Goal: Task Accomplishment & Management: Complete application form

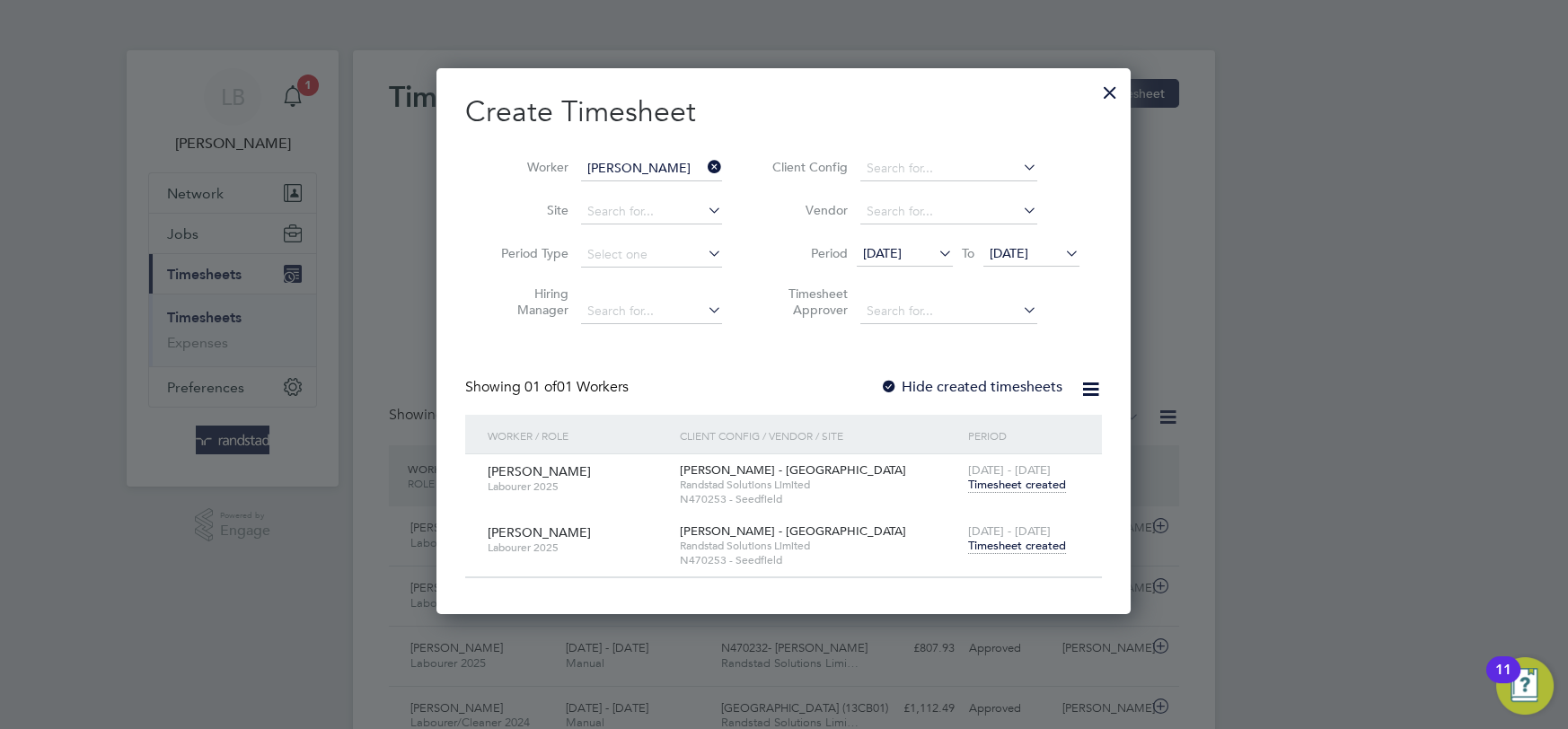
click at [1105, 101] on div at bounding box center [1110, 87] width 32 height 32
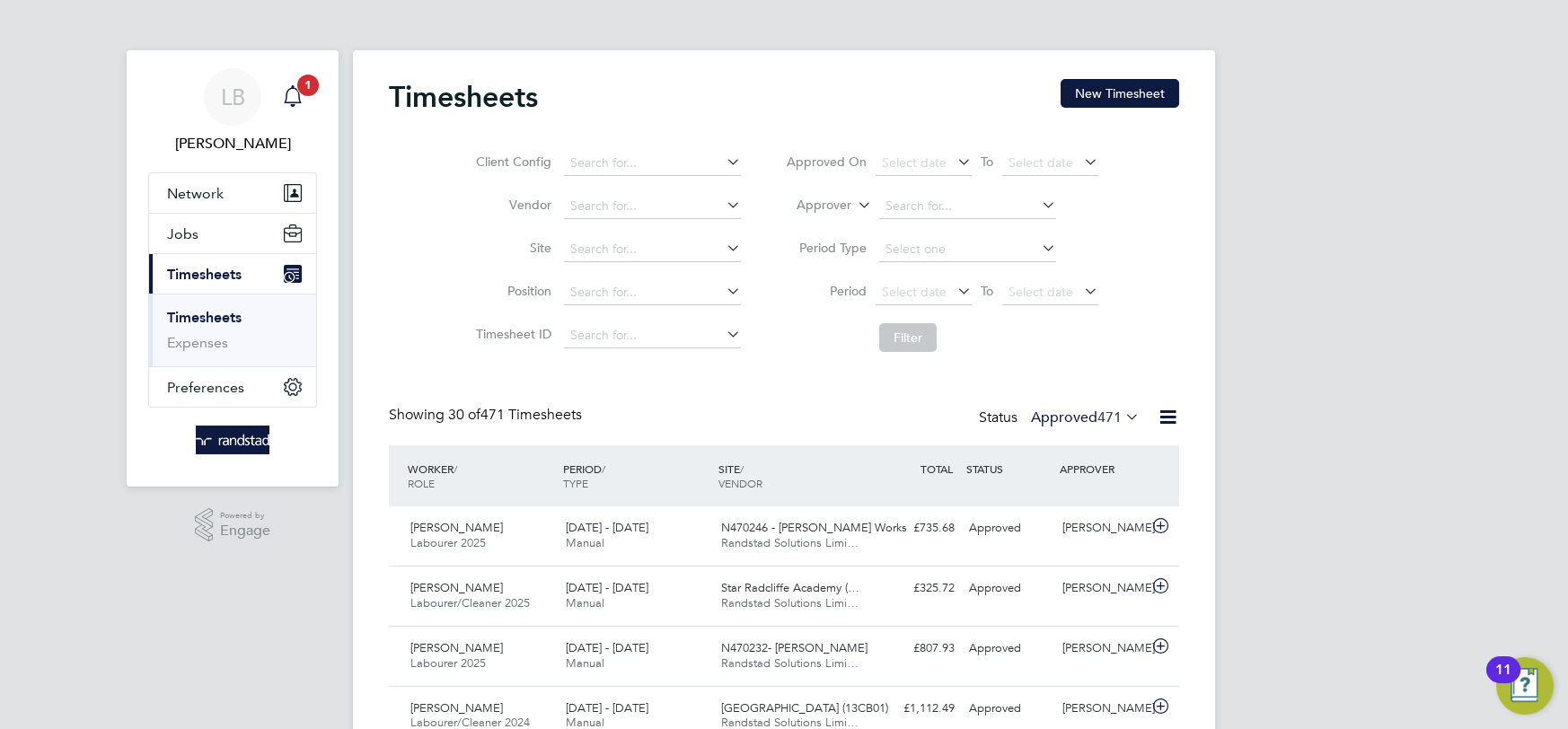
click at [298, 102] on icon "Main navigation" at bounding box center [292, 94] width 17 height 18
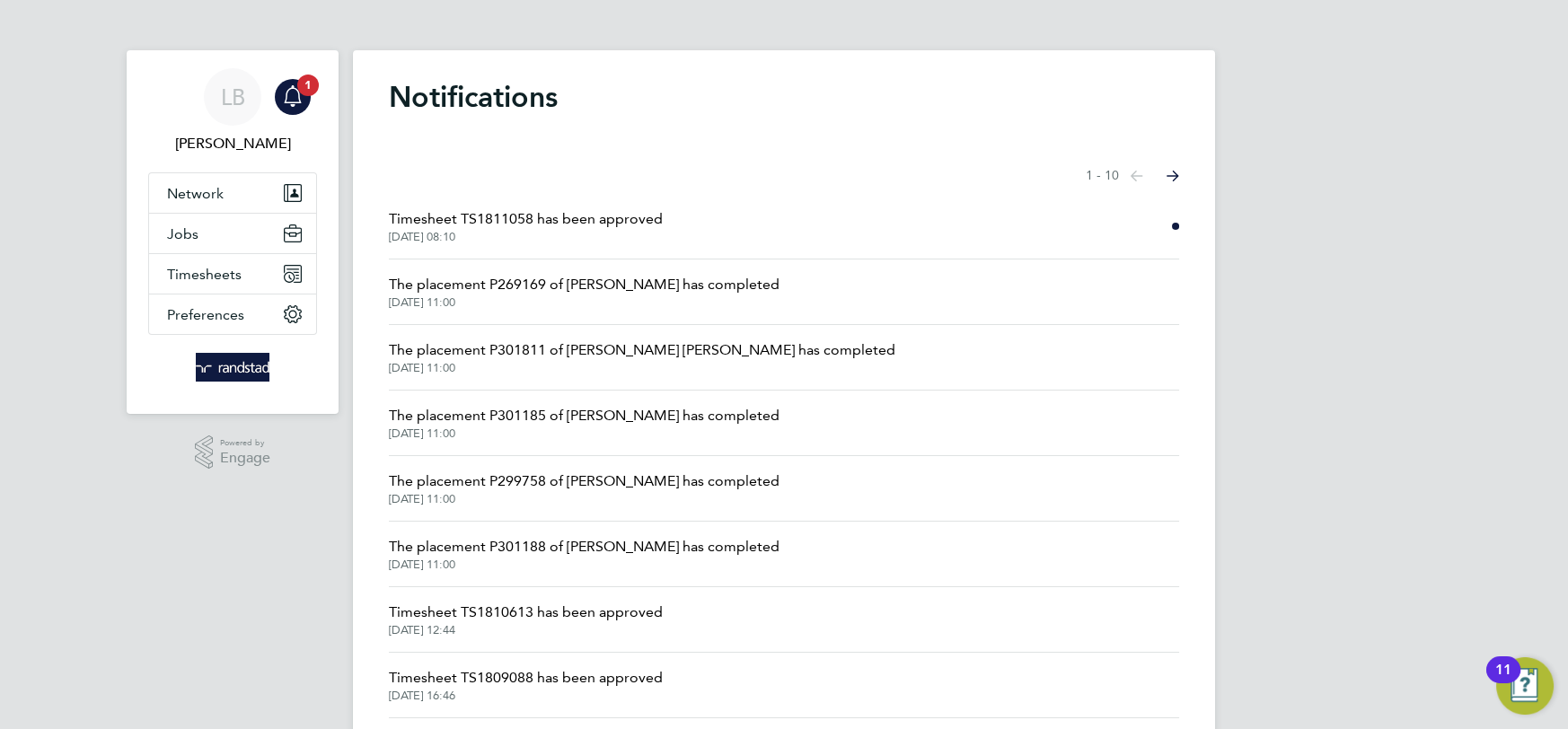
click at [572, 225] on span "Timesheet TS1811058 has been approved" at bounding box center [525, 219] width 274 height 21
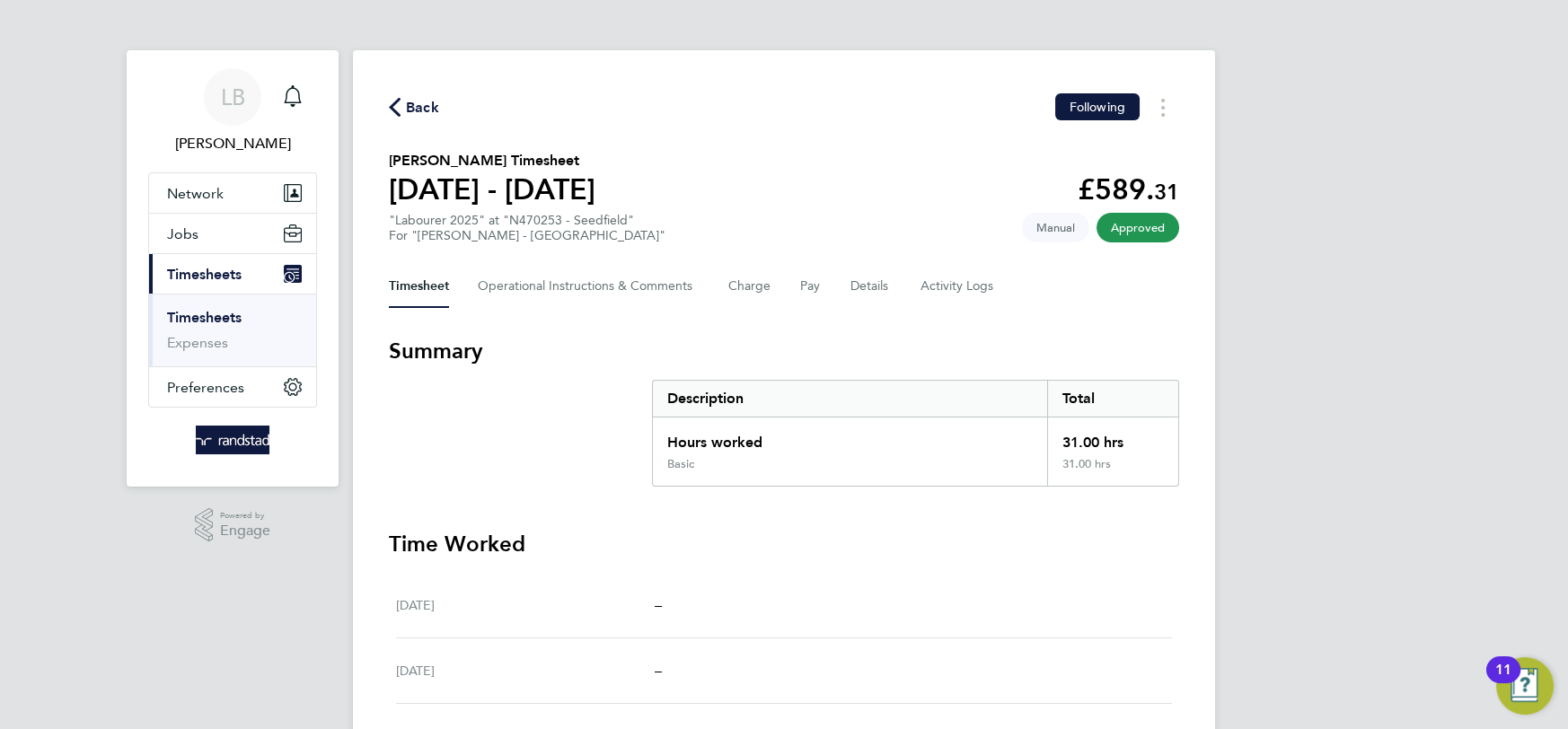
click at [209, 310] on link "Timesheets" at bounding box center [204, 317] width 74 height 17
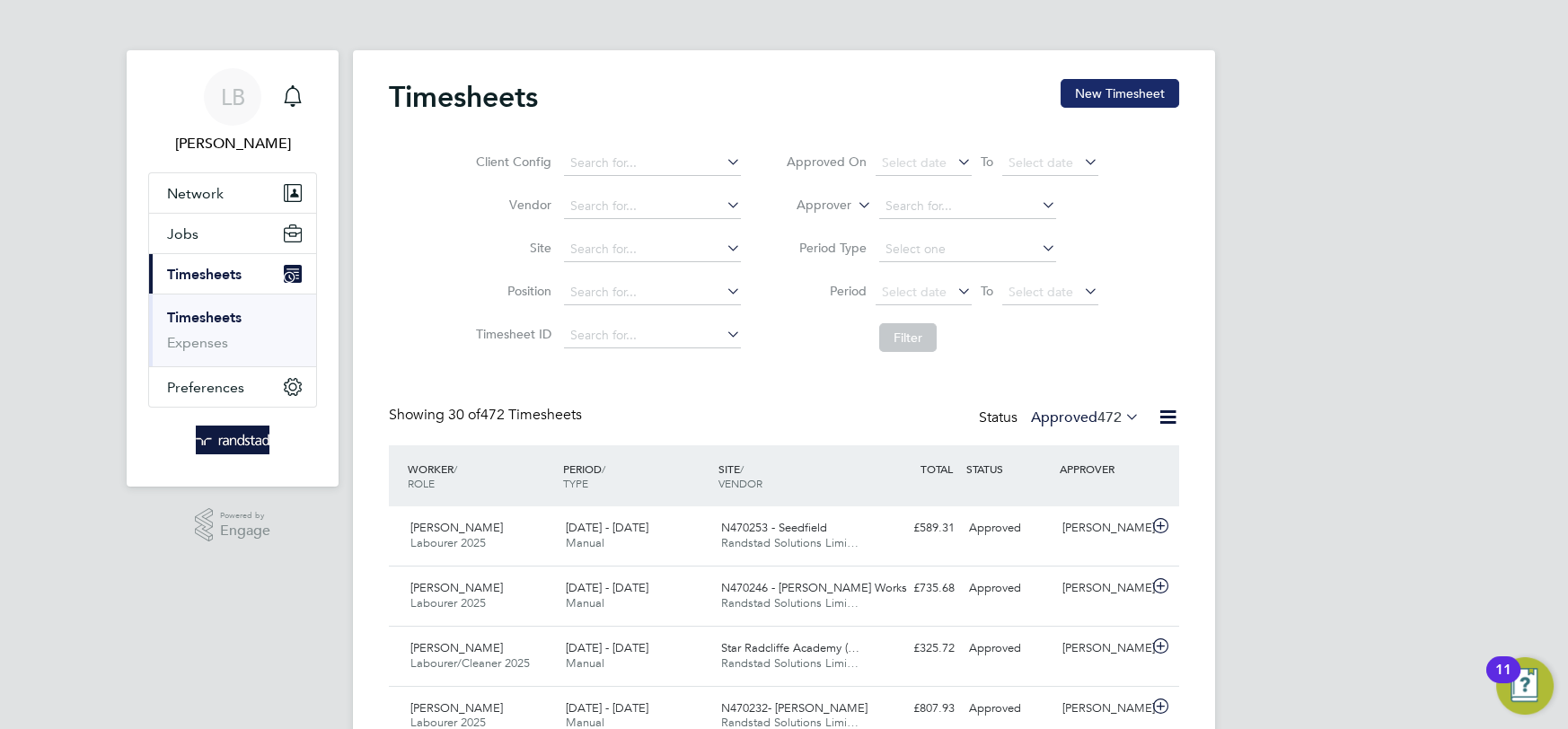
click at [1092, 101] on button "New Timesheet" at bounding box center [1120, 93] width 119 height 29
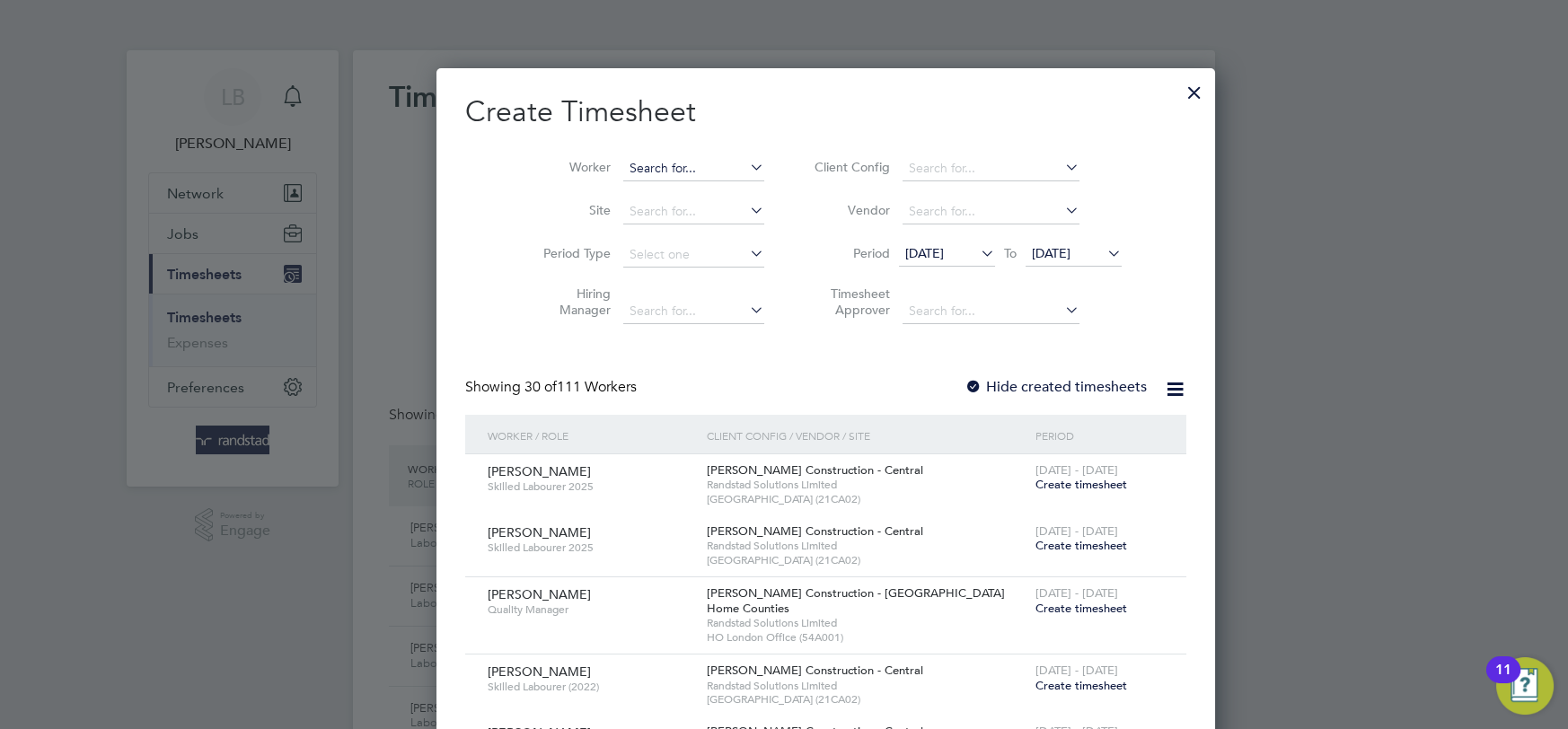
click at [623, 166] on input at bounding box center [694, 168] width 141 height 25
click at [696, 192] on b "Yoh" at bounding box center [706, 192] width 21 height 15
type input "Simon Yohannes"
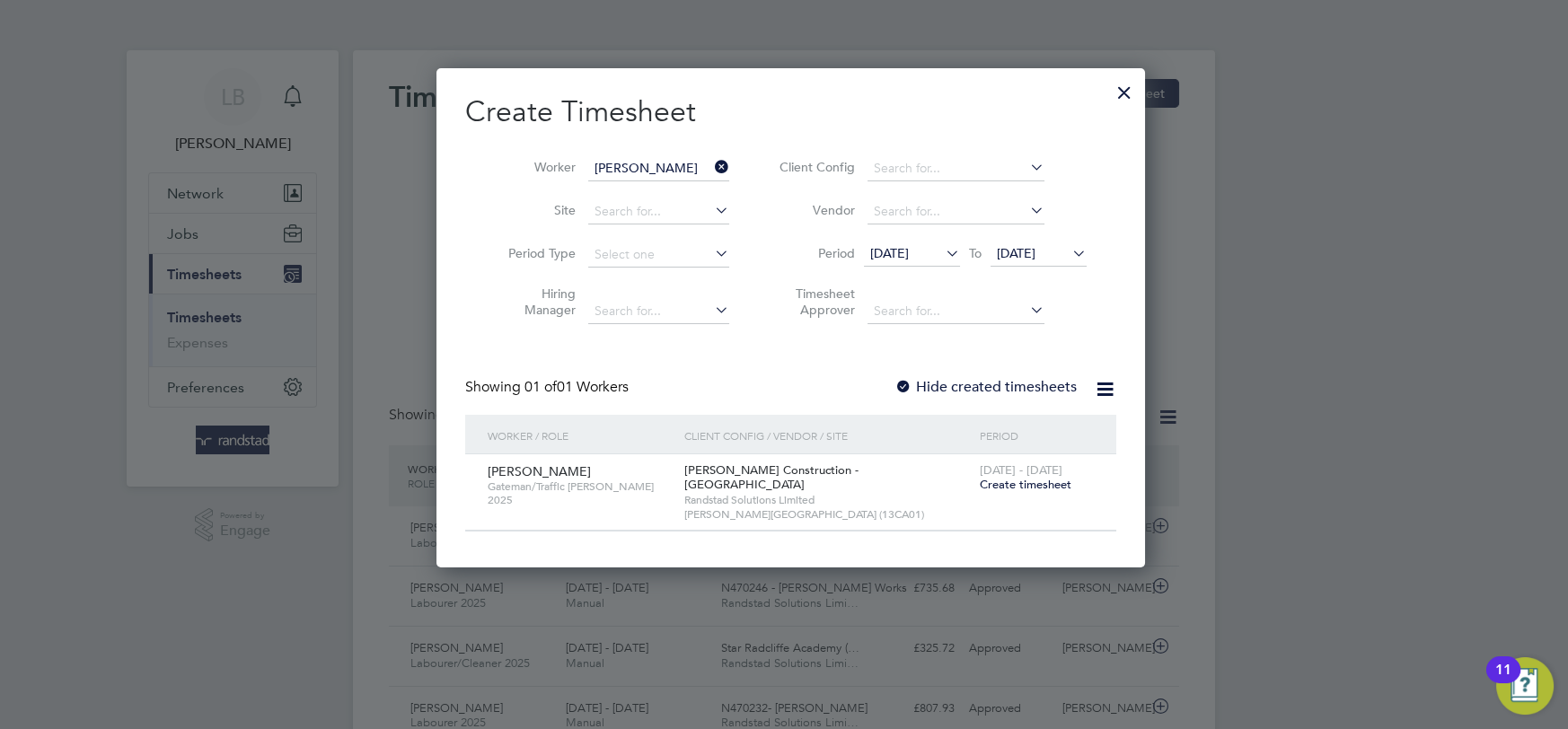
click at [983, 482] on span "Create timesheet" at bounding box center [1025, 484] width 92 height 15
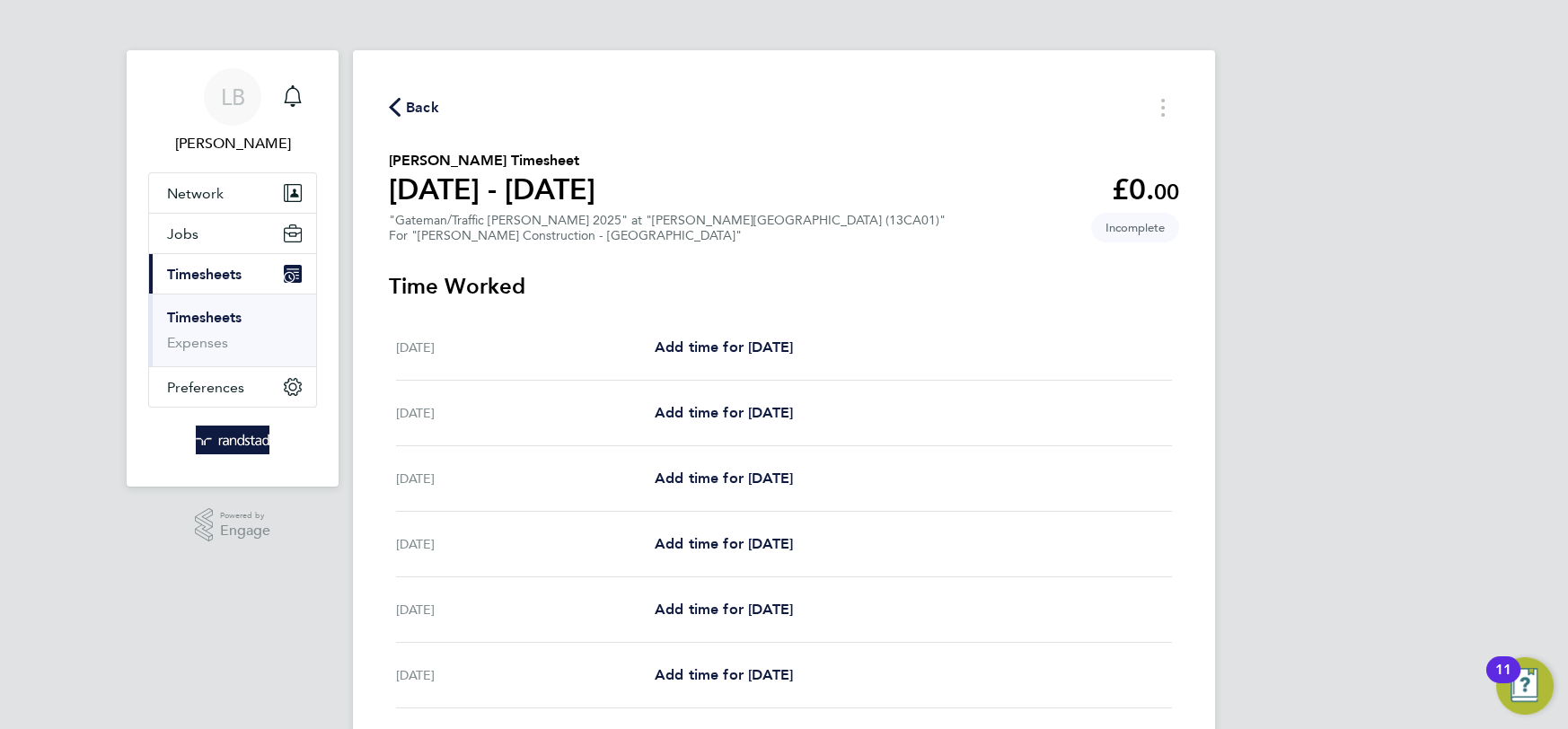
click at [413, 109] on span "Back" at bounding box center [422, 108] width 33 height 21
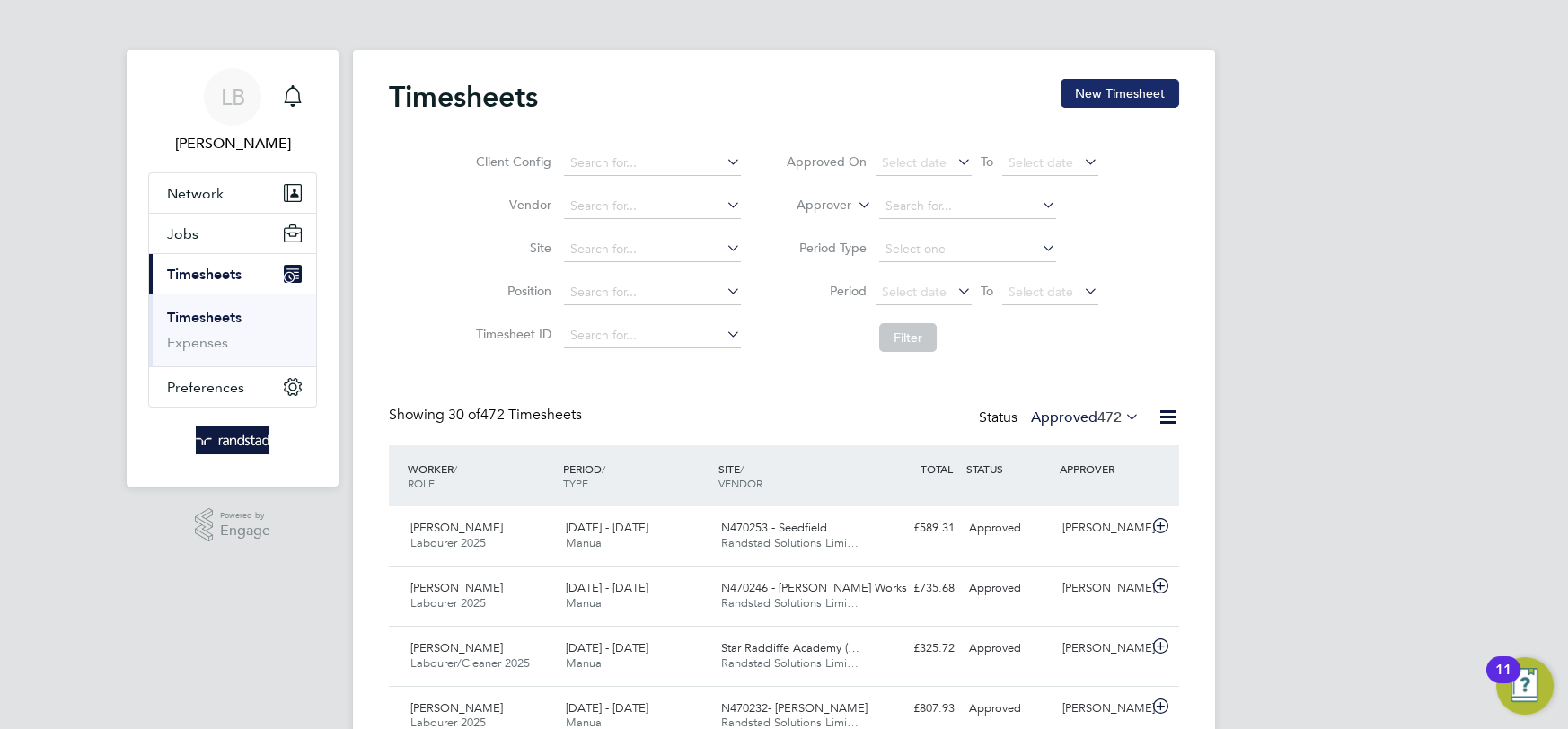
click at [1081, 97] on button "New Timesheet" at bounding box center [1120, 93] width 119 height 29
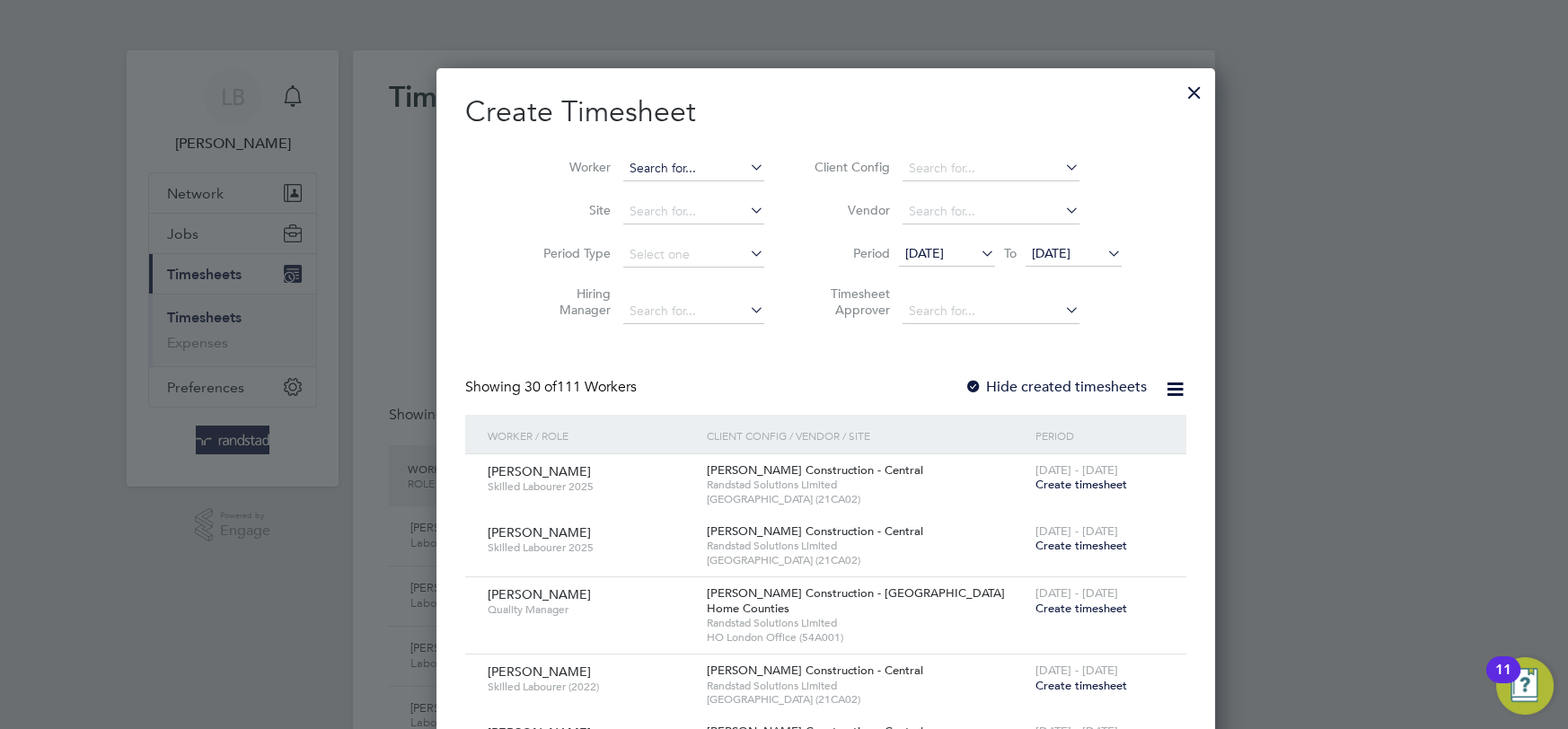
click at [623, 160] on input at bounding box center [694, 168] width 141 height 25
click at [652, 200] on li "Simon Yoh annes" at bounding box center [669, 193] width 177 height 24
type input "Simon Yohannes"
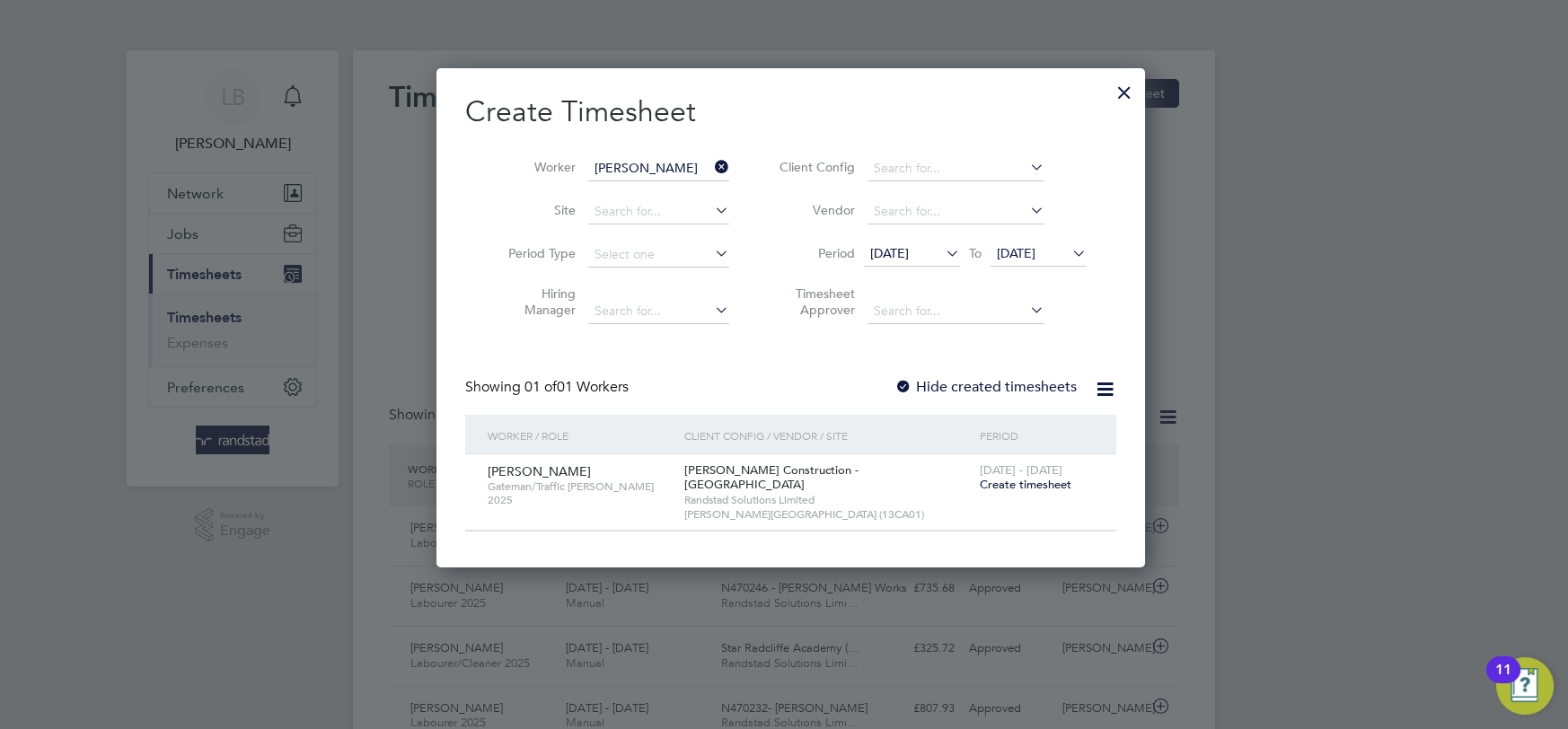
click at [959, 383] on label "Hide created timesheets" at bounding box center [985, 386] width 182 height 18
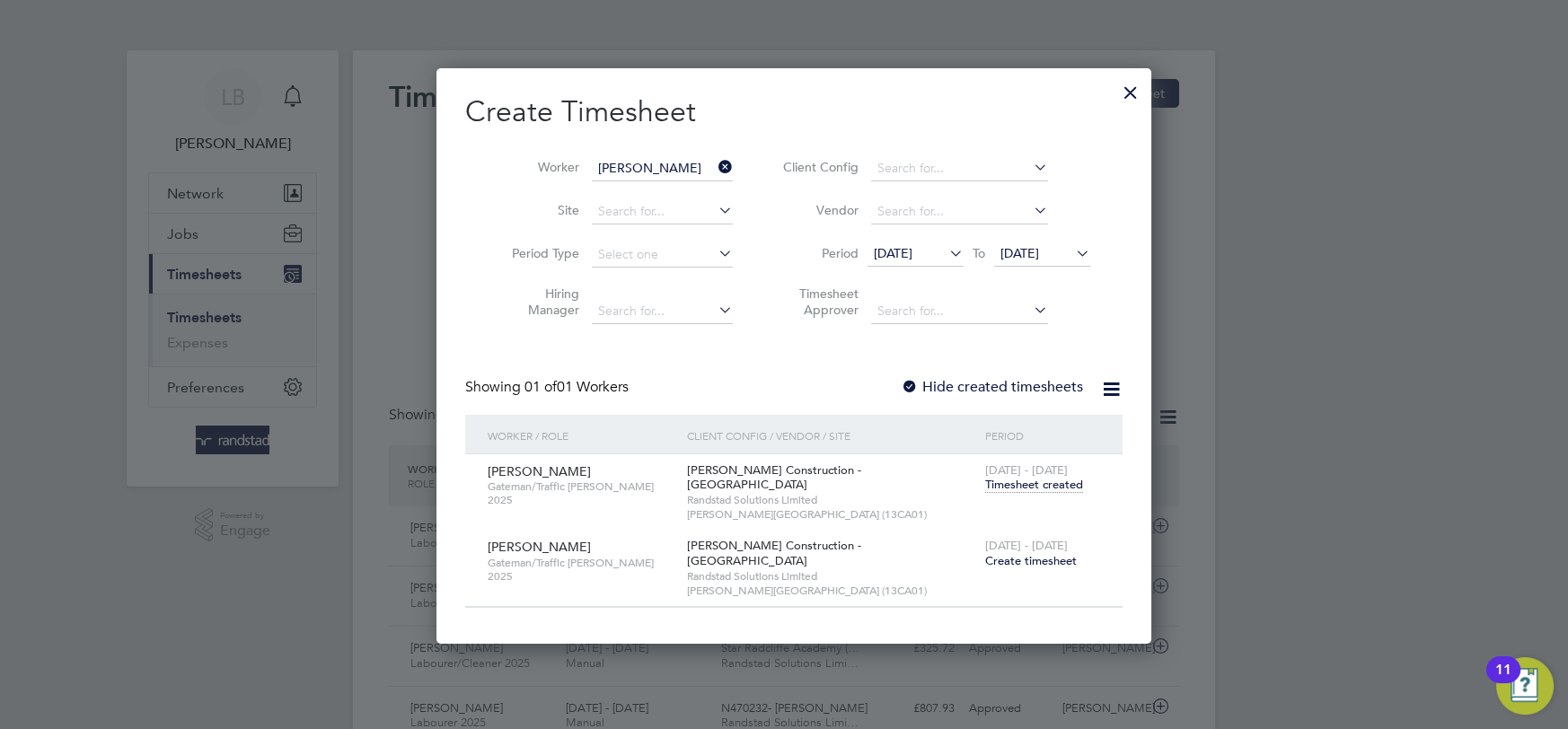
click at [1012, 485] on span "Timesheet created" at bounding box center [1034, 484] width 97 height 16
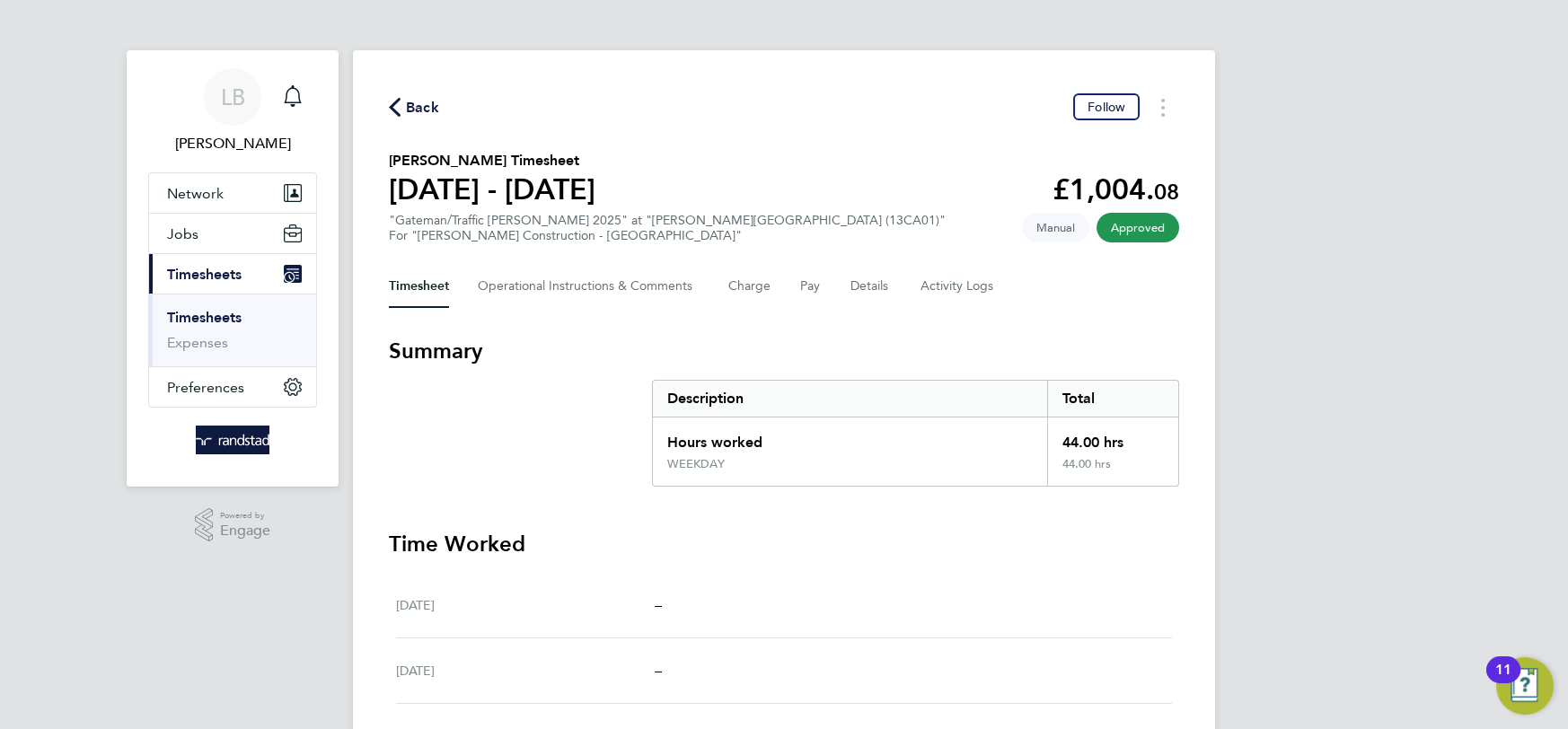
click at [435, 110] on span "Back" at bounding box center [422, 108] width 33 height 21
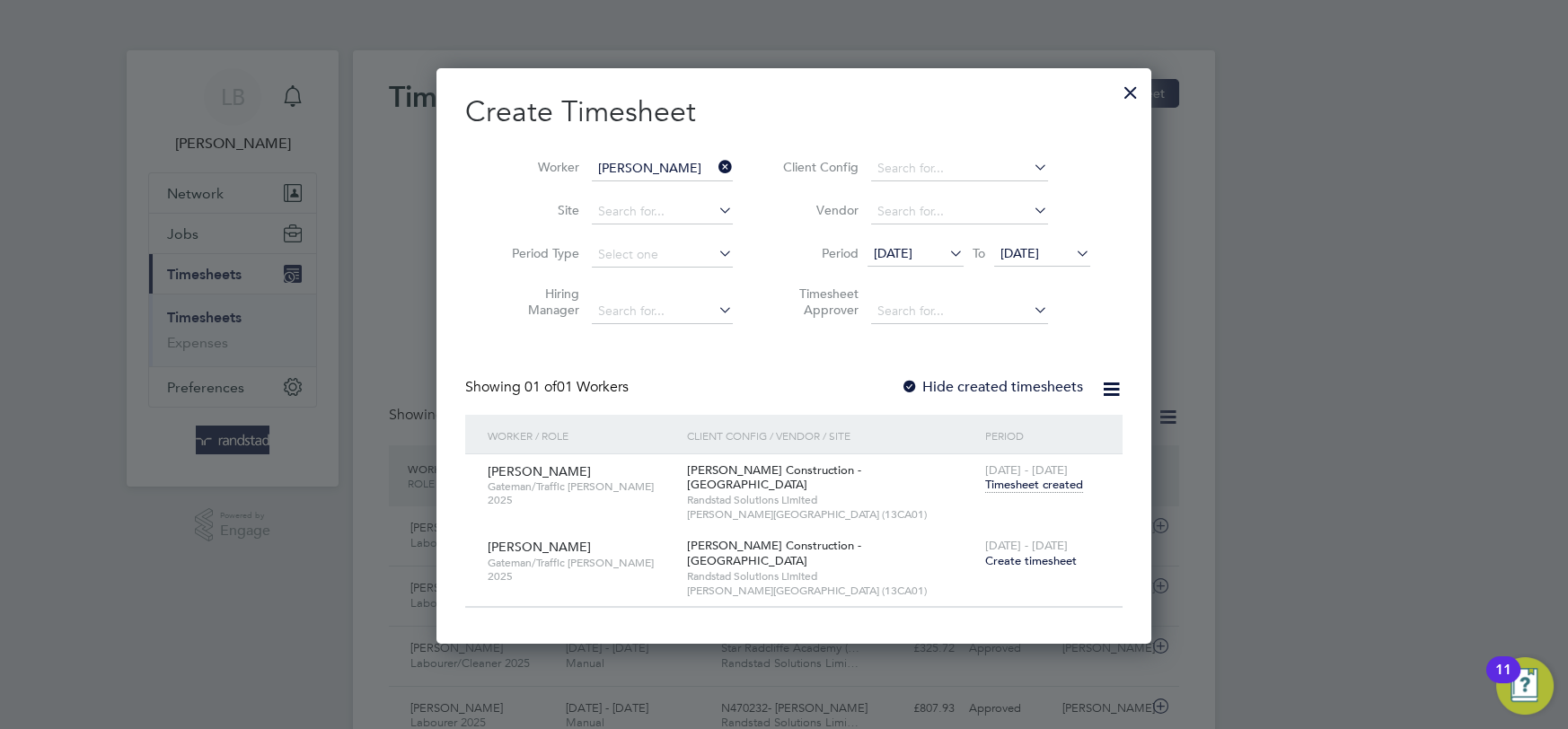
click at [999, 553] on span "Create timesheet" at bounding box center [1031, 560] width 92 height 15
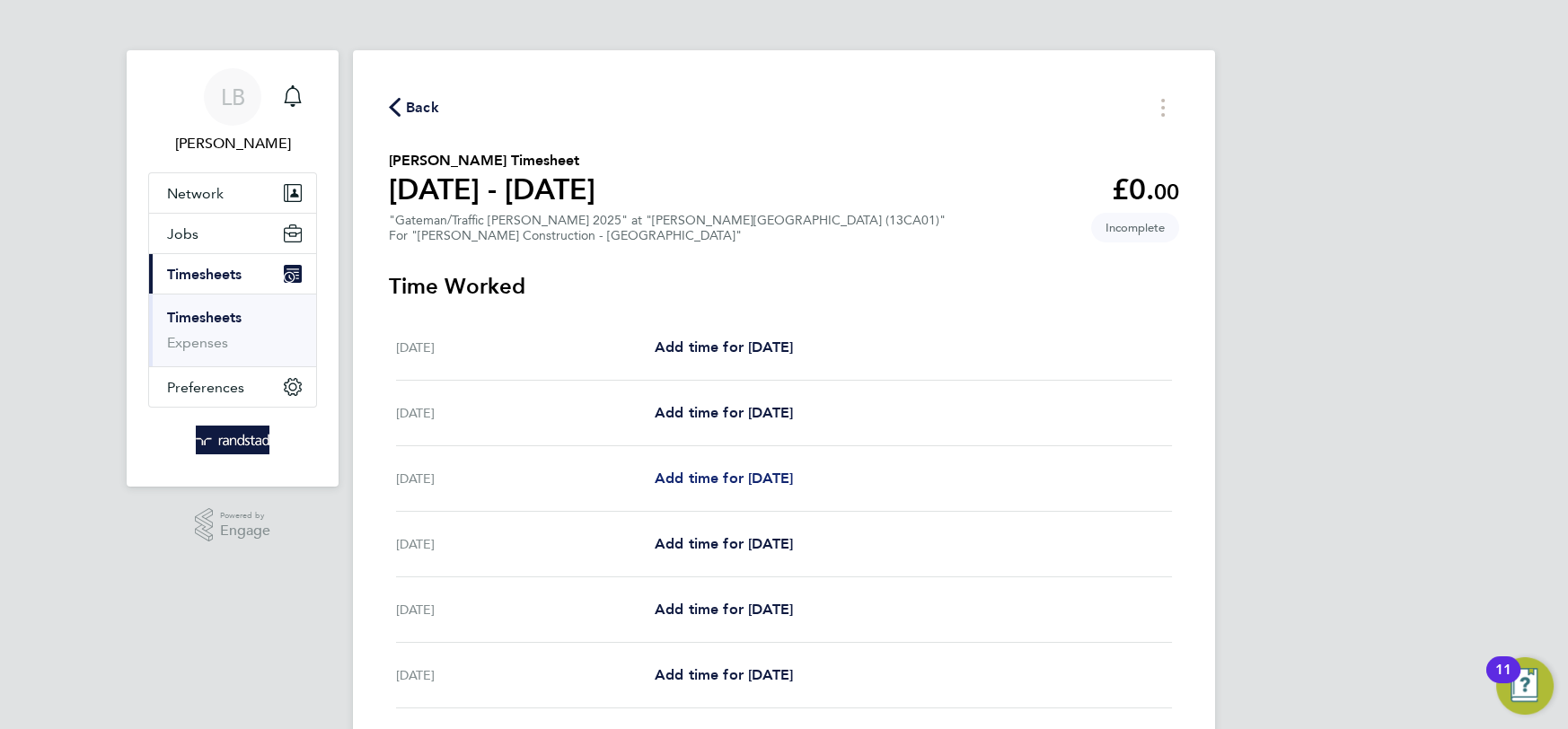
click at [777, 486] on span "Add time for Mon 25 Aug" at bounding box center [723, 478] width 138 height 17
select select "30"
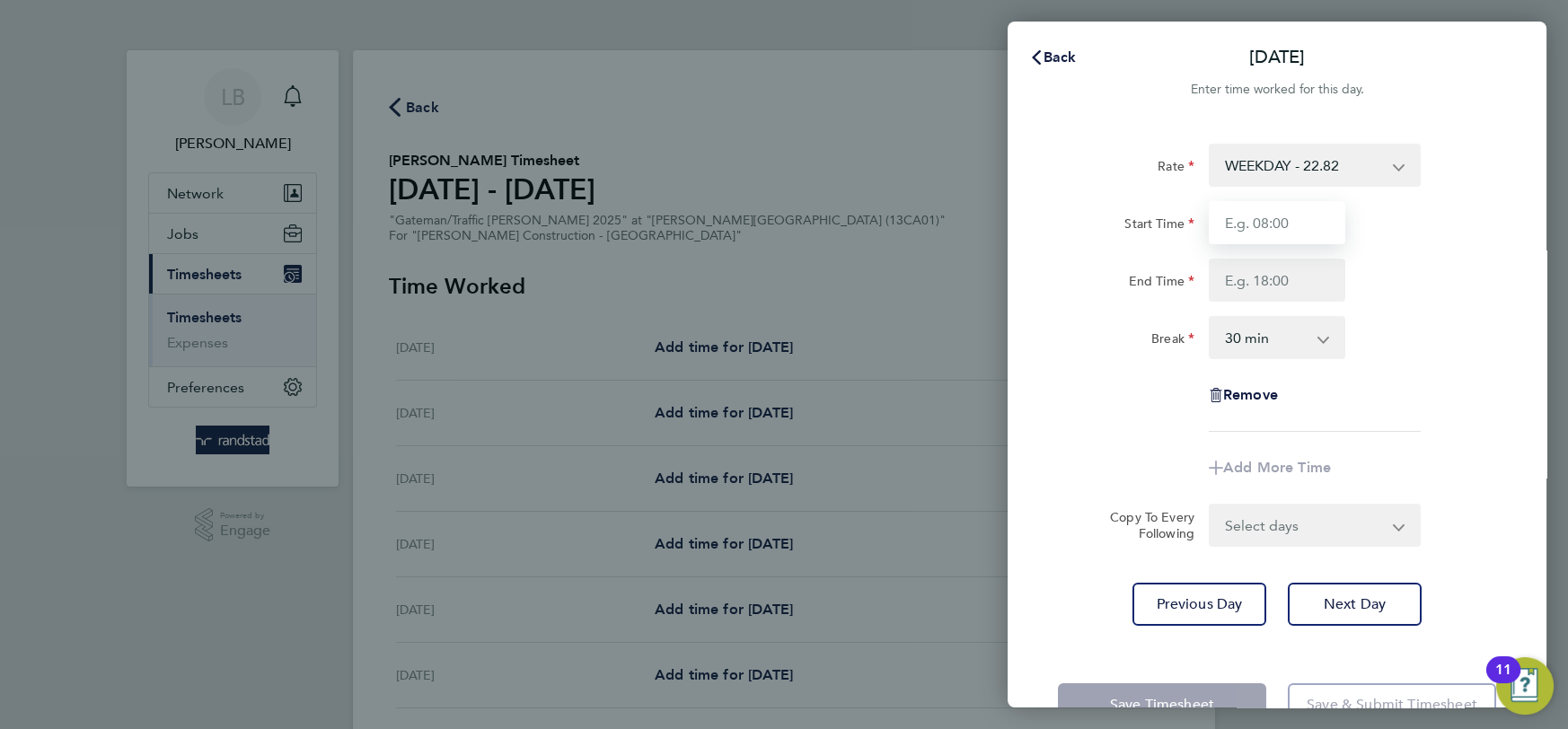
click at [1276, 227] on input "Start Time" at bounding box center [1277, 223] width 136 height 43
type input "08:00"
click at [1253, 270] on input "End Time" at bounding box center [1277, 280] width 136 height 43
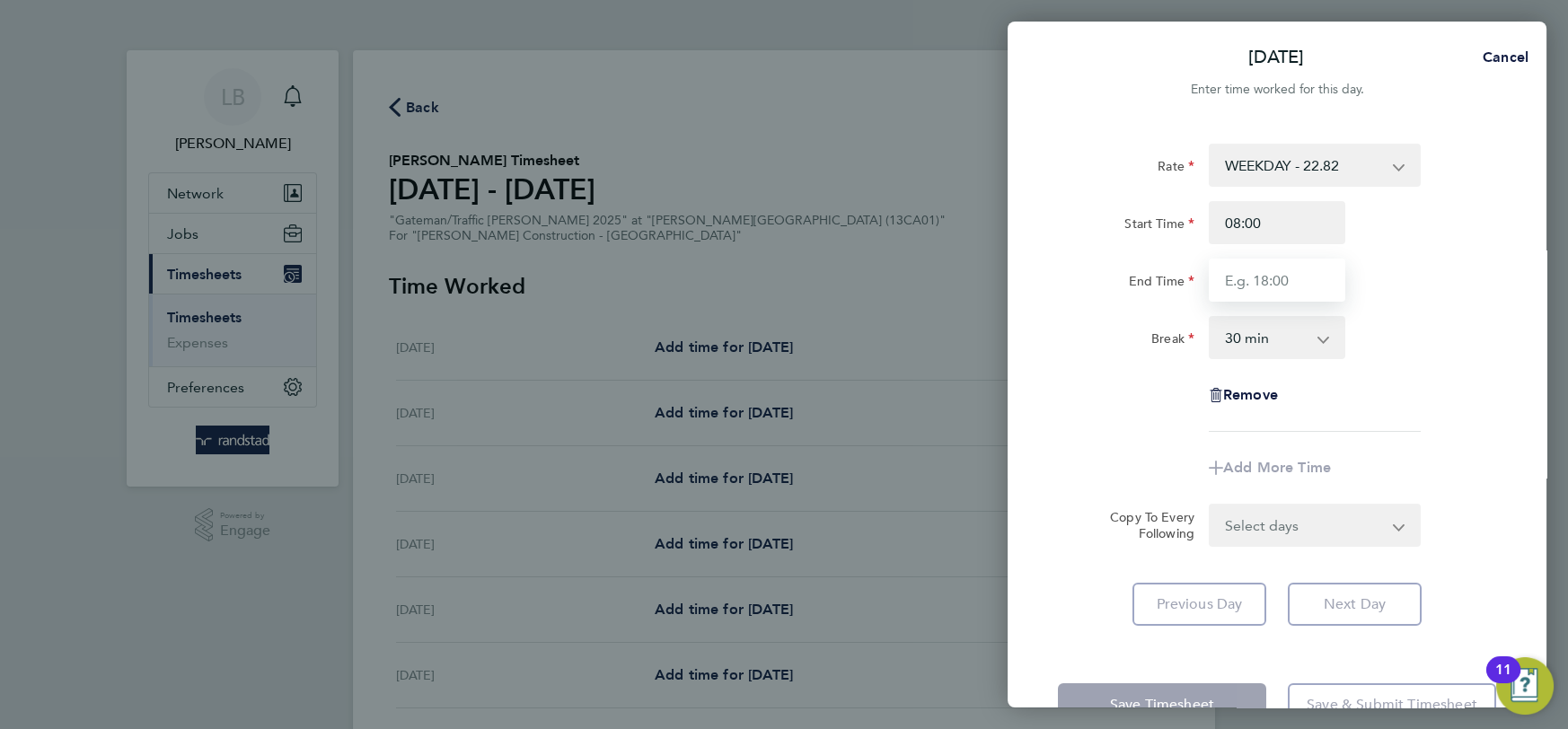
type input "17:00"
click at [1308, 521] on form "Rate WEEKDAY - 22.82 OVERTIME - 32.87 Overtime 2 - 42.96 Start Time 08:00 End T…" at bounding box center [1277, 345] width 438 height 403
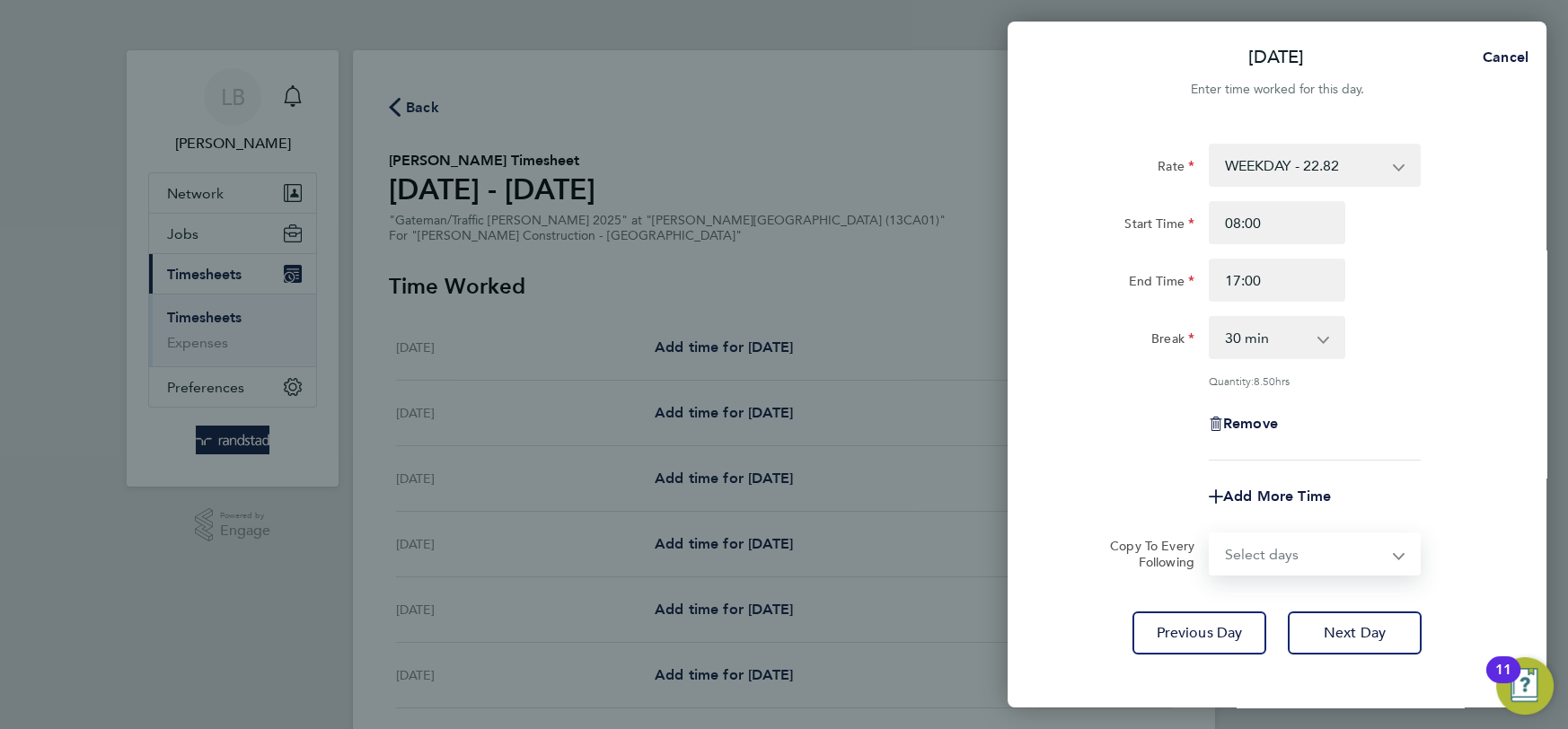
select select "DAY"
click at [1210, 534] on select "Select days Day Tuesday Wednesday Thursday Friday" at bounding box center [1304, 554] width 188 height 40
select select "2025-08-29"
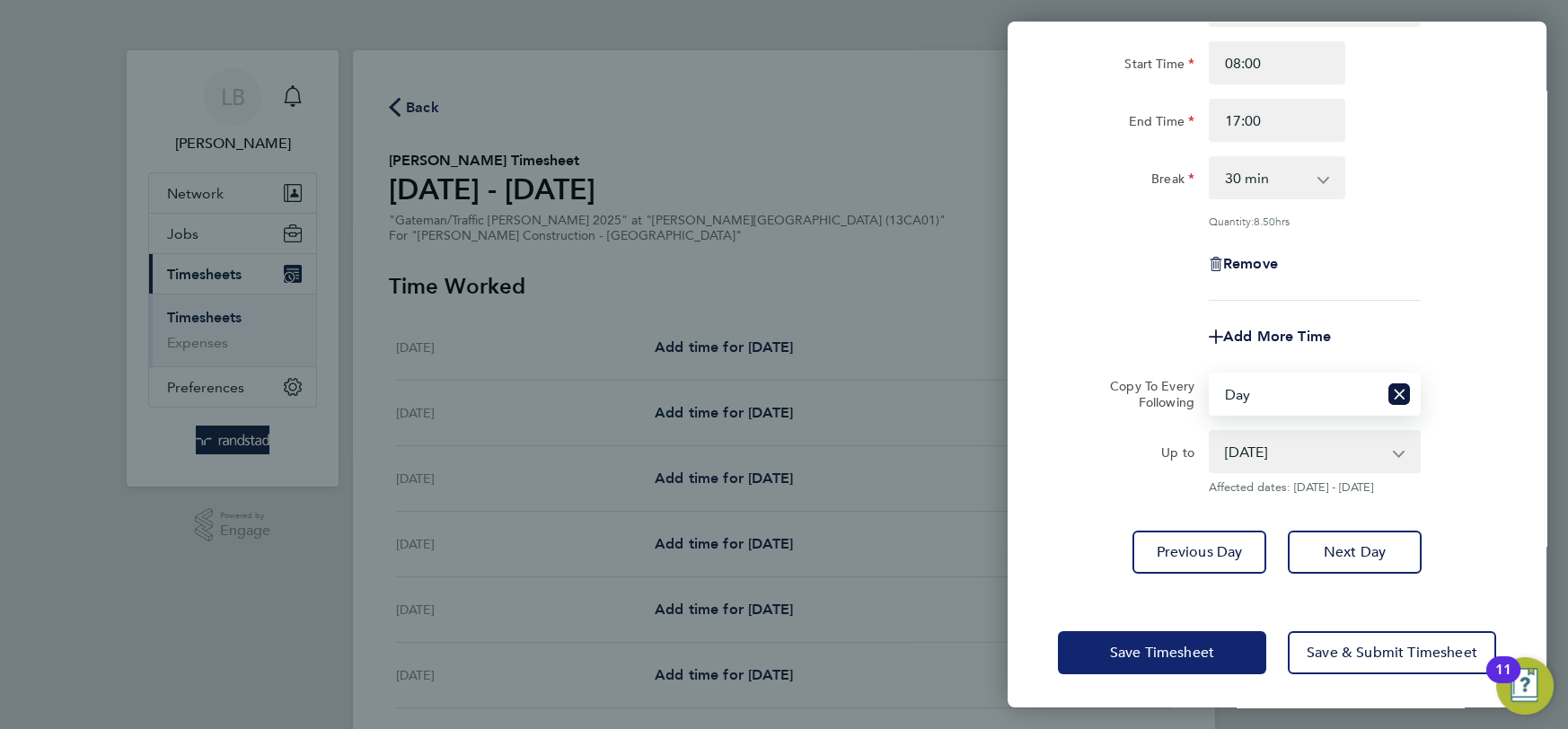
click at [1193, 645] on span "Save Timesheet" at bounding box center [1162, 652] width 104 height 18
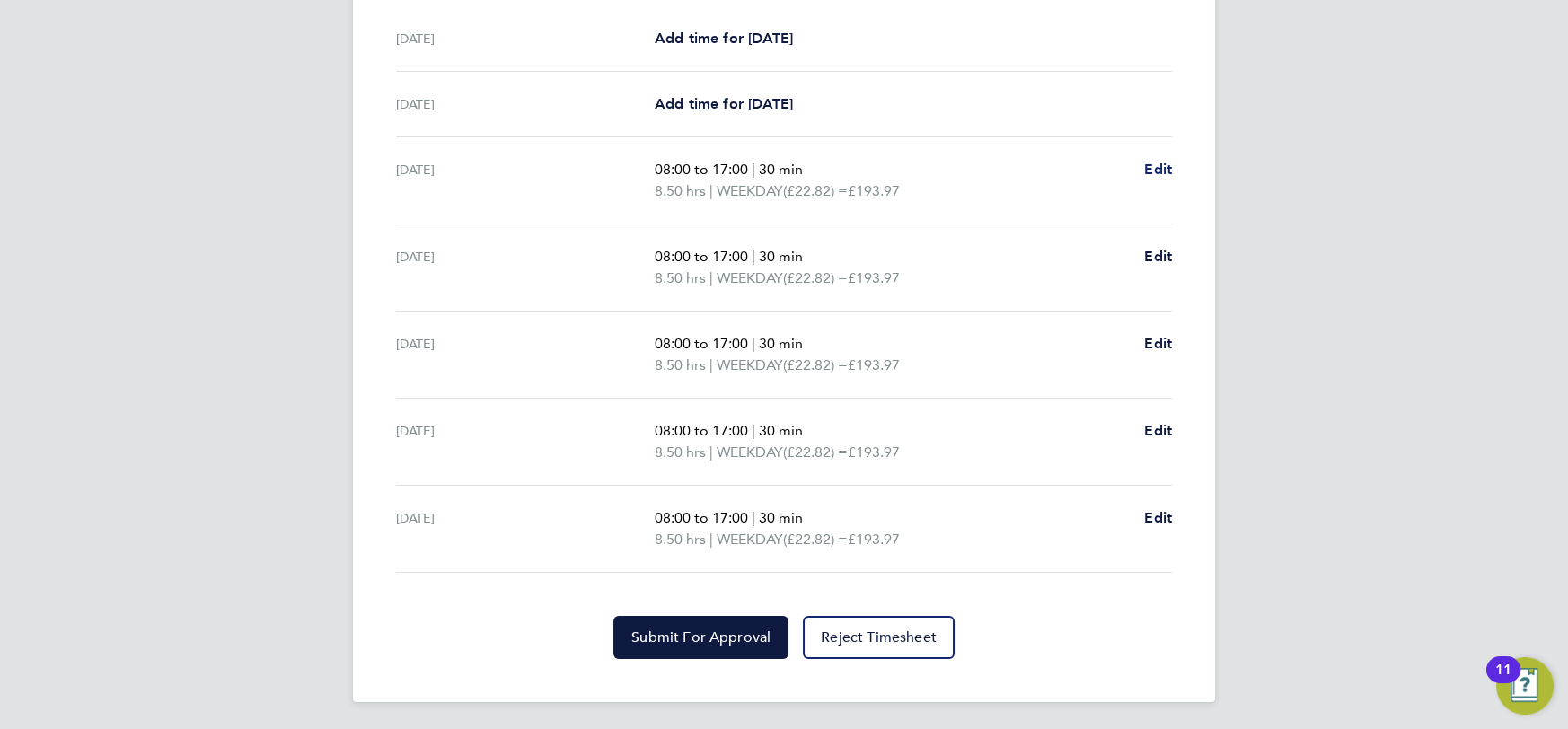
click at [1155, 160] on span "Edit" at bounding box center [1158, 169] width 28 height 17
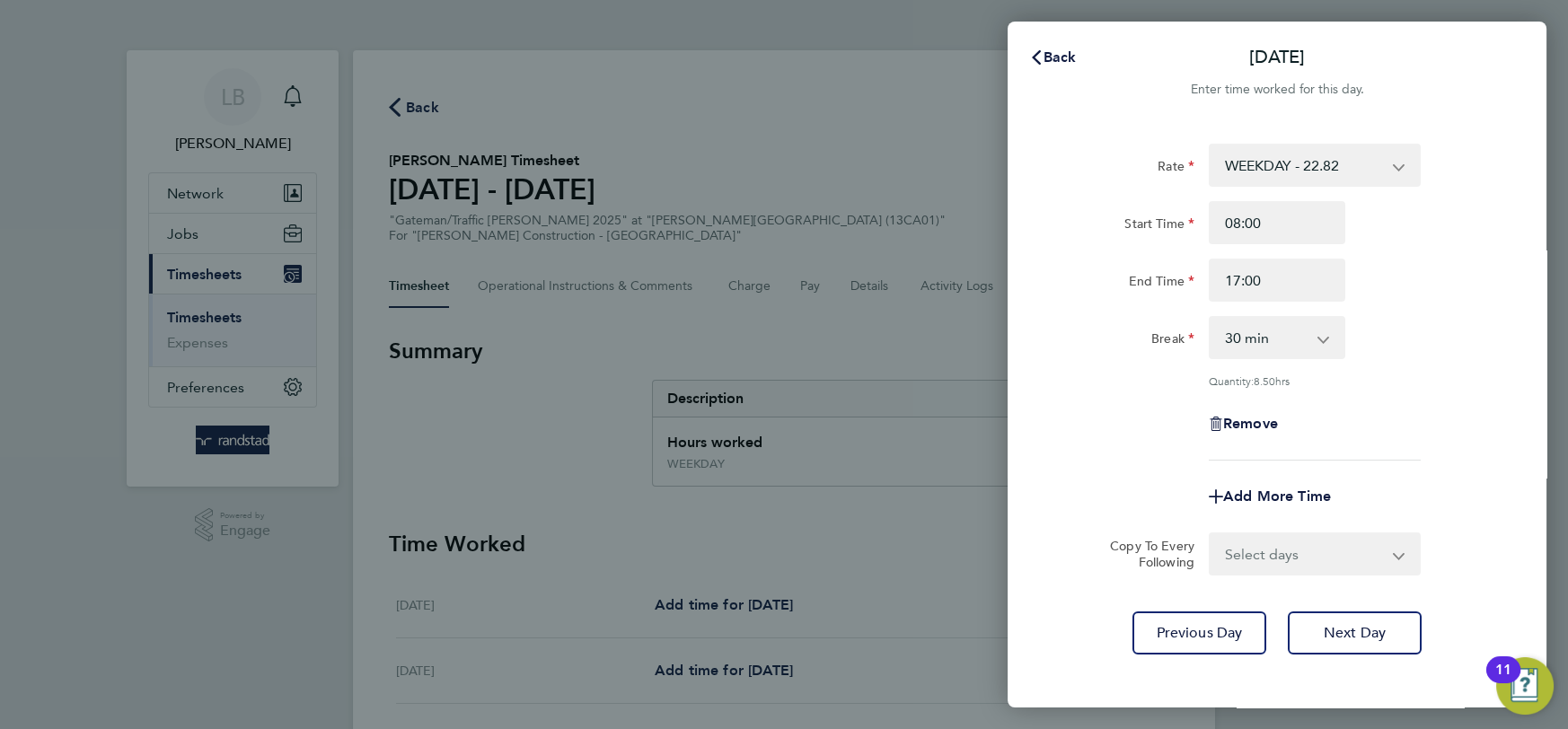
click at [1256, 333] on select "0 min 15 min 30 min 45 min 60 min 75 min 90 min" at bounding box center [1266, 338] width 111 height 40
select select "0"
click at [1210, 318] on select "0 min 15 min 30 min 45 min 60 min 75 min 90 min" at bounding box center [1266, 338] width 111 height 40
click at [1264, 528] on form "Rate WEEKDAY - 22.82 OVERTIME - 32.87 Overtime 2 - 42.96 Start Time 08:00 End T…" at bounding box center [1277, 359] width 438 height 431
click at [1265, 550] on select "Select days Day Tuesday Wednesday Thursday Friday" at bounding box center [1304, 554] width 188 height 40
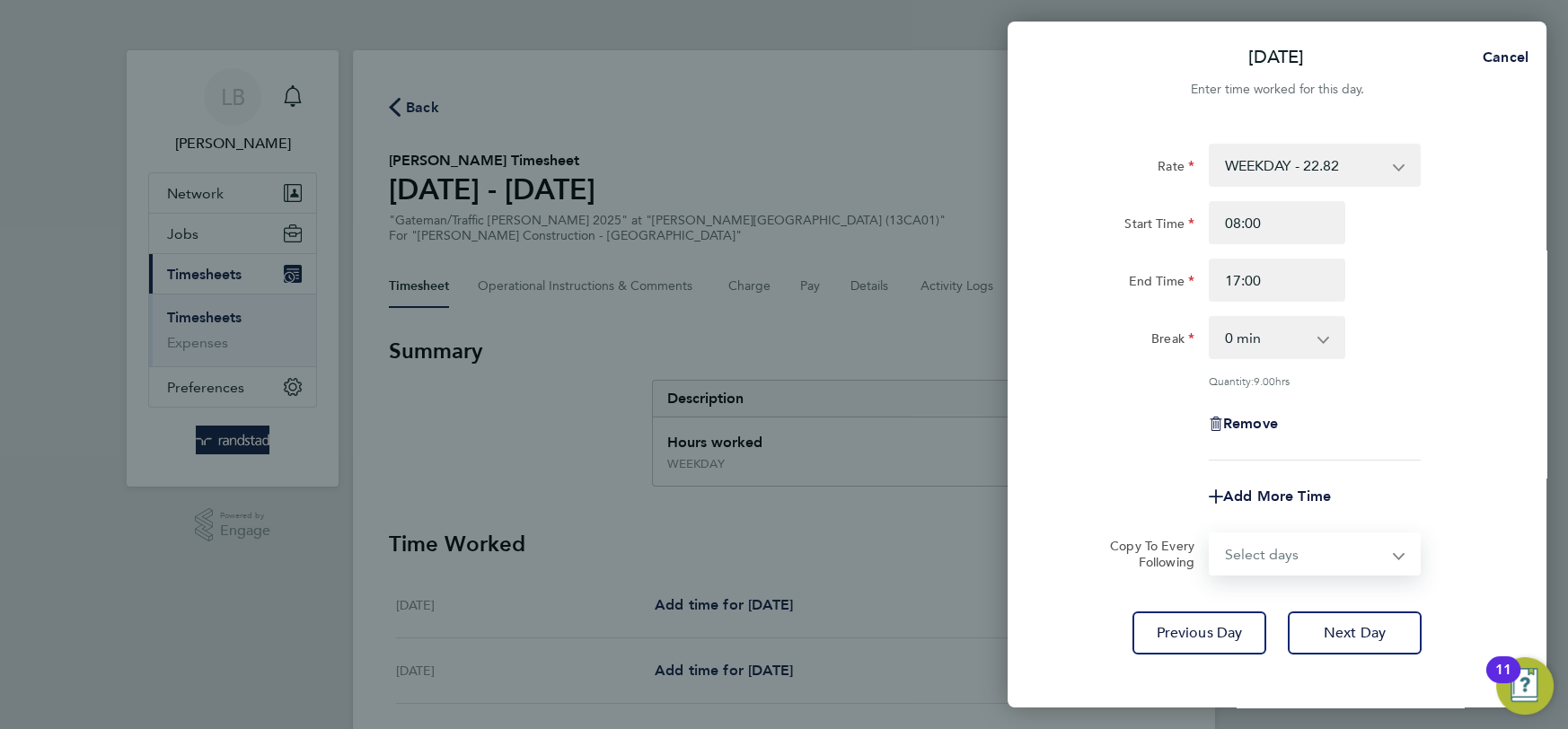
select select "DAY"
click at [1210, 534] on select "Select days Day Tuesday Wednesday Thursday Friday" at bounding box center [1304, 554] width 188 height 40
select select "2025-08-29"
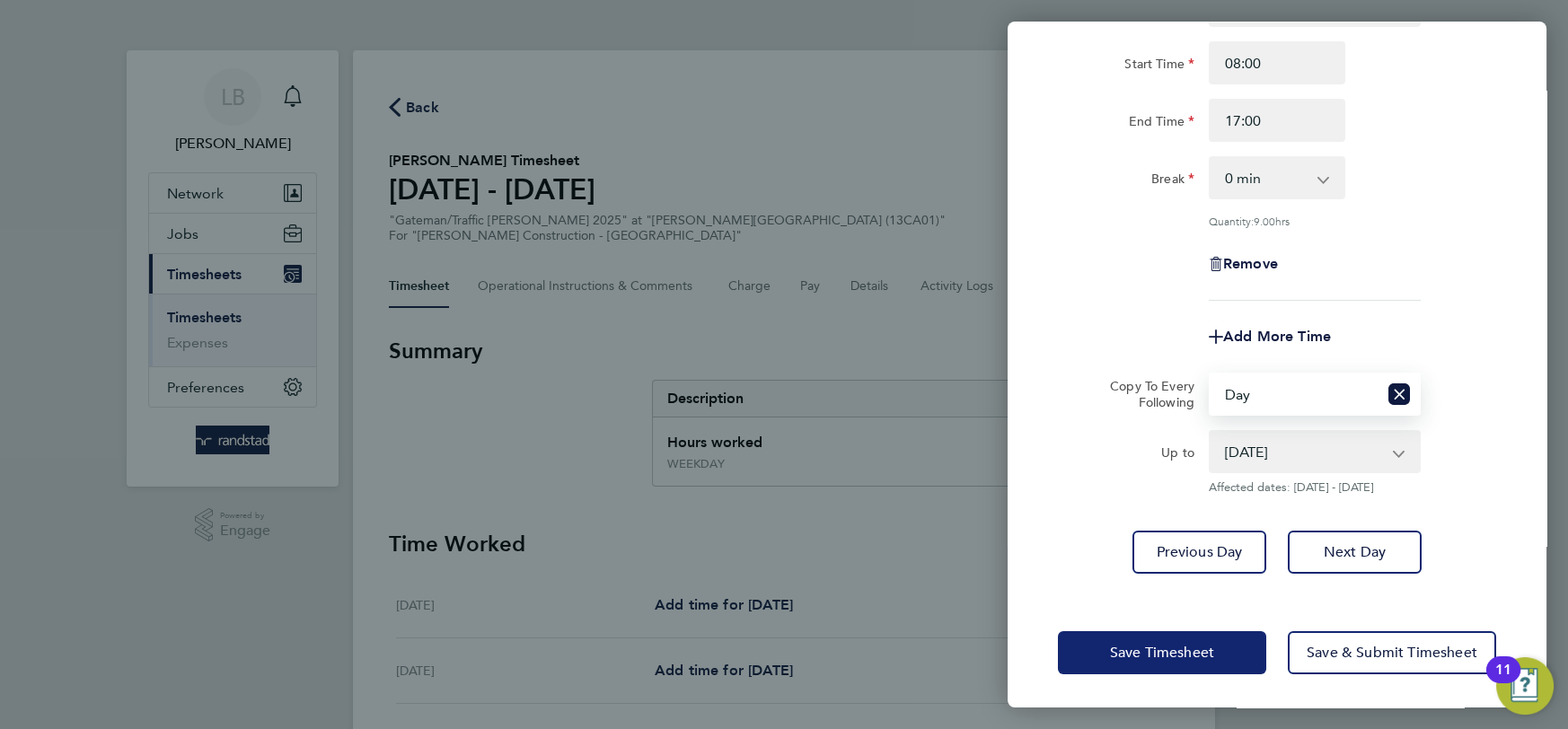
click at [1185, 644] on span "Save Timesheet" at bounding box center [1162, 652] width 104 height 18
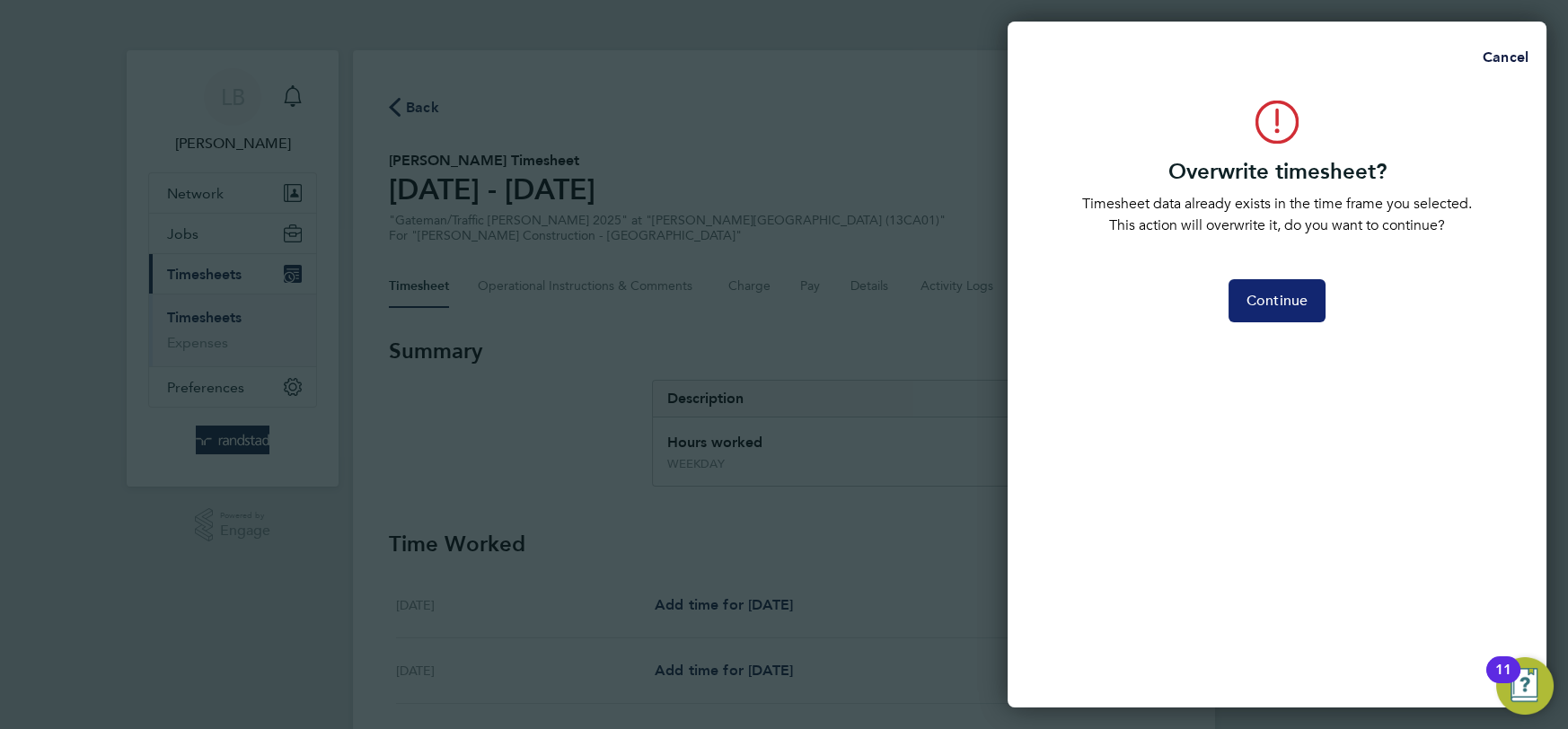
click at [1302, 301] on span "Continue" at bounding box center [1277, 301] width 61 height 18
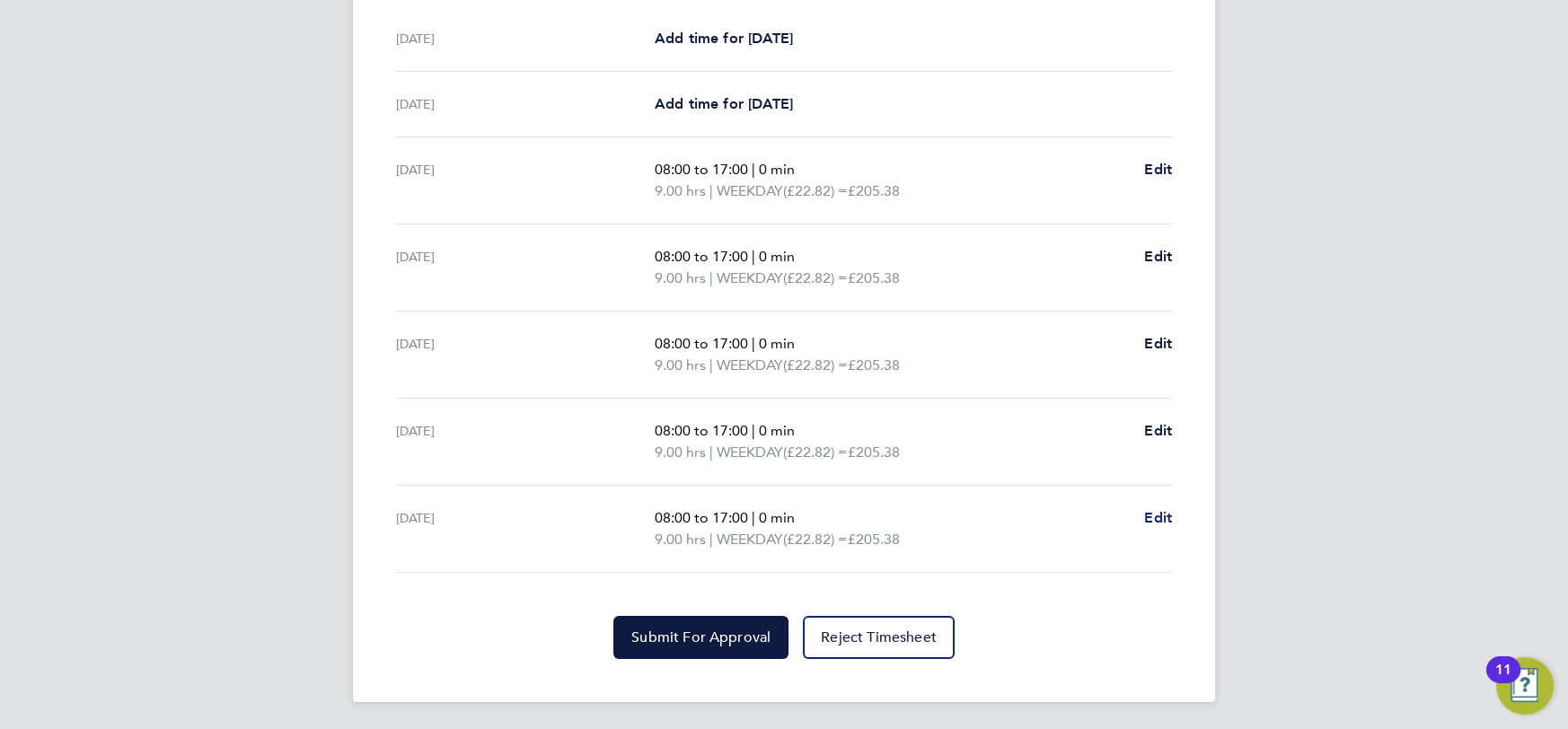
click at [1145, 509] on span "Edit" at bounding box center [1158, 518] width 28 height 17
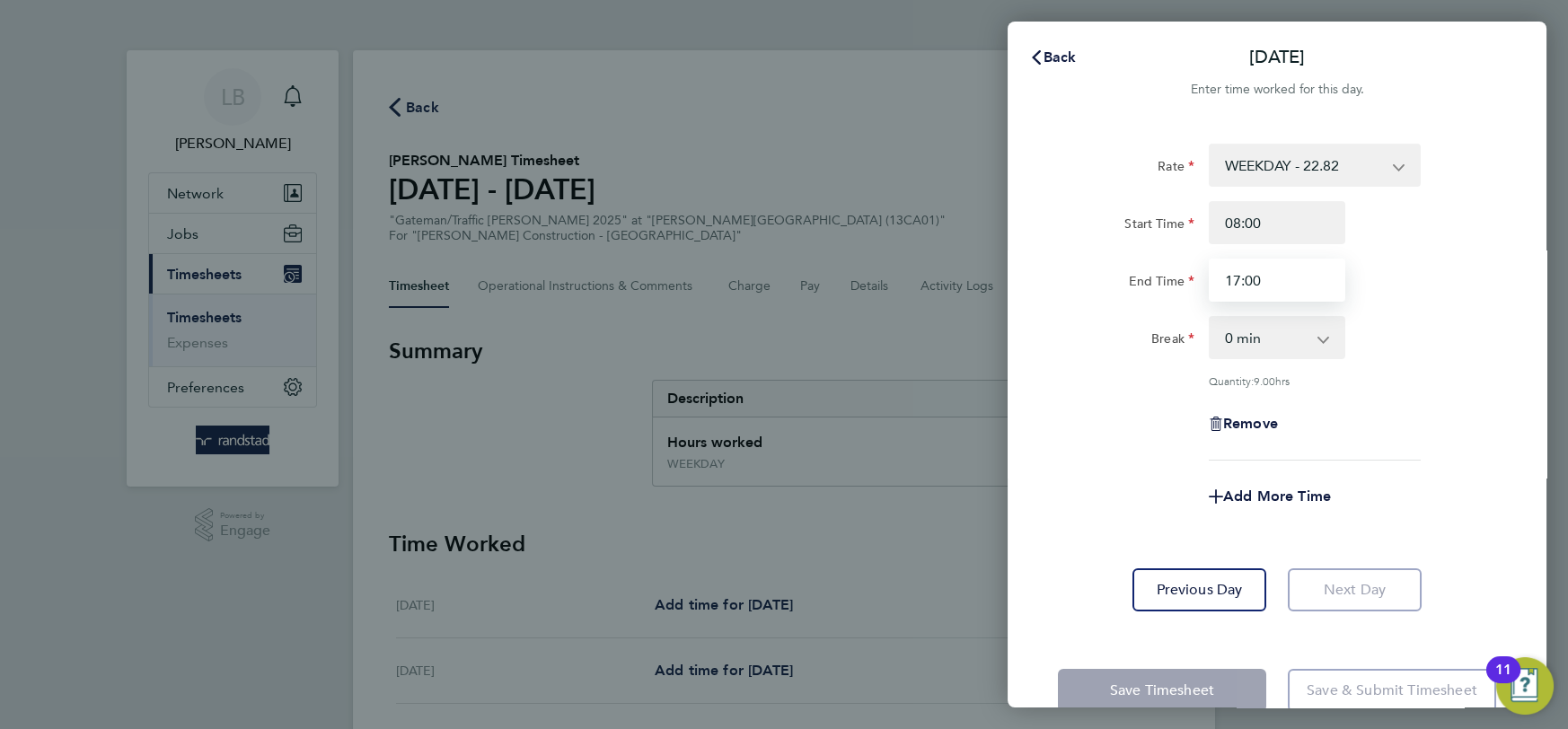
click at [1240, 274] on input "17:00" at bounding box center [1277, 280] width 136 height 43
type input "16:00"
click at [1494, 408] on div "Remove" at bounding box center [1277, 424] width 453 height 43
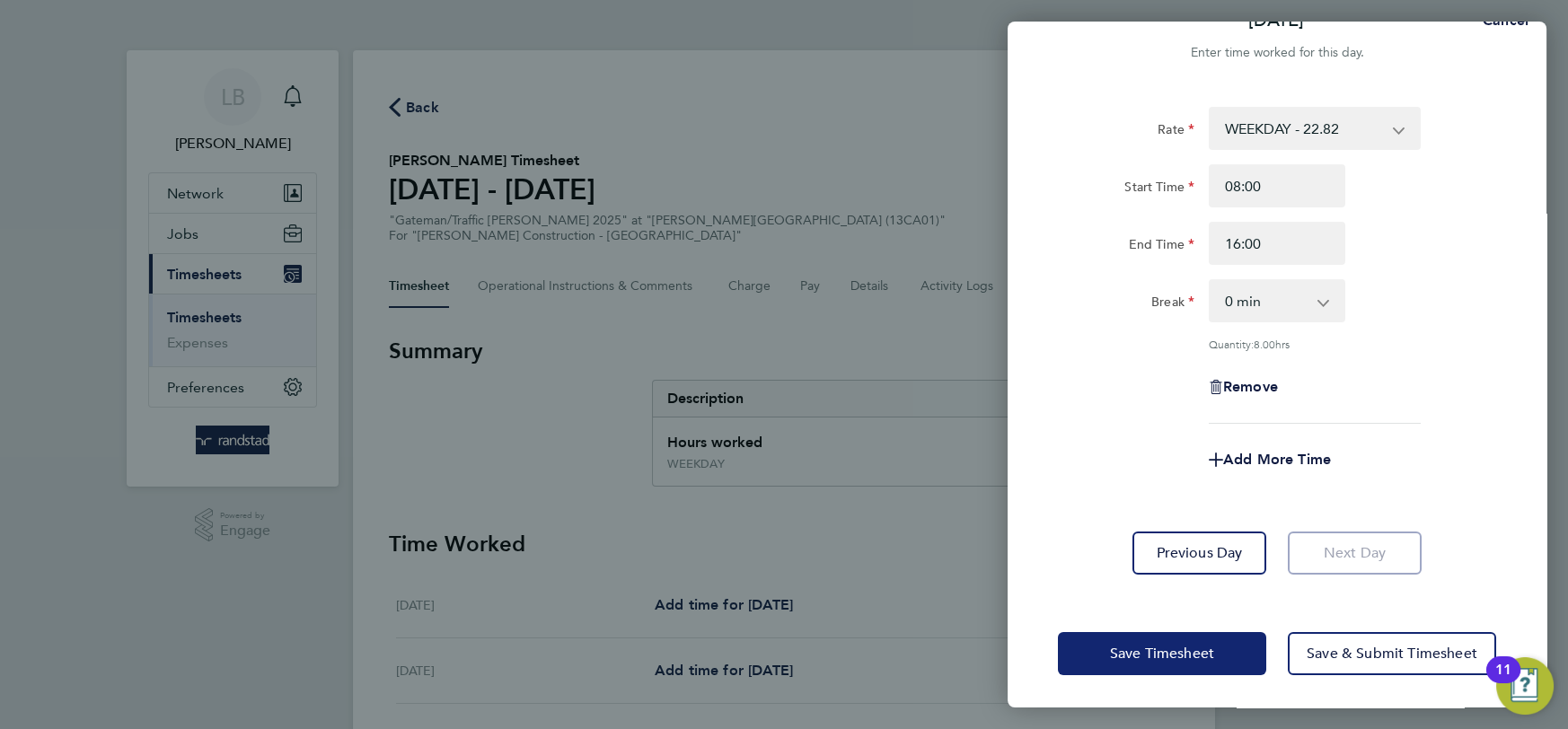
click at [1148, 646] on span "Save Timesheet" at bounding box center [1162, 653] width 104 height 18
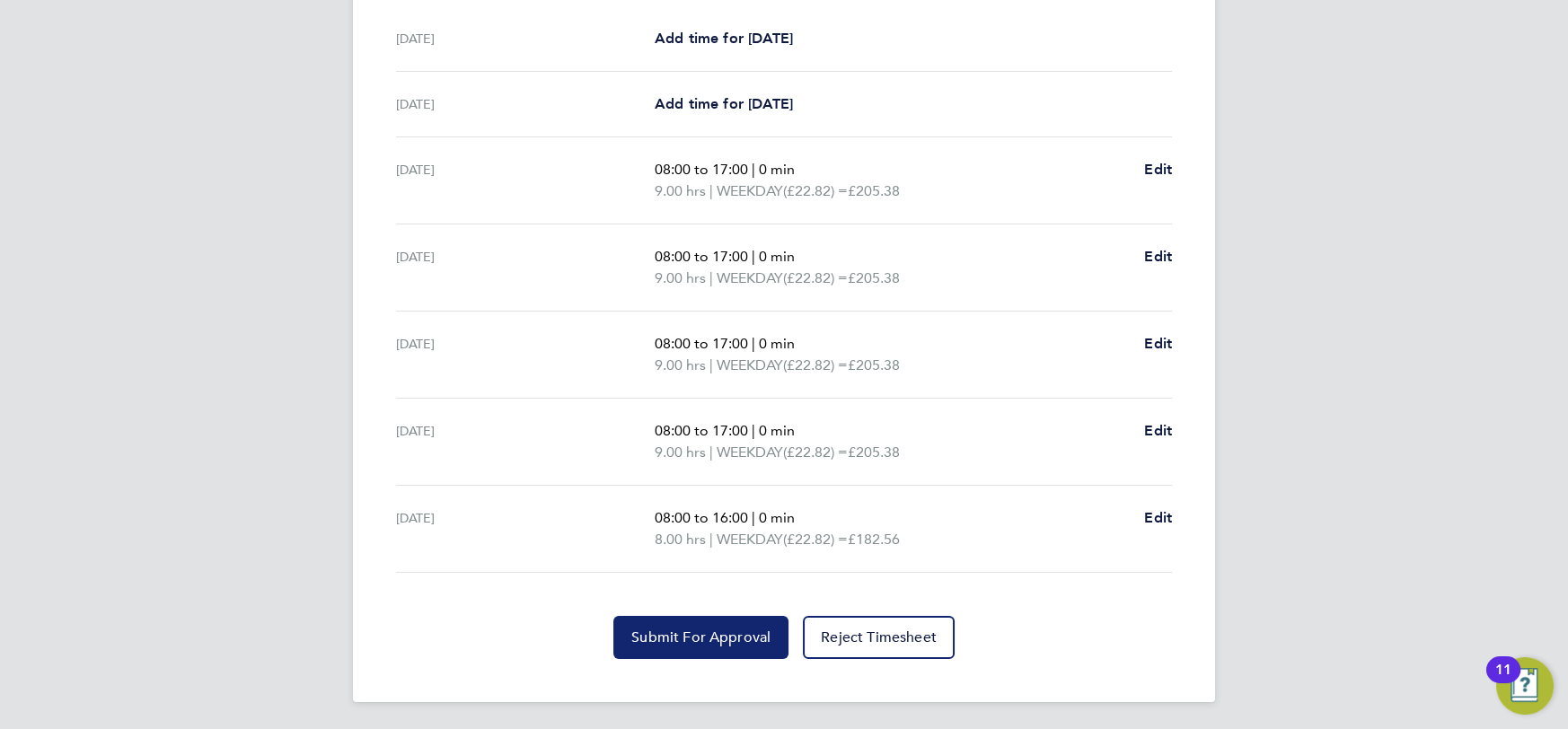
click at [718, 628] on span "Submit For Approval" at bounding box center [700, 636] width 139 height 18
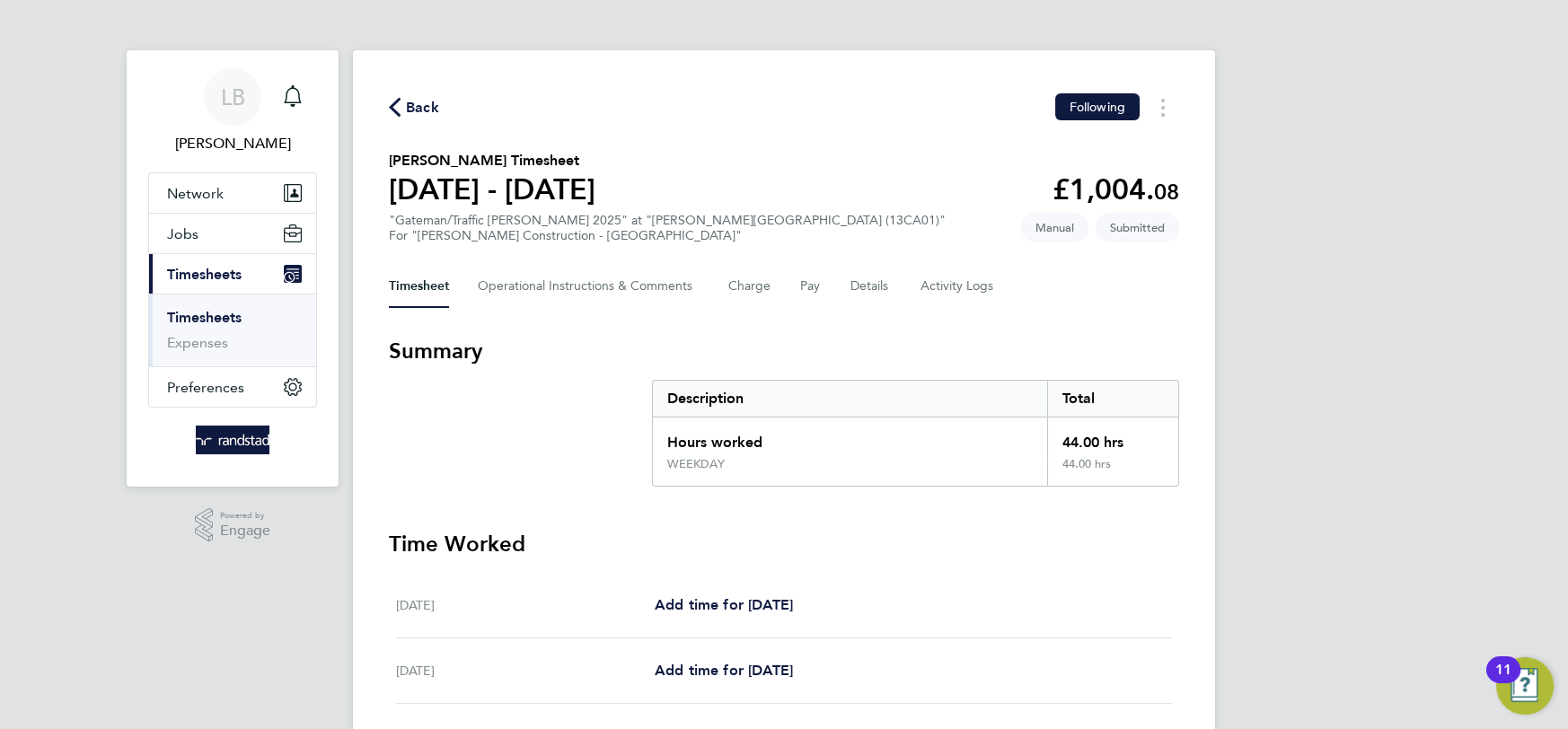
click at [416, 106] on span "Back" at bounding box center [422, 108] width 33 height 21
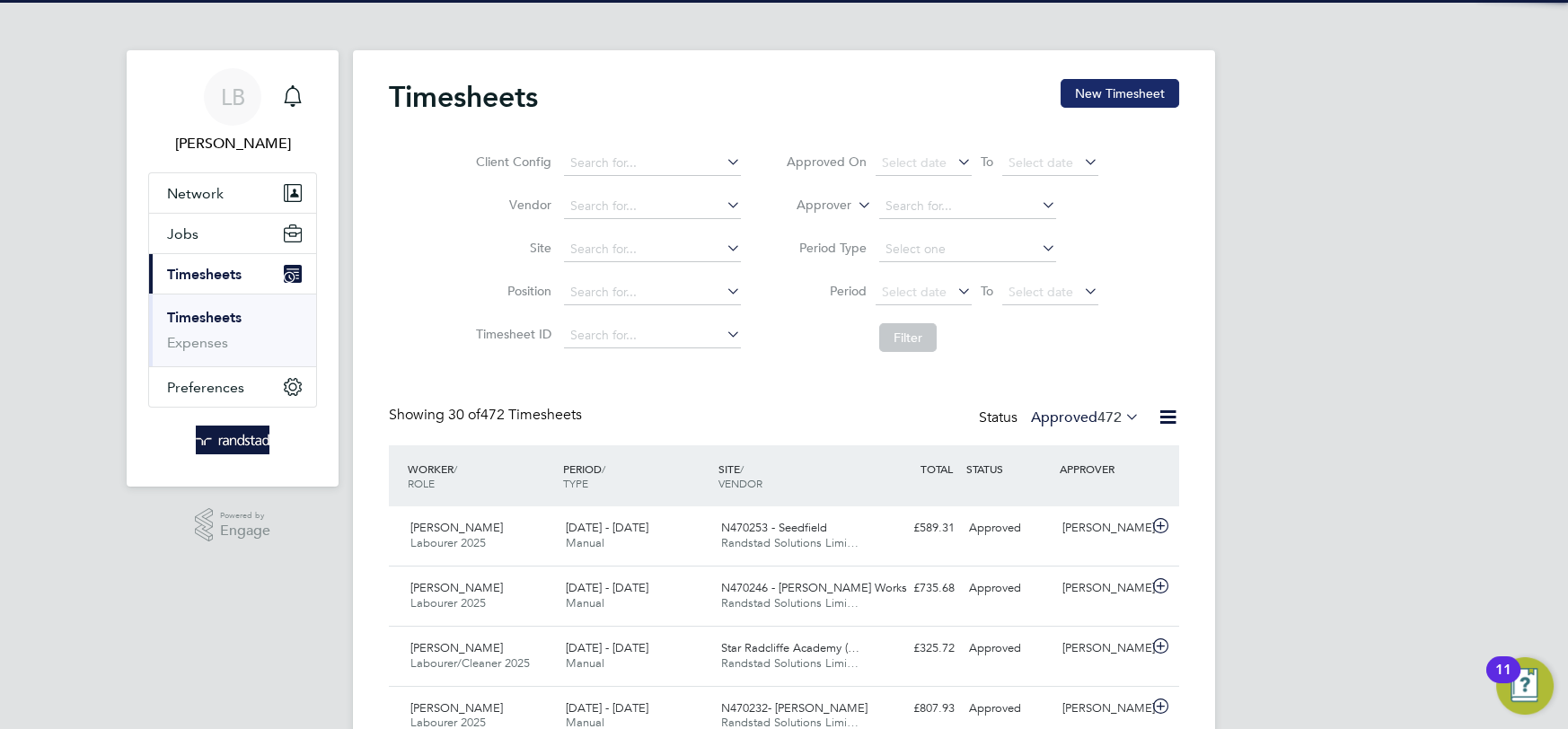
scroll to position [45, 155]
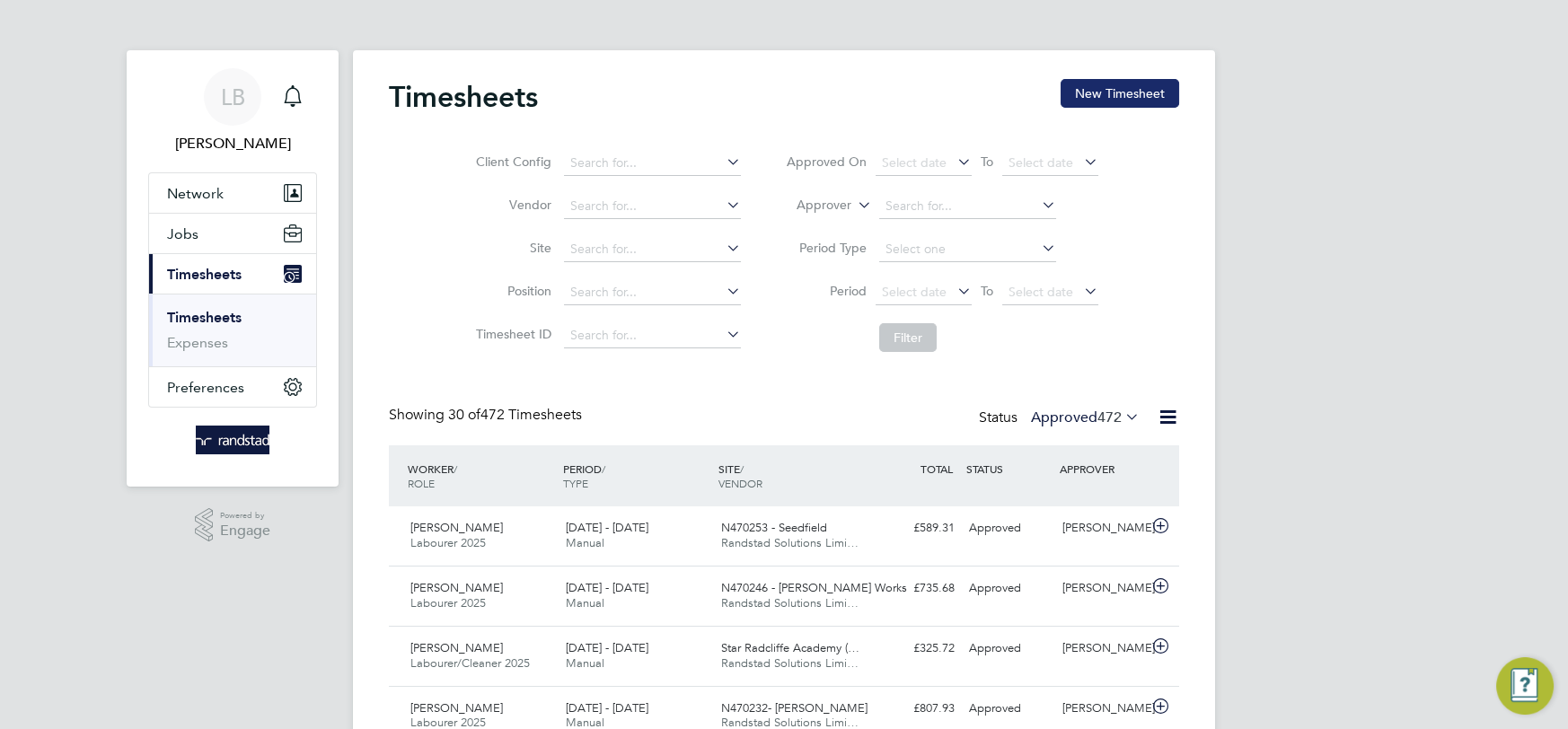
click at [1096, 93] on button "New Timesheet" at bounding box center [1120, 93] width 119 height 29
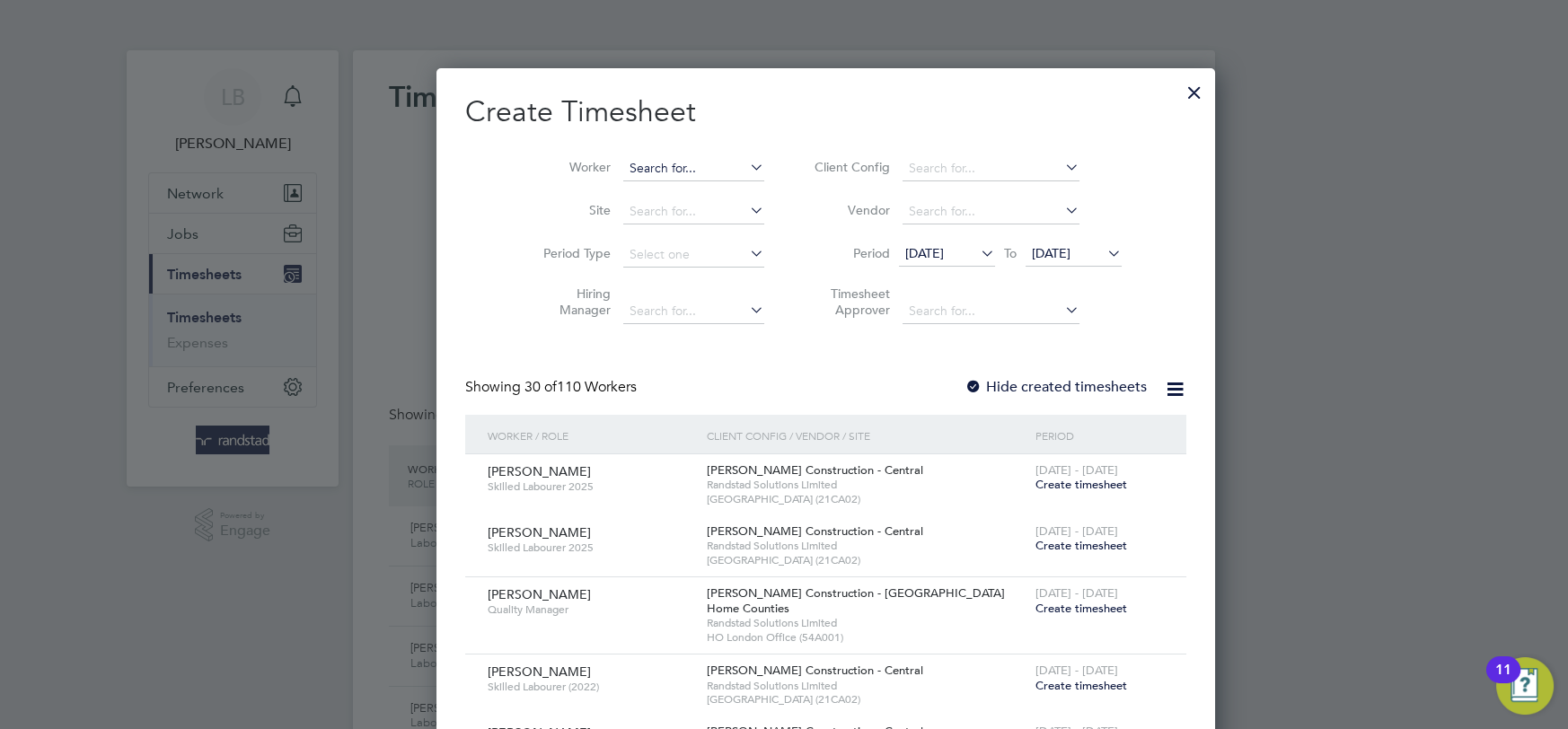
click at [647, 171] on input at bounding box center [694, 168] width 141 height 25
click at [639, 204] on li "Stephen Alst on" at bounding box center [660, 193] width 159 height 24
type input "Stephen Alston"
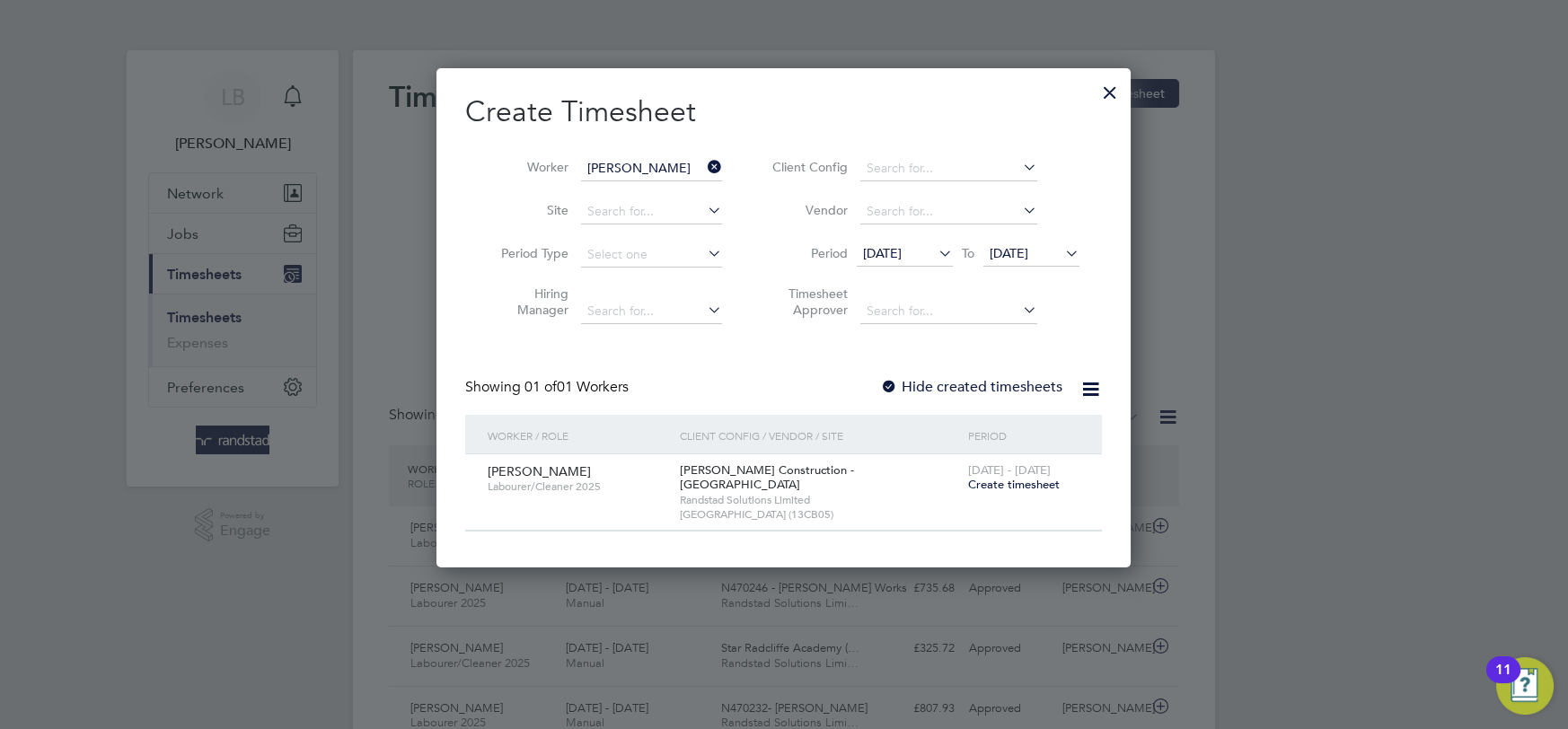
click at [1000, 484] on span "Create timesheet" at bounding box center [1013, 484] width 92 height 15
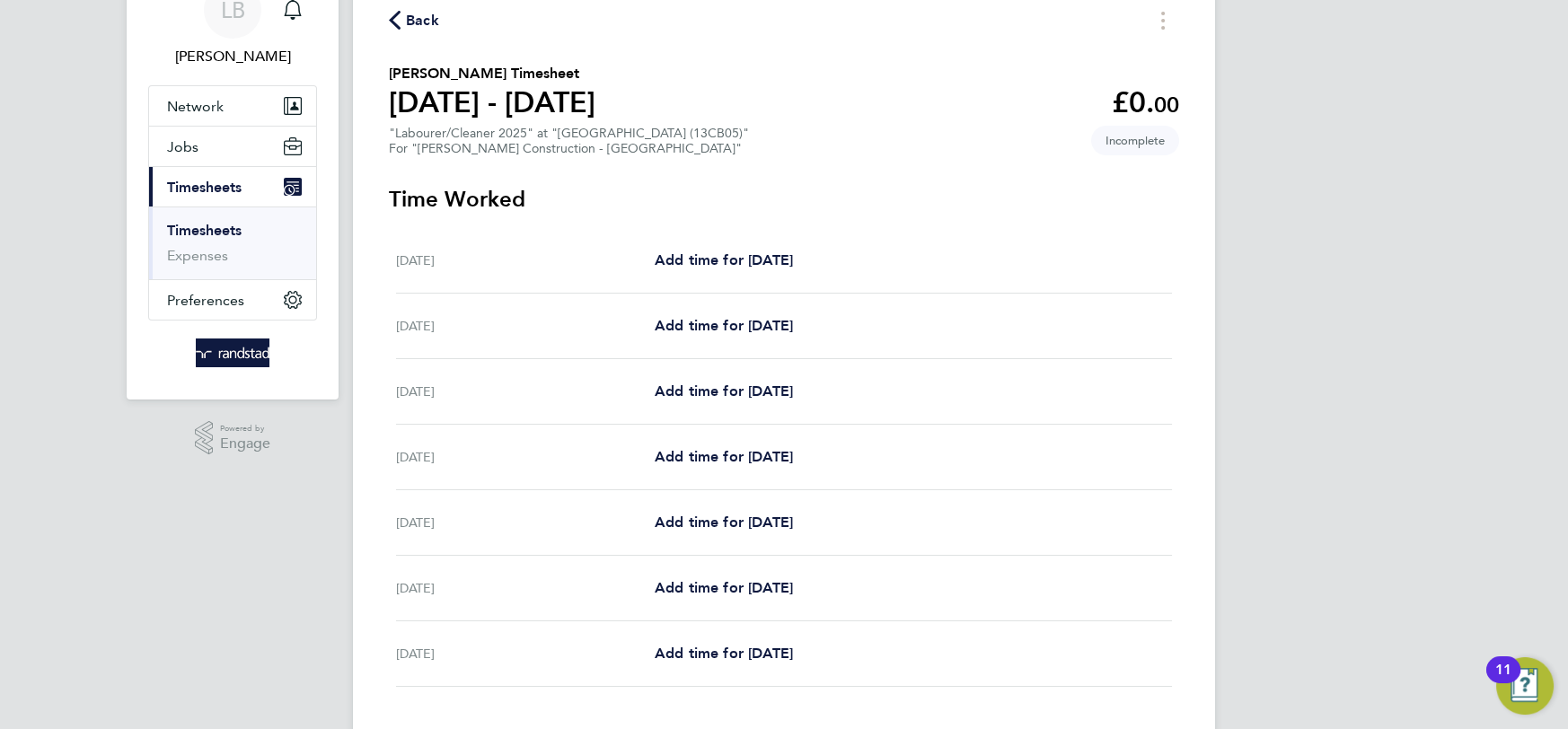
scroll to position [83, 0]
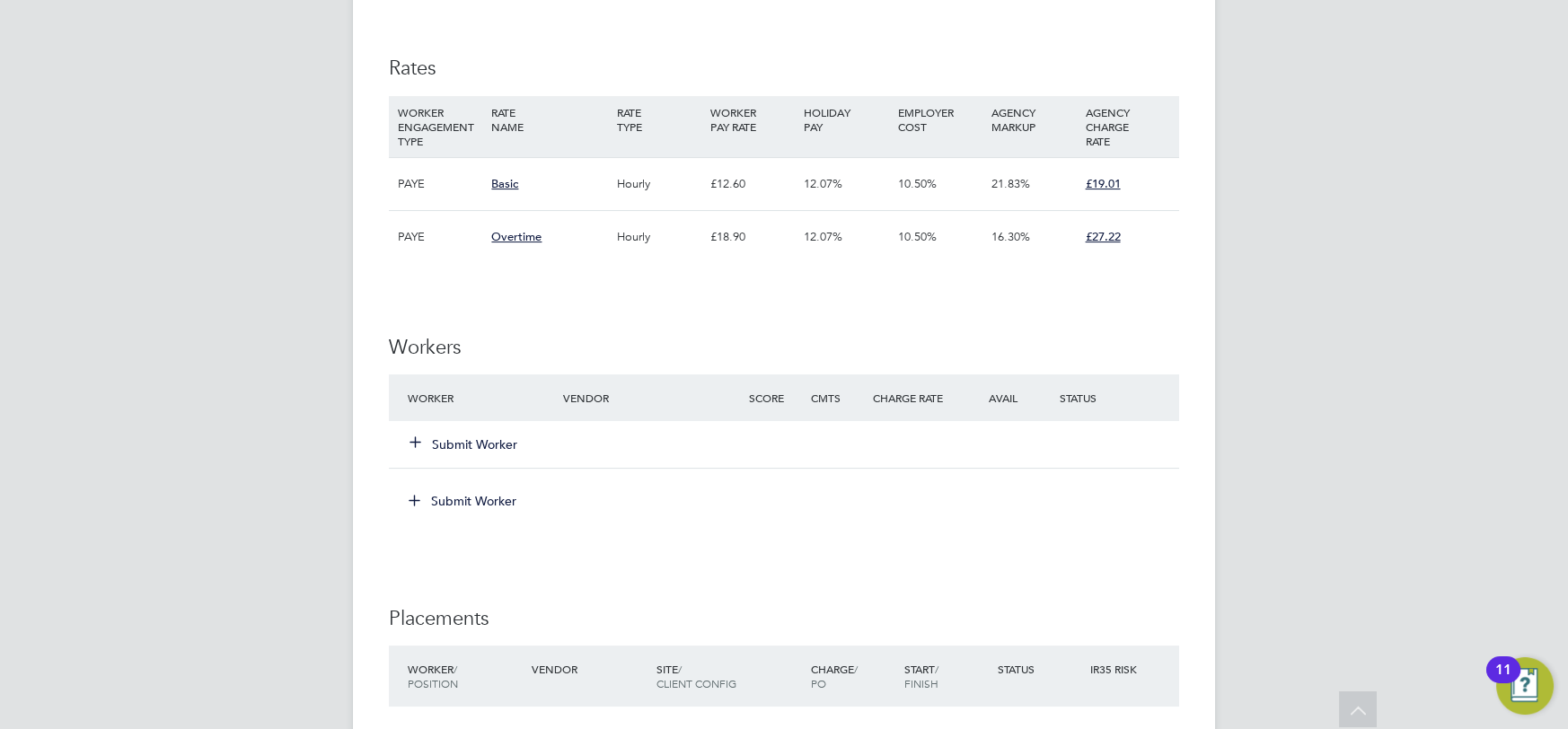
scroll to position [1136, 0]
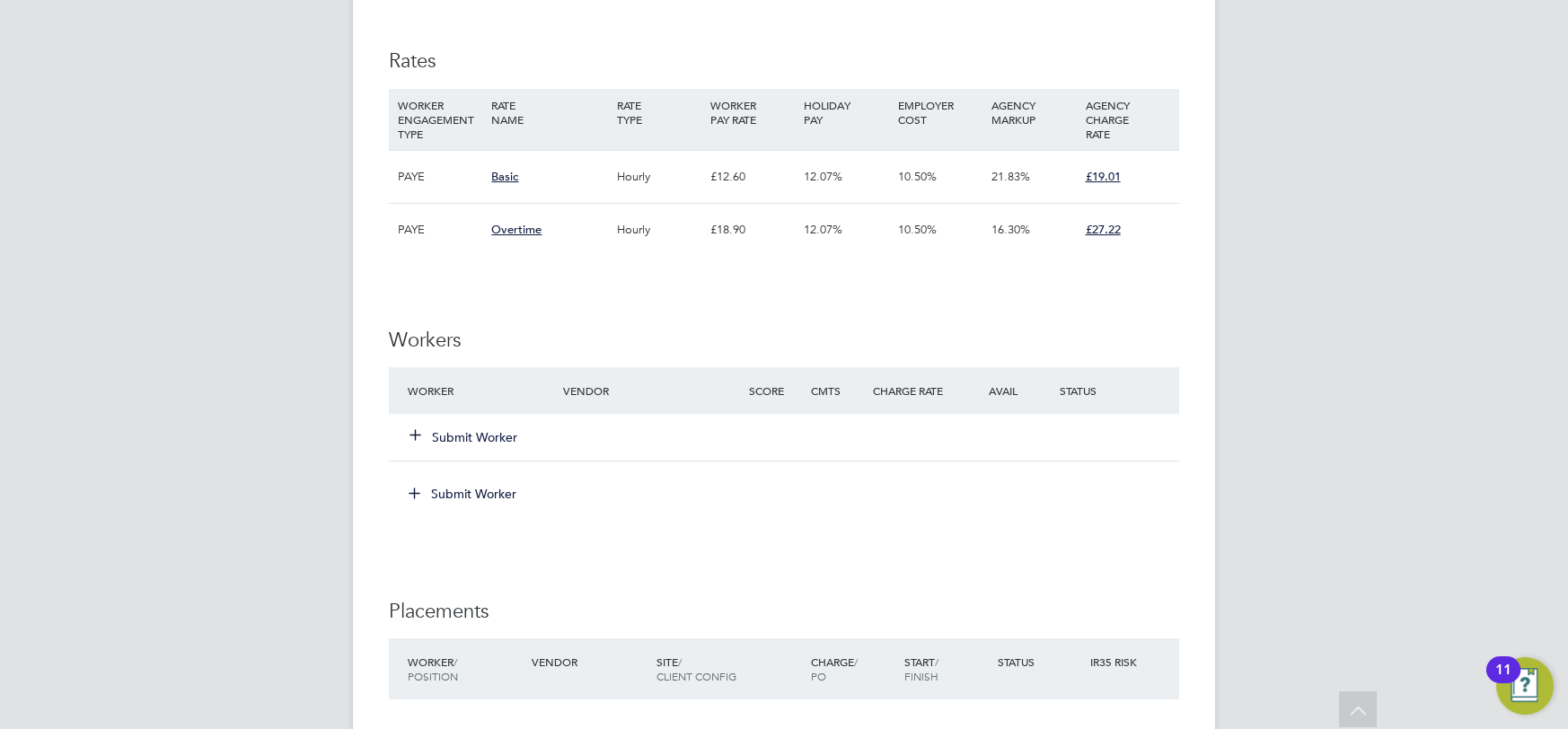
click at [473, 439] on button "Submit Worker" at bounding box center [464, 437] width 108 height 18
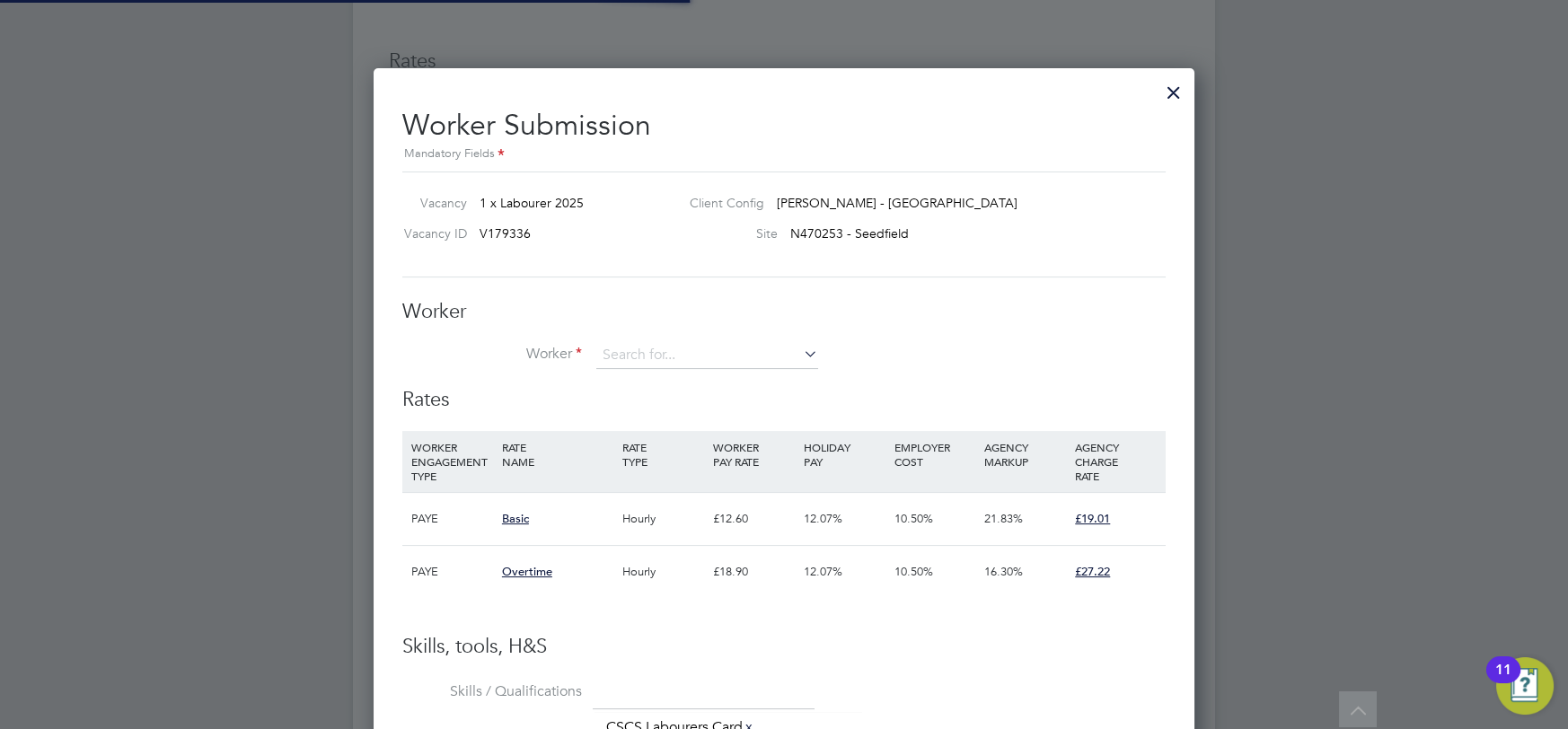
scroll to position [53, 122]
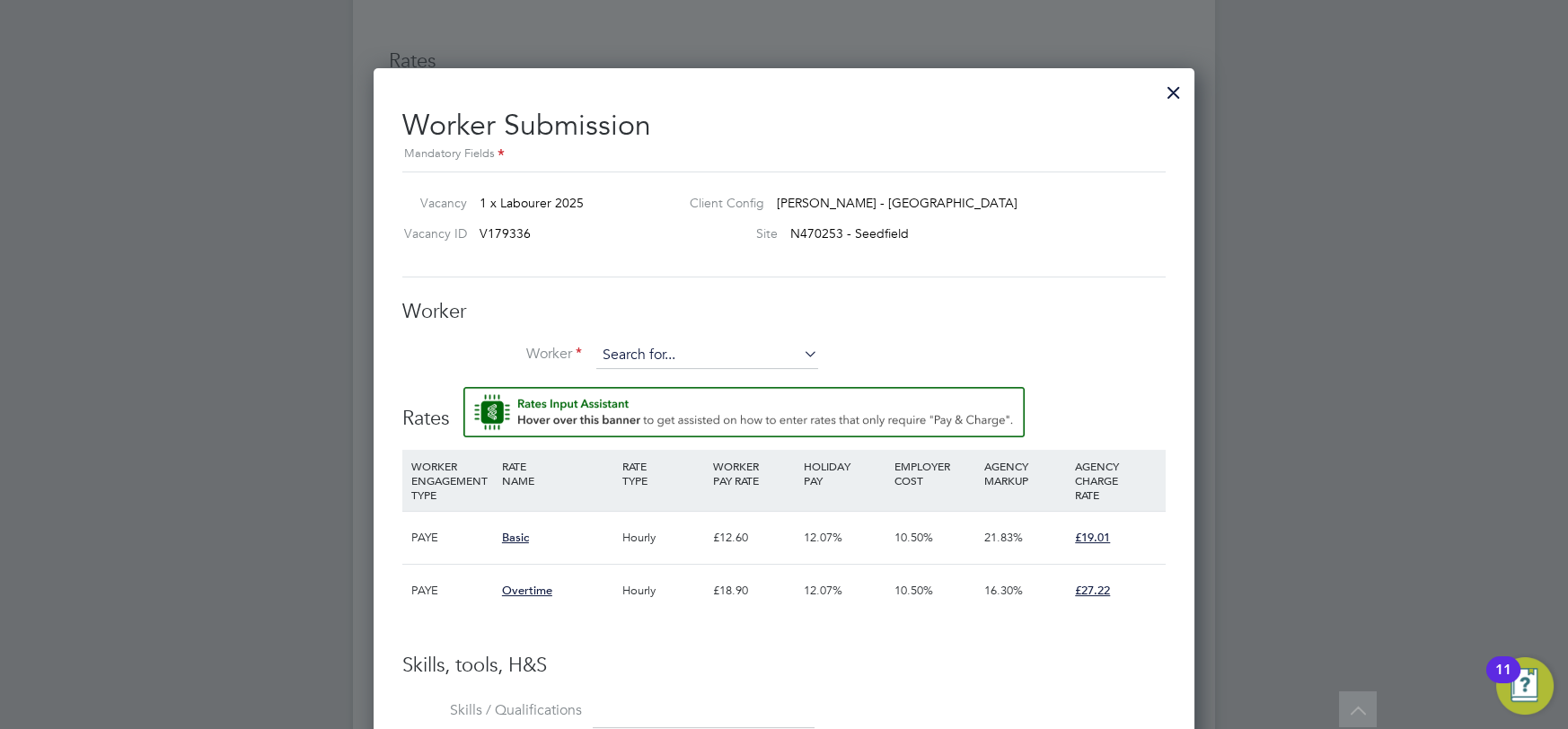
click at [652, 350] on input at bounding box center [707, 355] width 222 height 27
click at [653, 405] on li "+ Add new" at bounding box center [709, 403] width 223 height 24
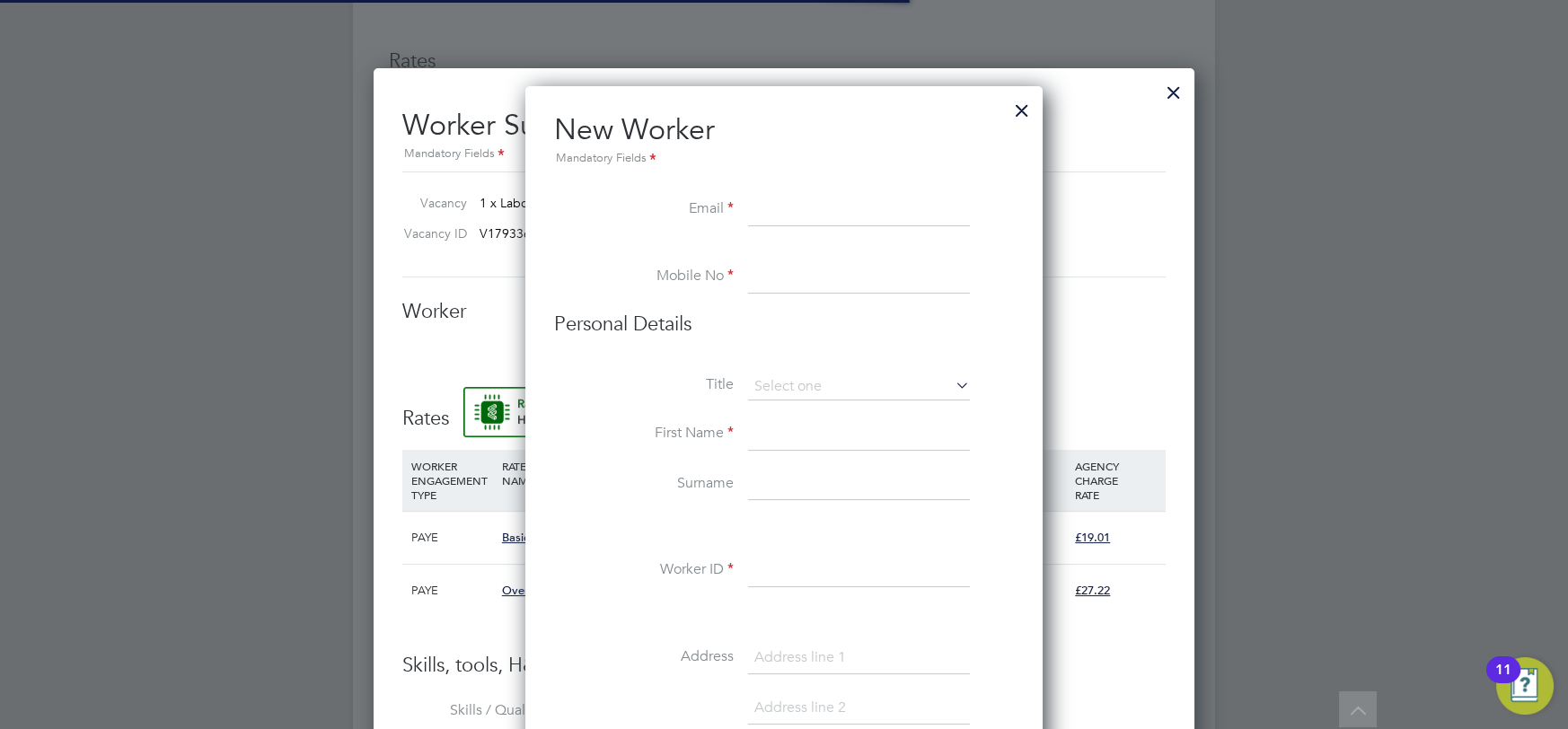
scroll to position [1605, 518]
paste input "connallyian167@gmail.com"
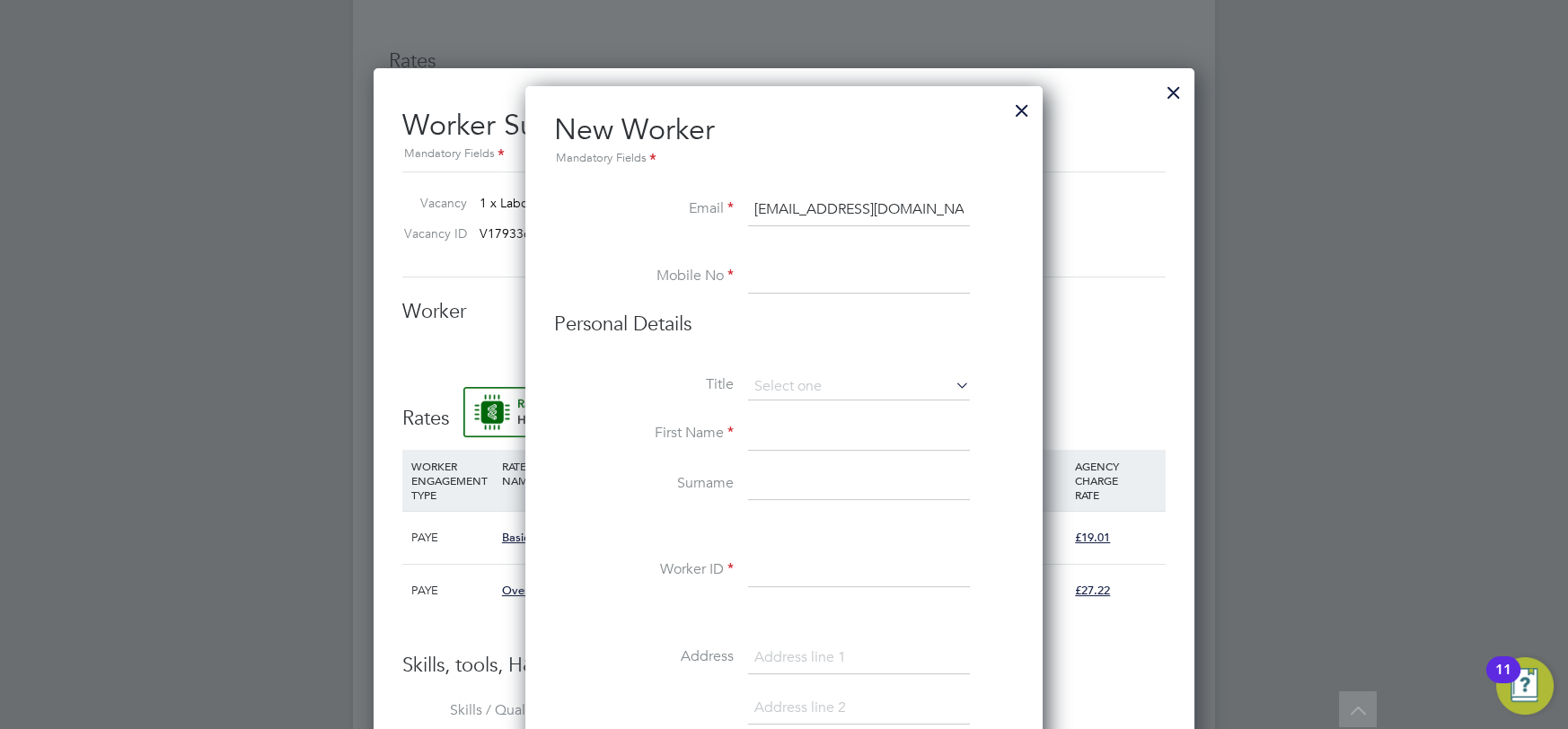
type input "connallyian167@gmail.com"
click at [760, 273] on input at bounding box center [858, 278] width 222 height 32
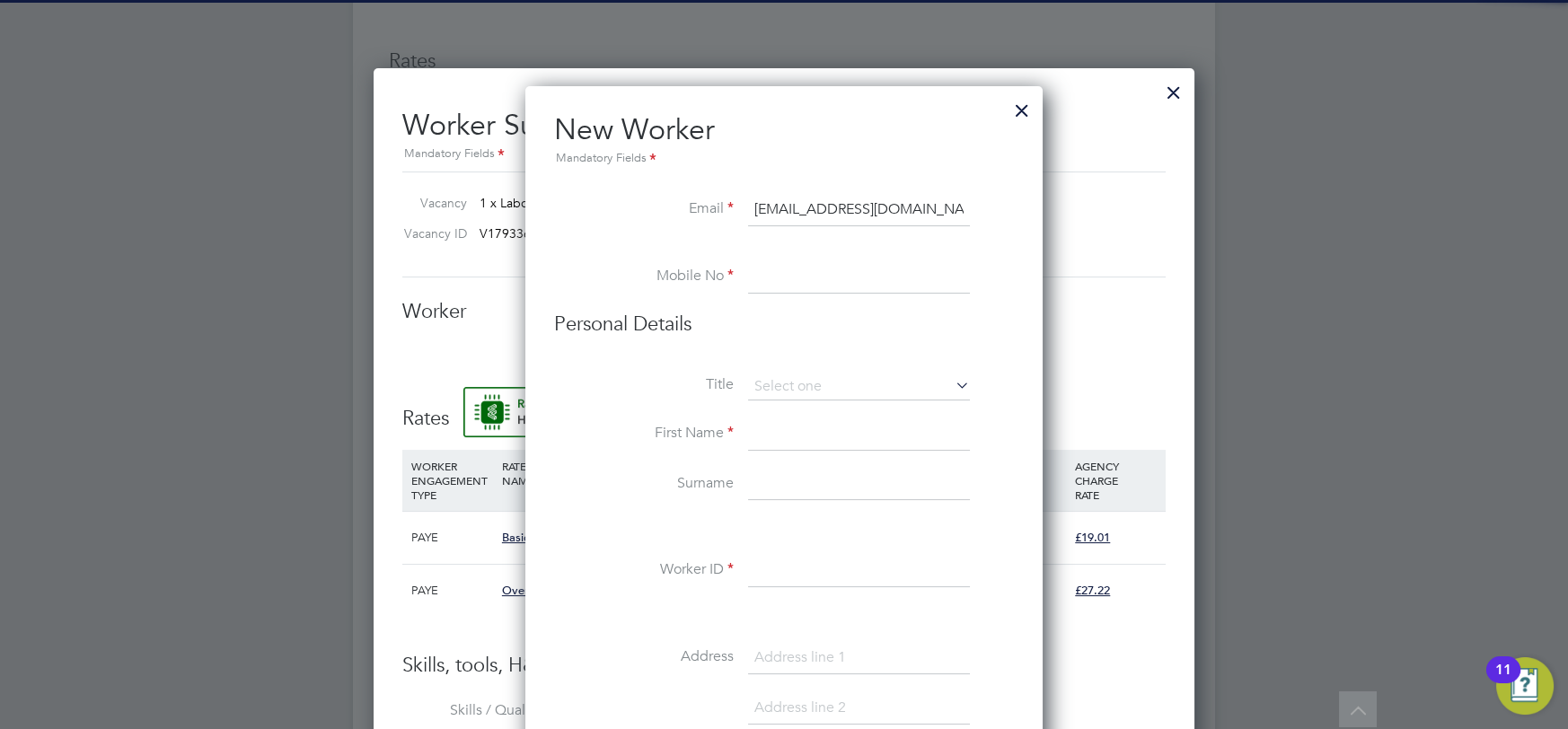
paste input "07938 525840"
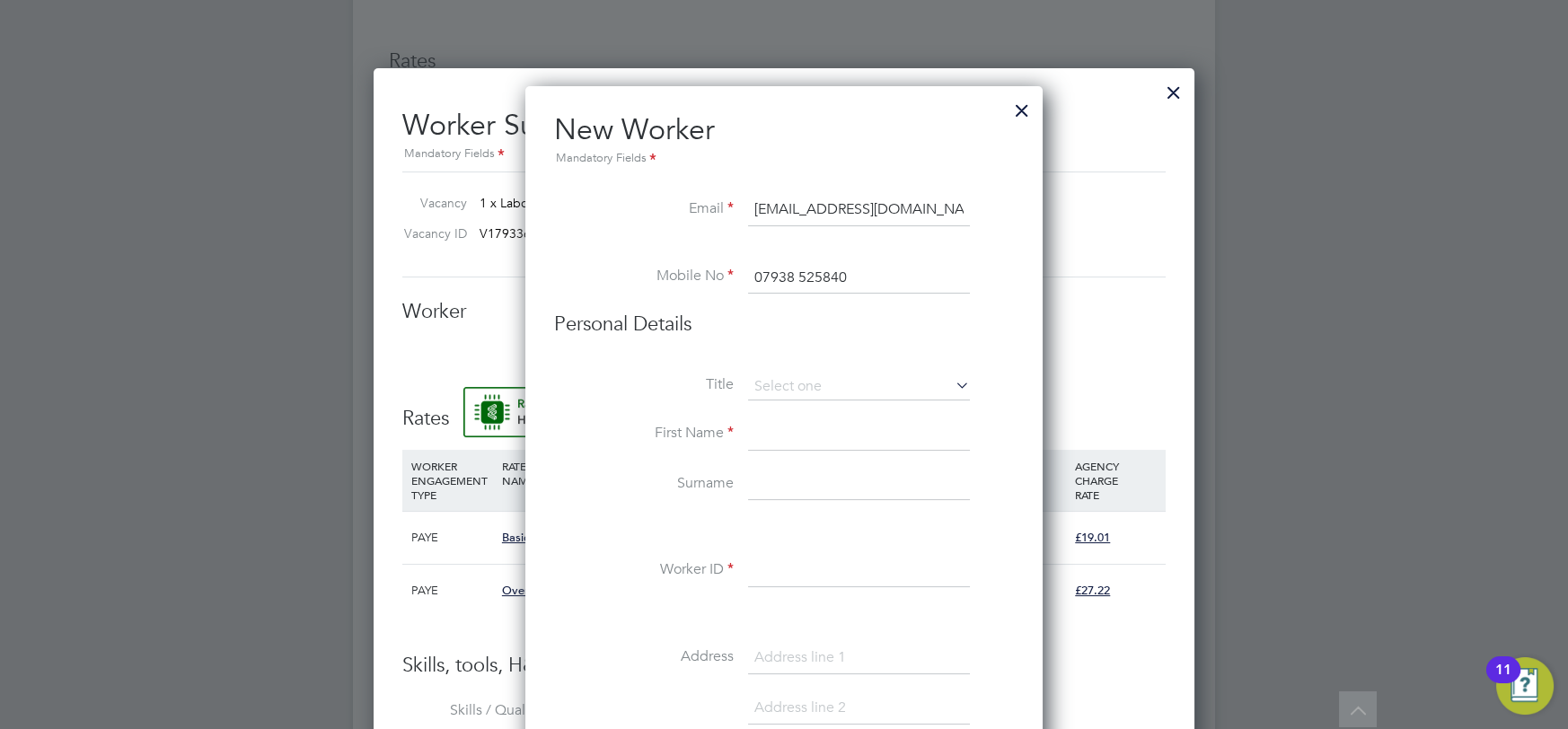
type input "07938 525840"
click at [789, 423] on input at bounding box center [858, 434] width 222 height 32
type input "Ian"
click at [789, 470] on input at bounding box center [858, 484] width 222 height 32
click at [816, 533] on li at bounding box center [783, 527] width 459 height 19
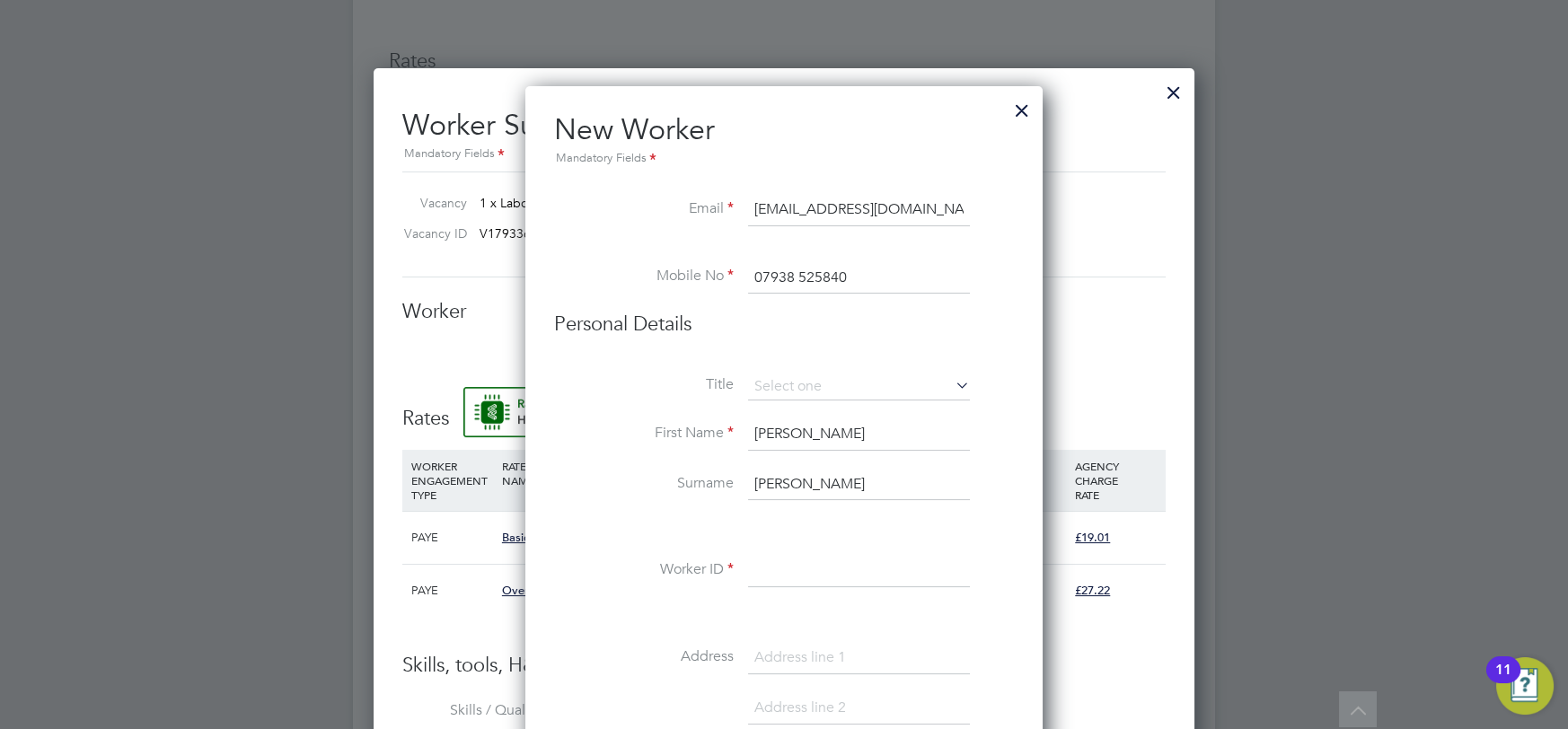
click at [869, 481] on input "Connelly" at bounding box center [858, 484] width 222 height 32
type input "Connally"
click at [858, 577] on input at bounding box center [858, 570] width 222 height 32
paste input "C-004249232"
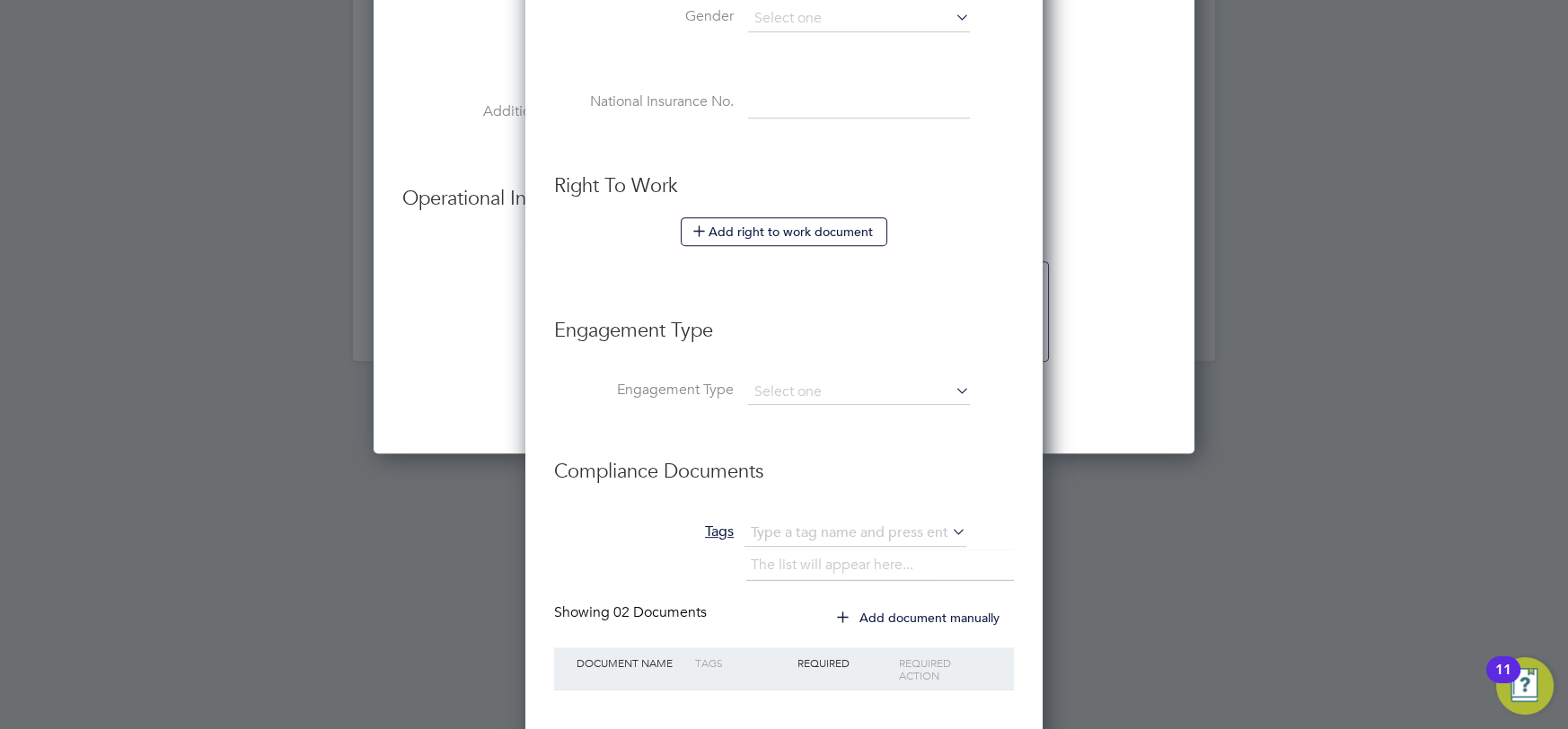
scroll to position [2097, 0]
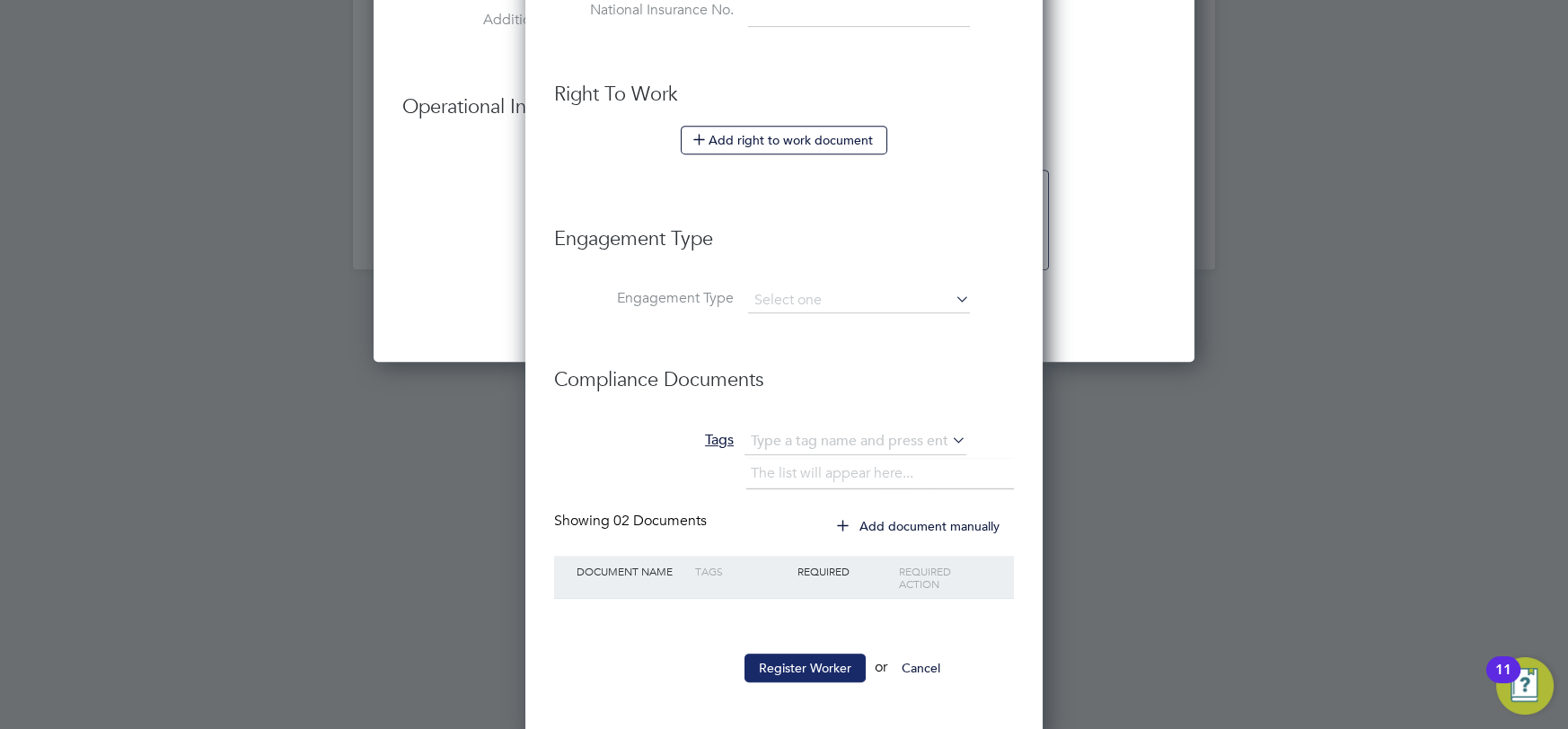
type input "C-004249232"
click at [807, 662] on button "Register Worker" at bounding box center [804, 667] width 122 height 29
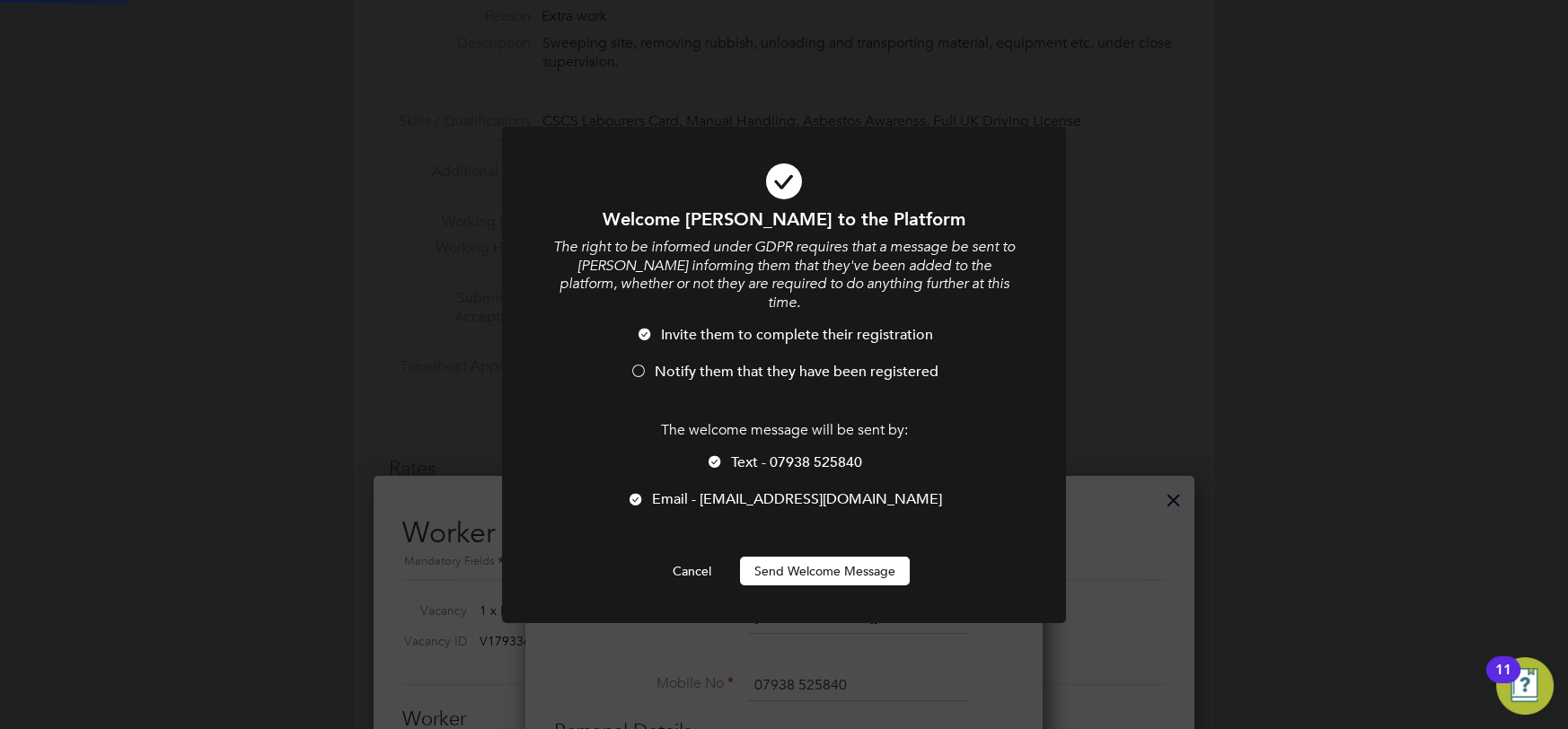
scroll to position [0, 0]
click at [788, 556] on button "Send Welcome Message" at bounding box center [824, 570] width 170 height 29
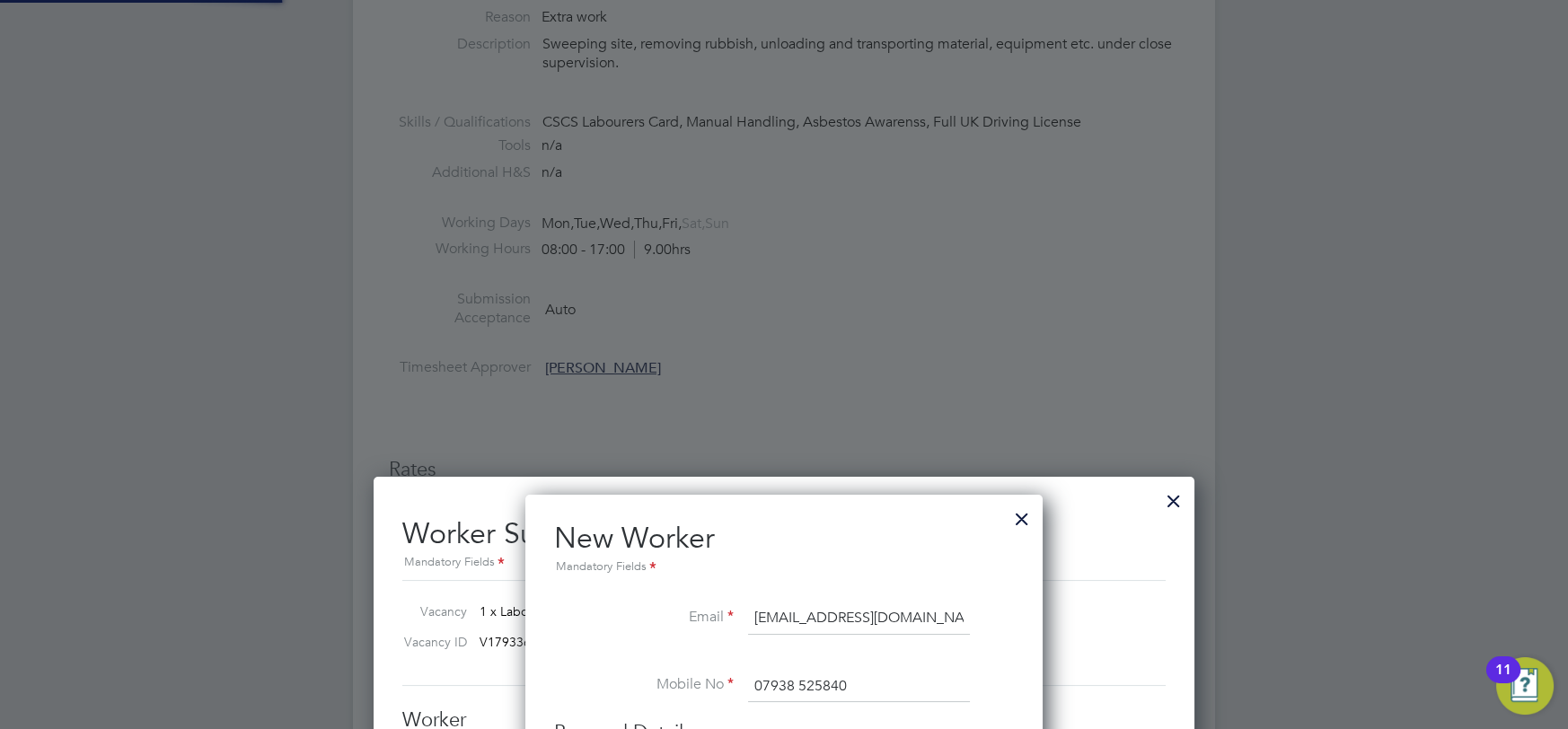
type input "Ian Connally (C-004249232)"
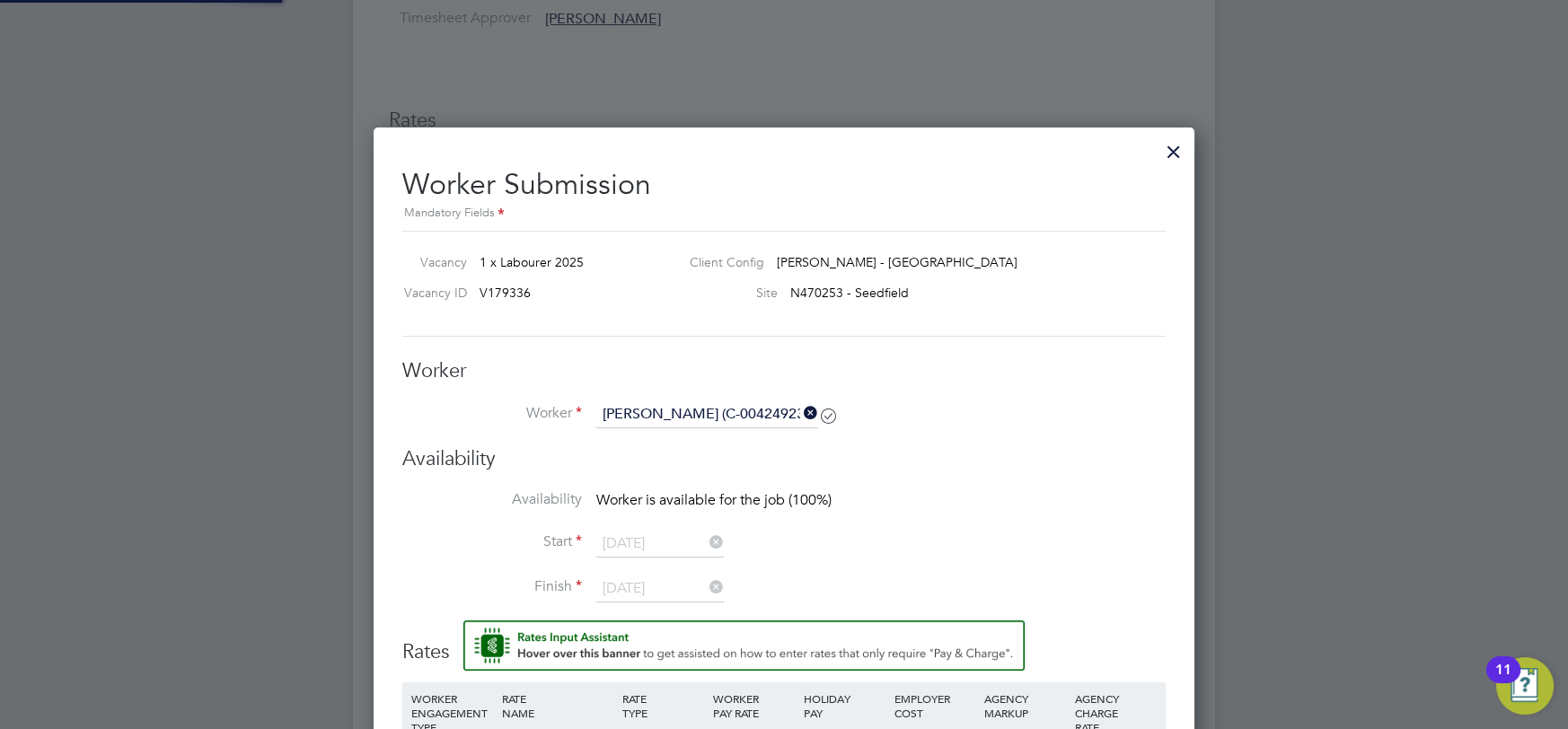
scroll to position [1136, 0]
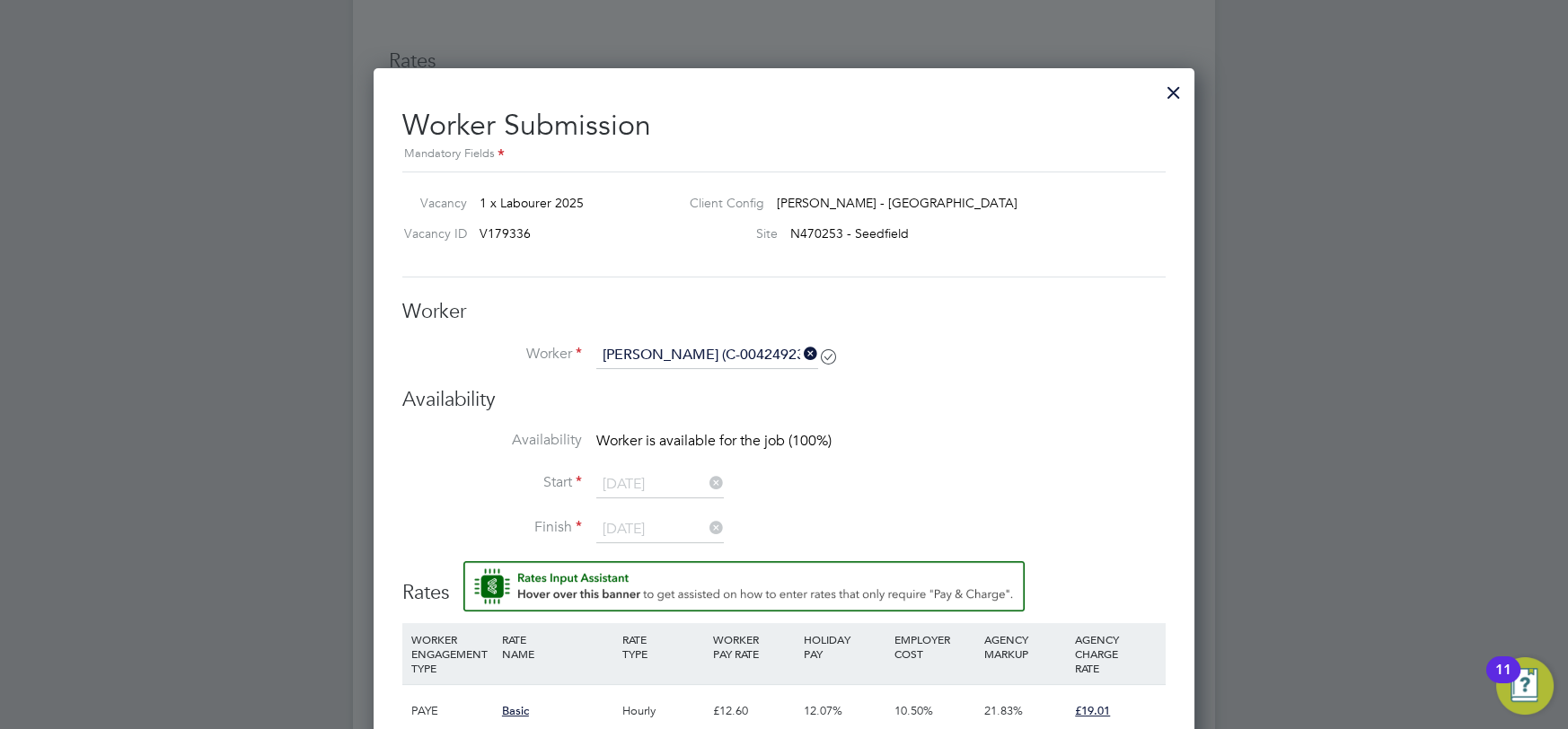
click at [800, 352] on icon at bounding box center [800, 353] width 0 height 25
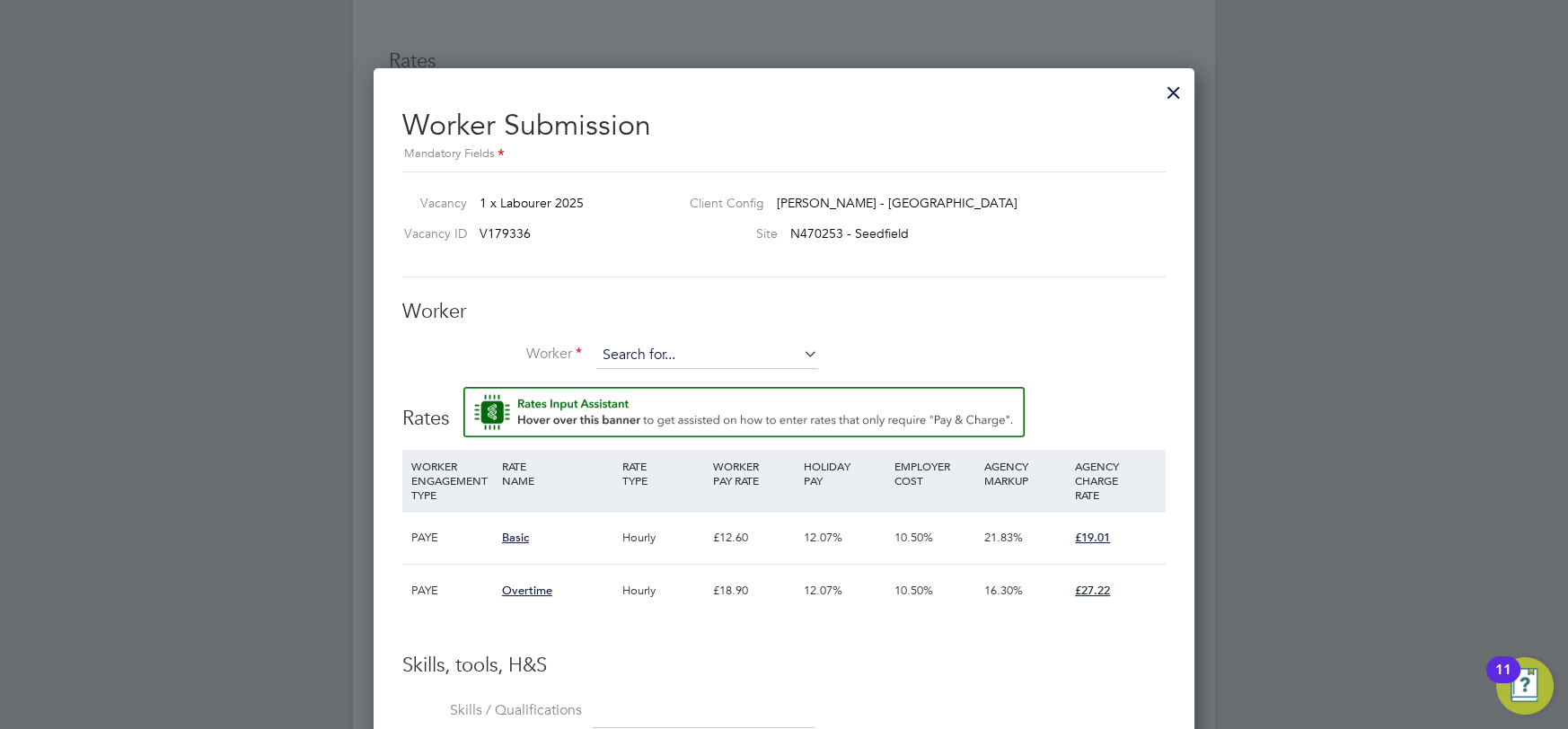
click at [724, 359] on input at bounding box center [707, 355] width 222 height 27
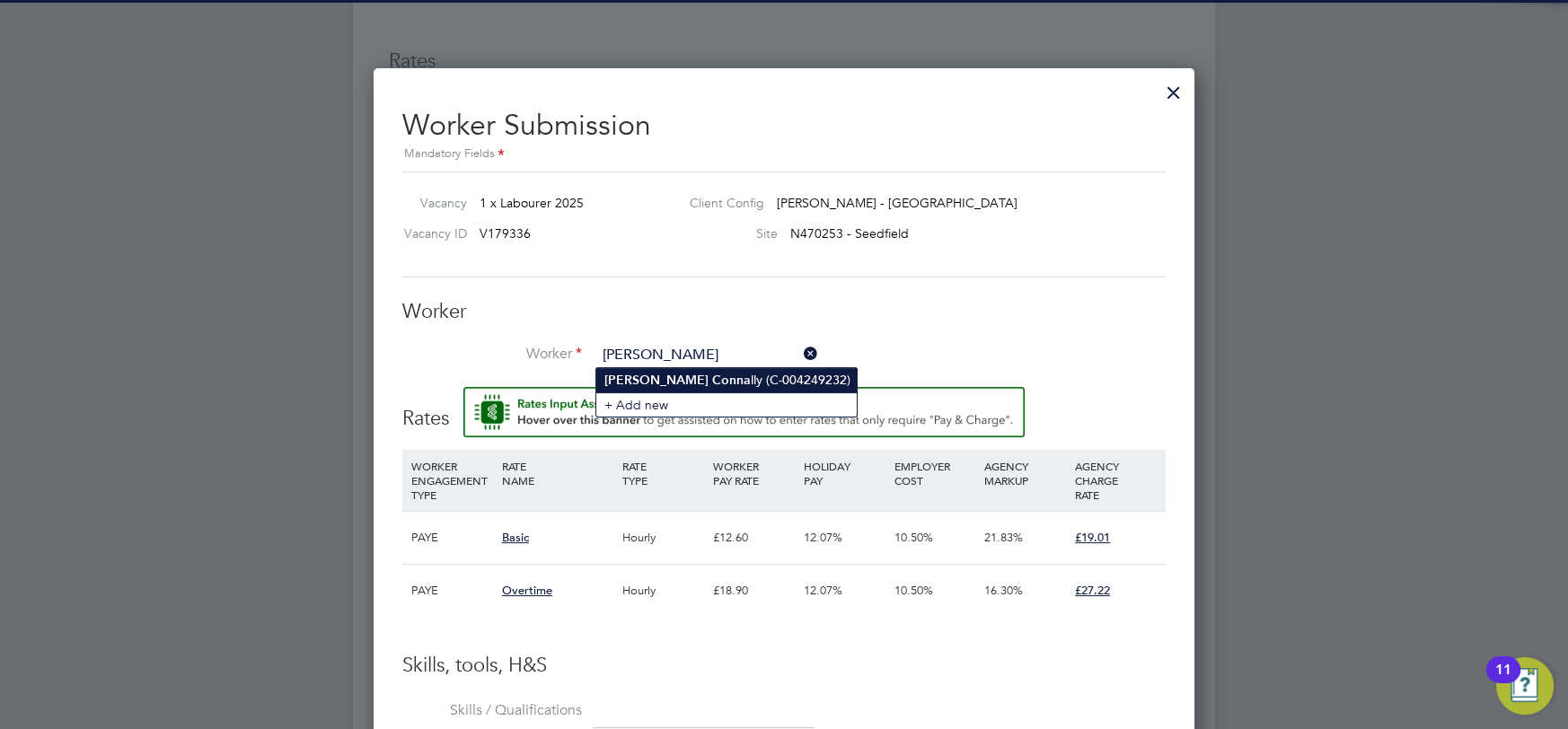
click at [697, 385] on li "Ian Conna lly (C-004249232)" at bounding box center [726, 380] width 261 height 24
type input "Ian Connally (C-004249232)"
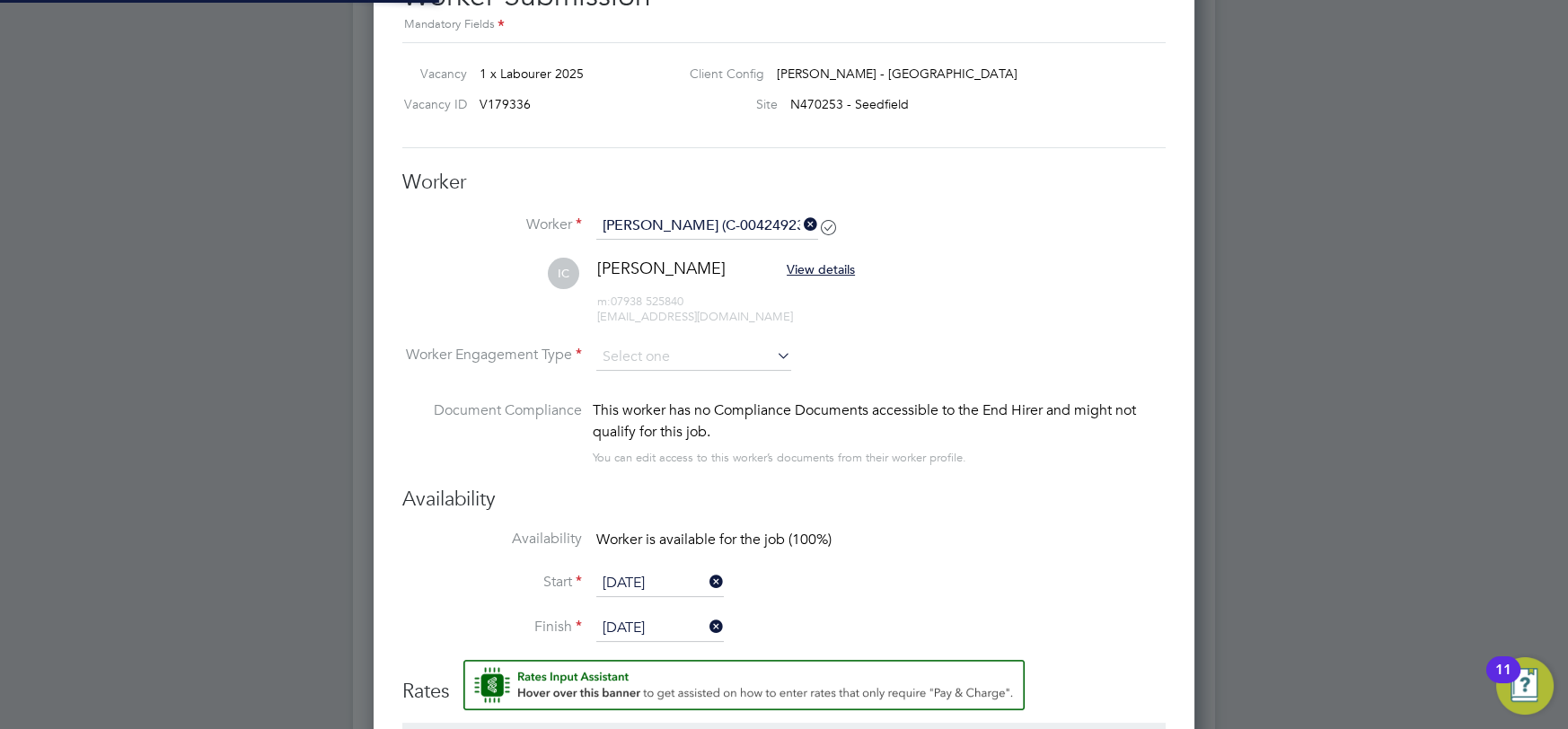
scroll to position [1273, 0]
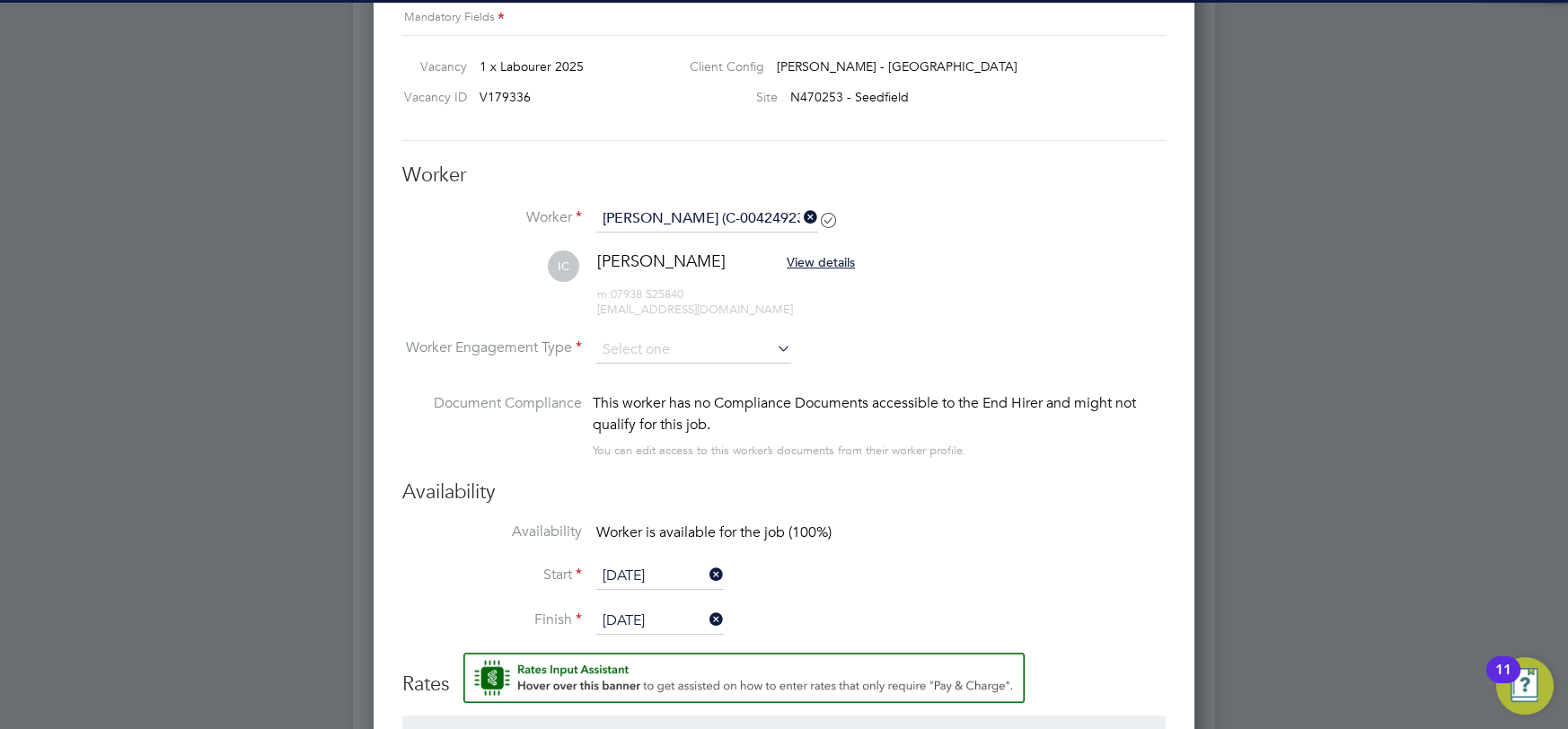
click at [697, 385] on li "Worker Engagement Type" at bounding box center [784, 364] width 764 height 56
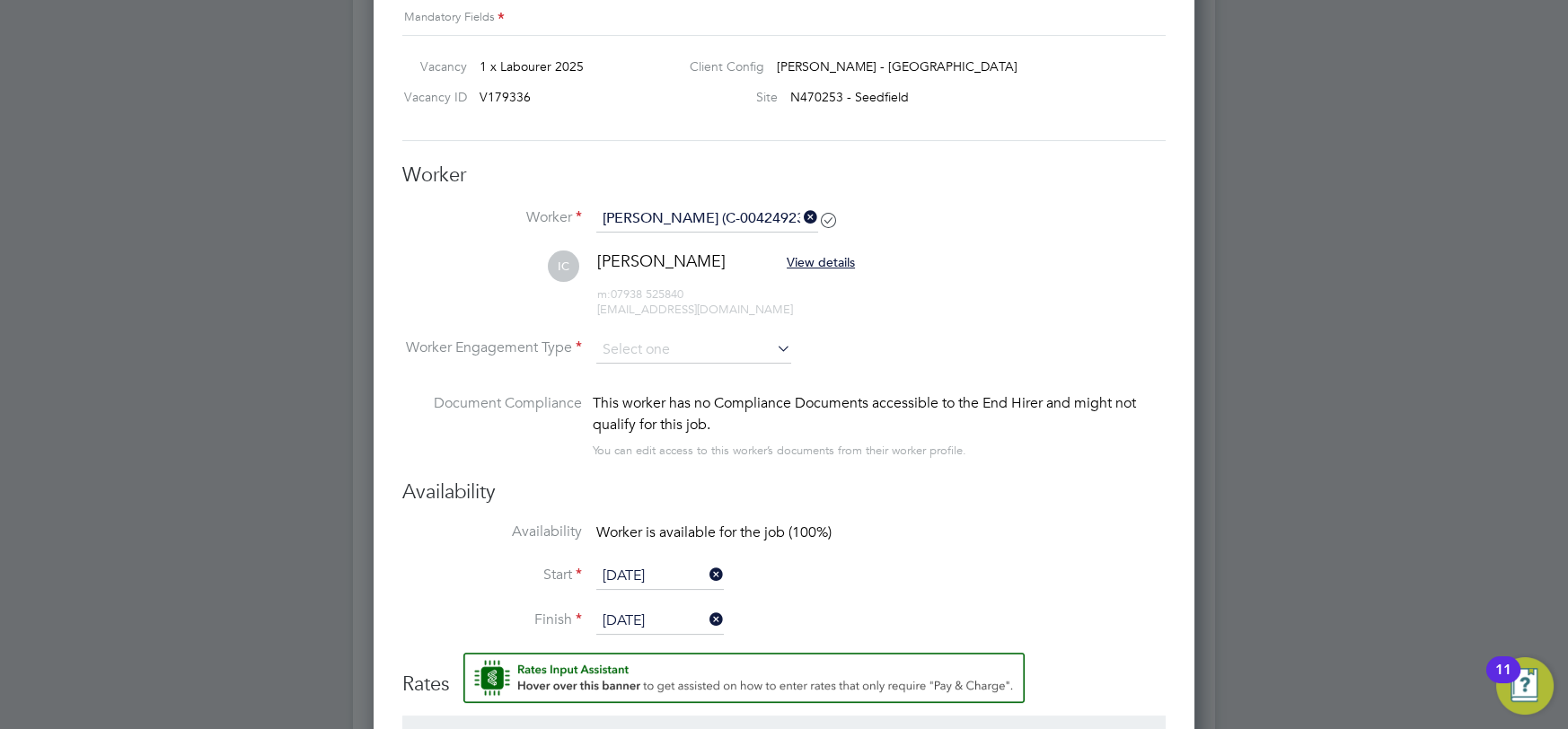
click at [670, 361] on li "Worker Engagement Type" at bounding box center [784, 364] width 764 height 56
click at [653, 347] on input at bounding box center [694, 350] width 195 height 27
click at [664, 381] on li "Contract" at bounding box center [694, 372] width 196 height 23
type input "Contract"
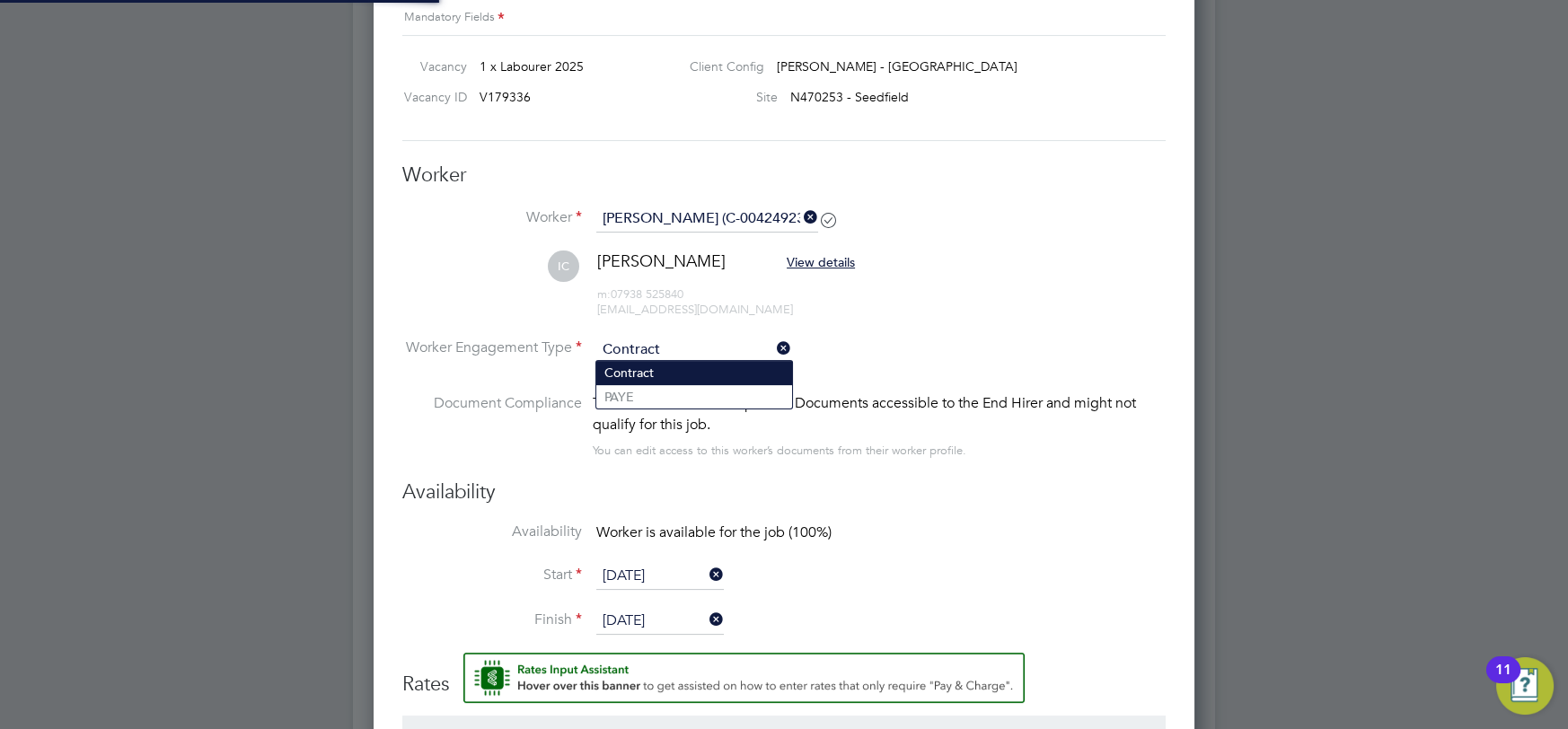
scroll to position [1675, 820]
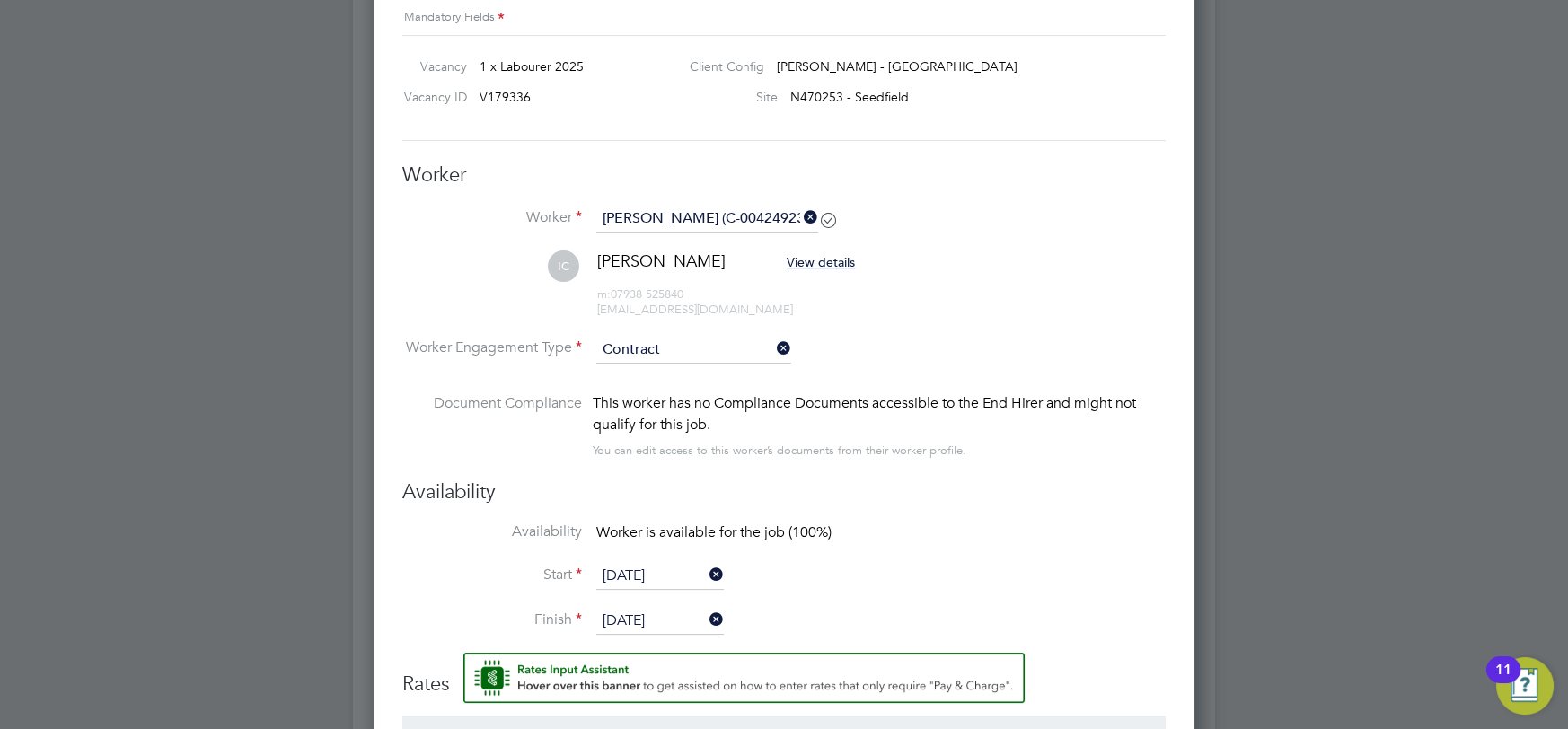
click at [773, 346] on icon at bounding box center [773, 348] width 0 height 25
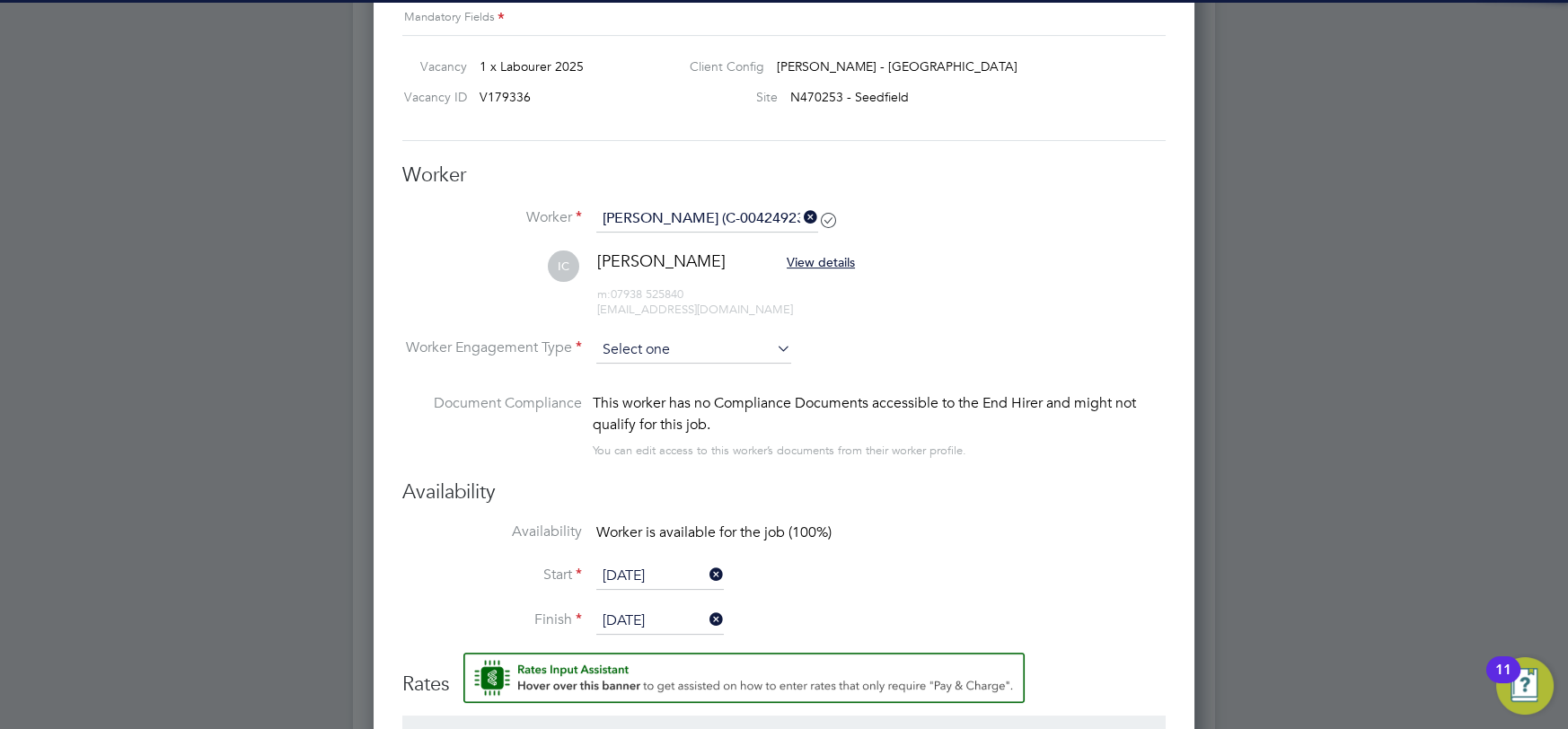
click at [737, 351] on input at bounding box center [694, 350] width 195 height 27
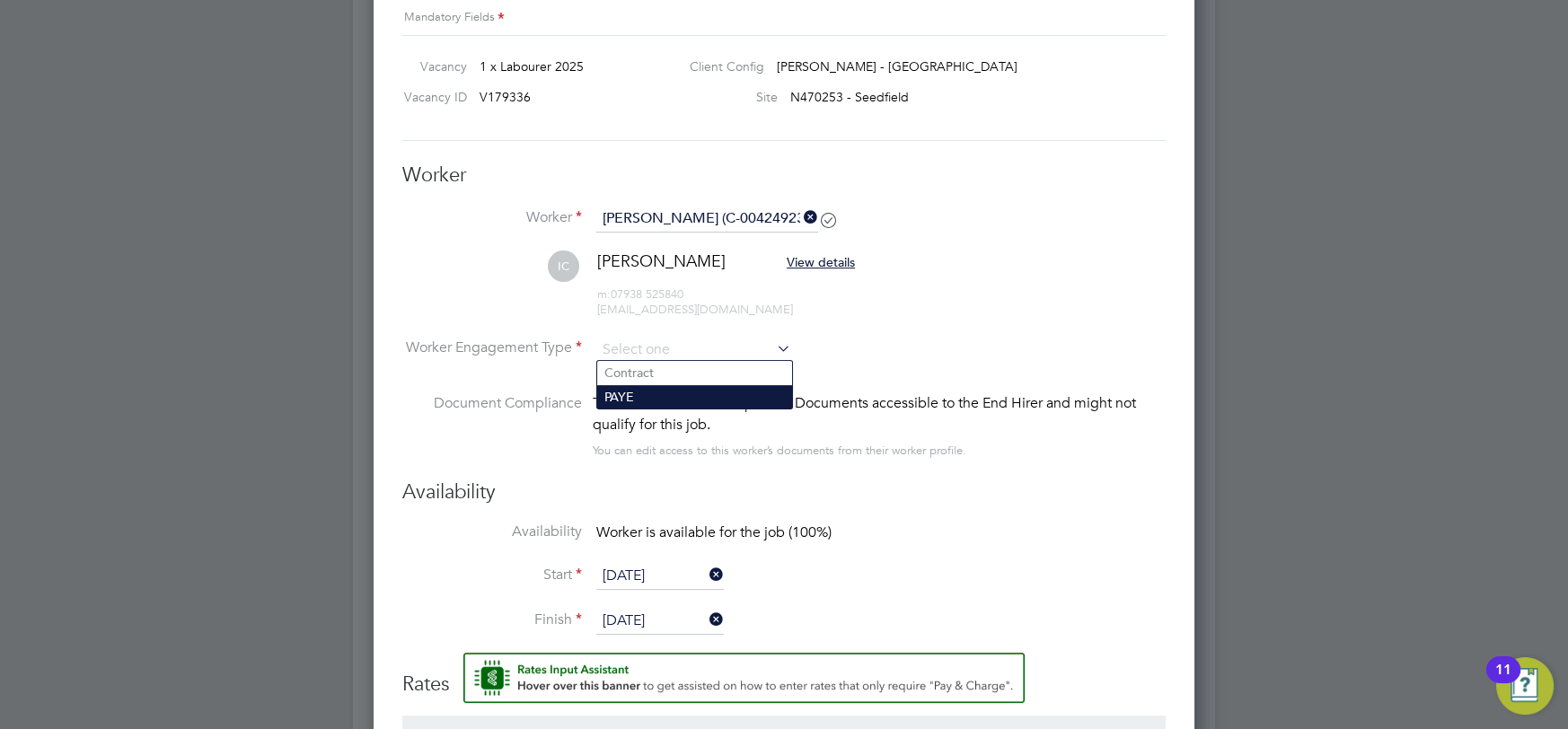
click at [708, 394] on li "PAYE" at bounding box center [695, 396] width 196 height 23
type input "PAYE"
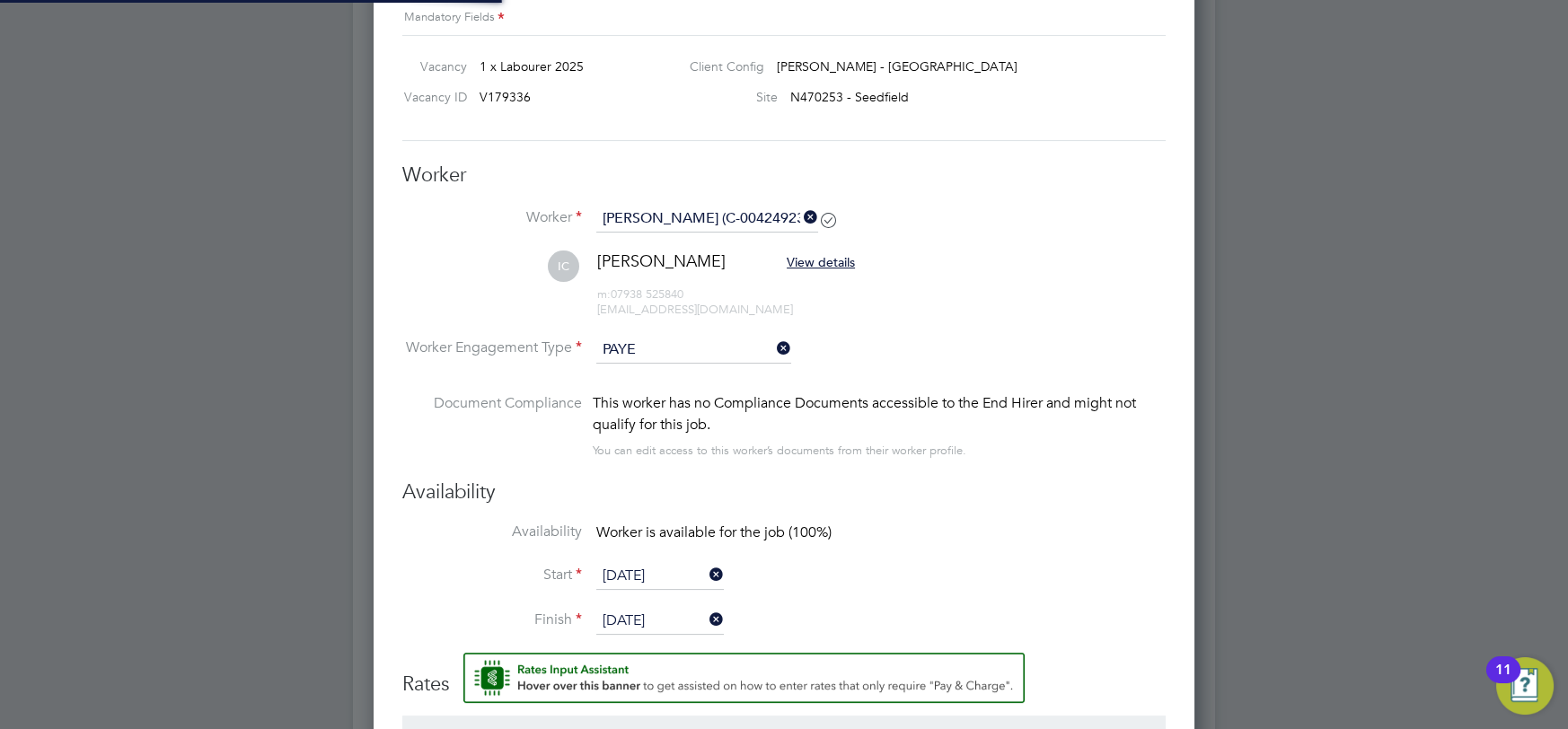
scroll to position [8, 8]
click at [927, 327] on li "IC Ian Connally View details m: 07938 525840 connallyian167@gmail.com" at bounding box center [784, 293] width 764 height 85
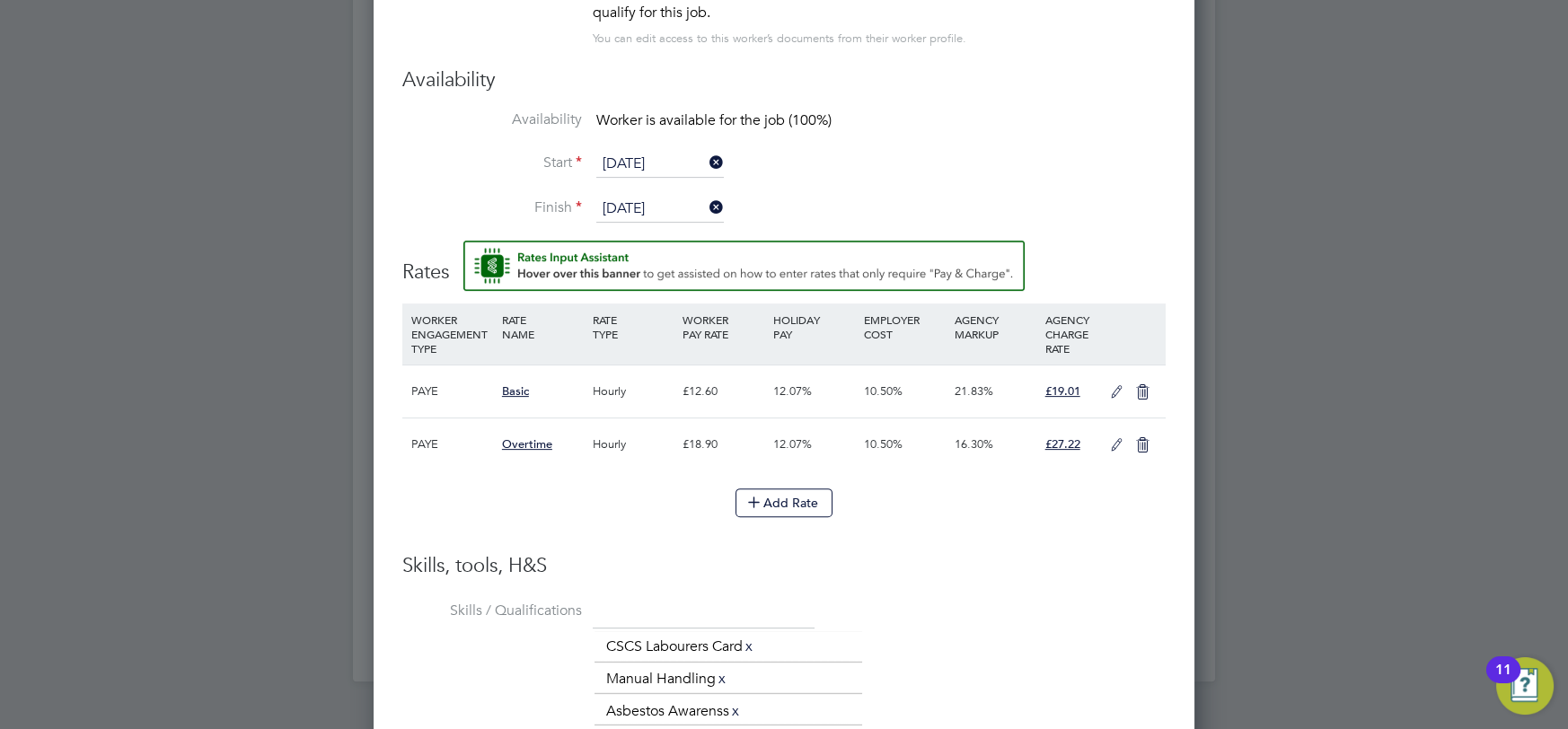
click at [1110, 390] on icon at bounding box center [1116, 391] width 22 height 14
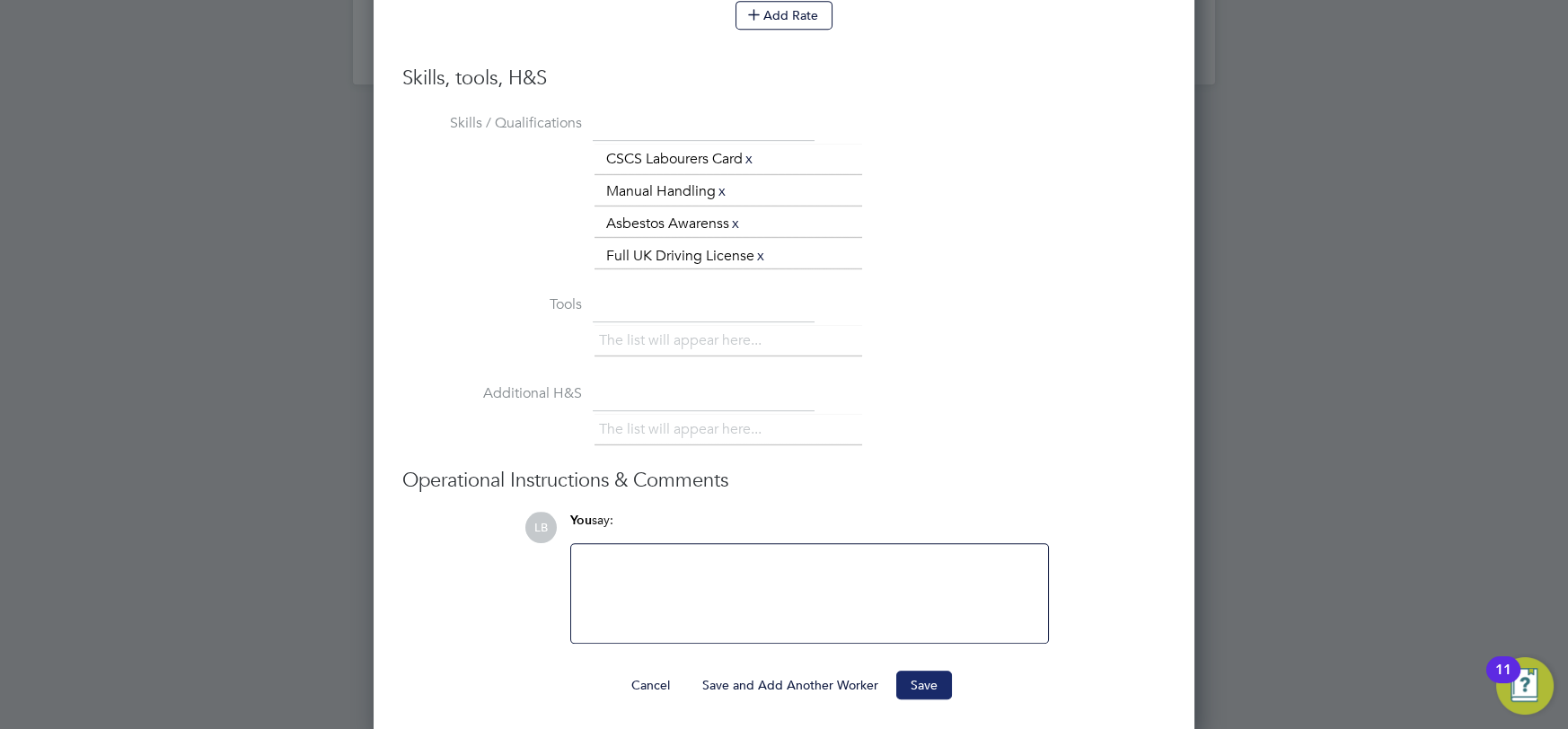
click at [919, 689] on button "Save" at bounding box center [924, 684] width 56 height 29
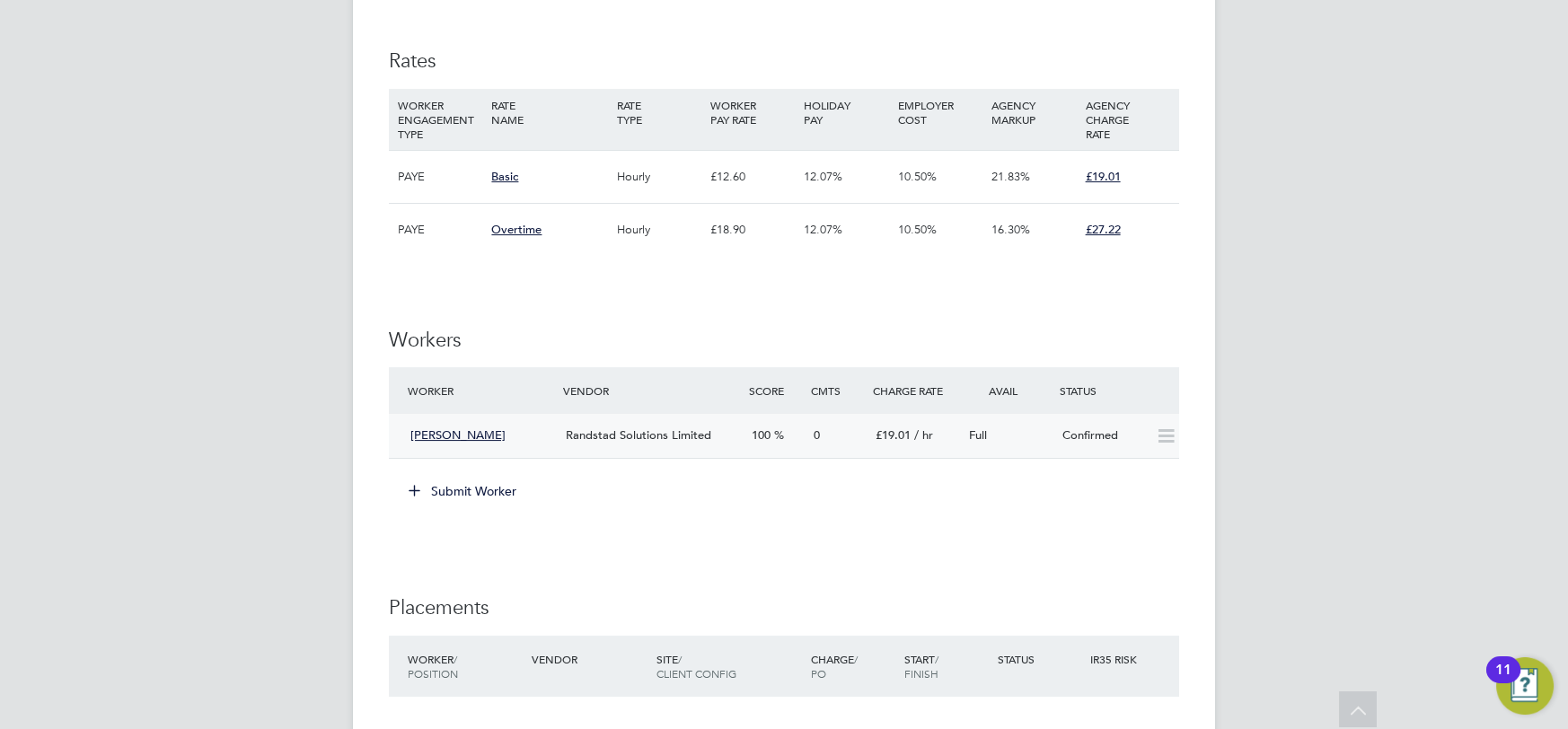
click at [1125, 436] on div "Confirmed" at bounding box center [1101, 436] width 94 height 30
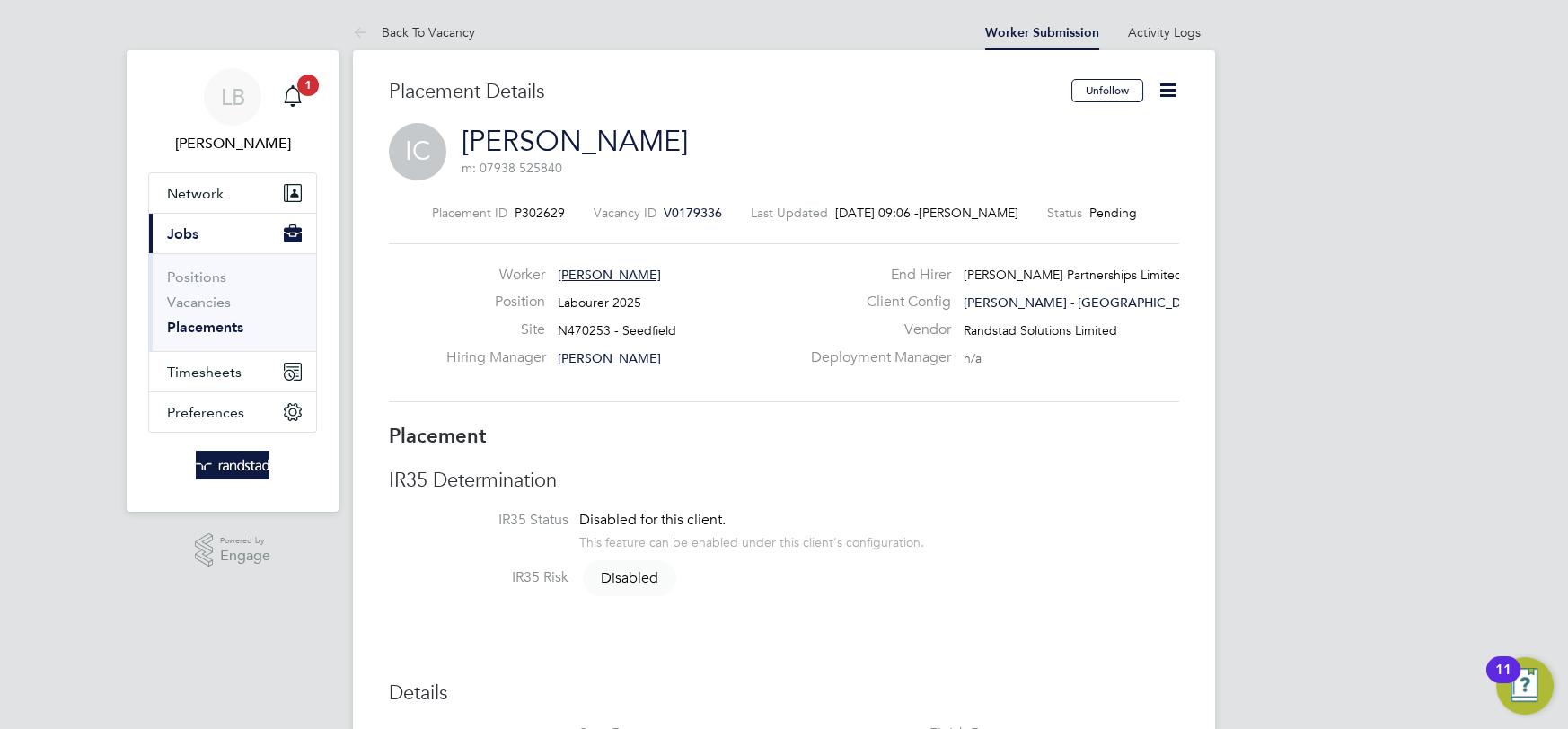
click at [1160, 90] on icon at bounding box center [1167, 90] width 22 height 22
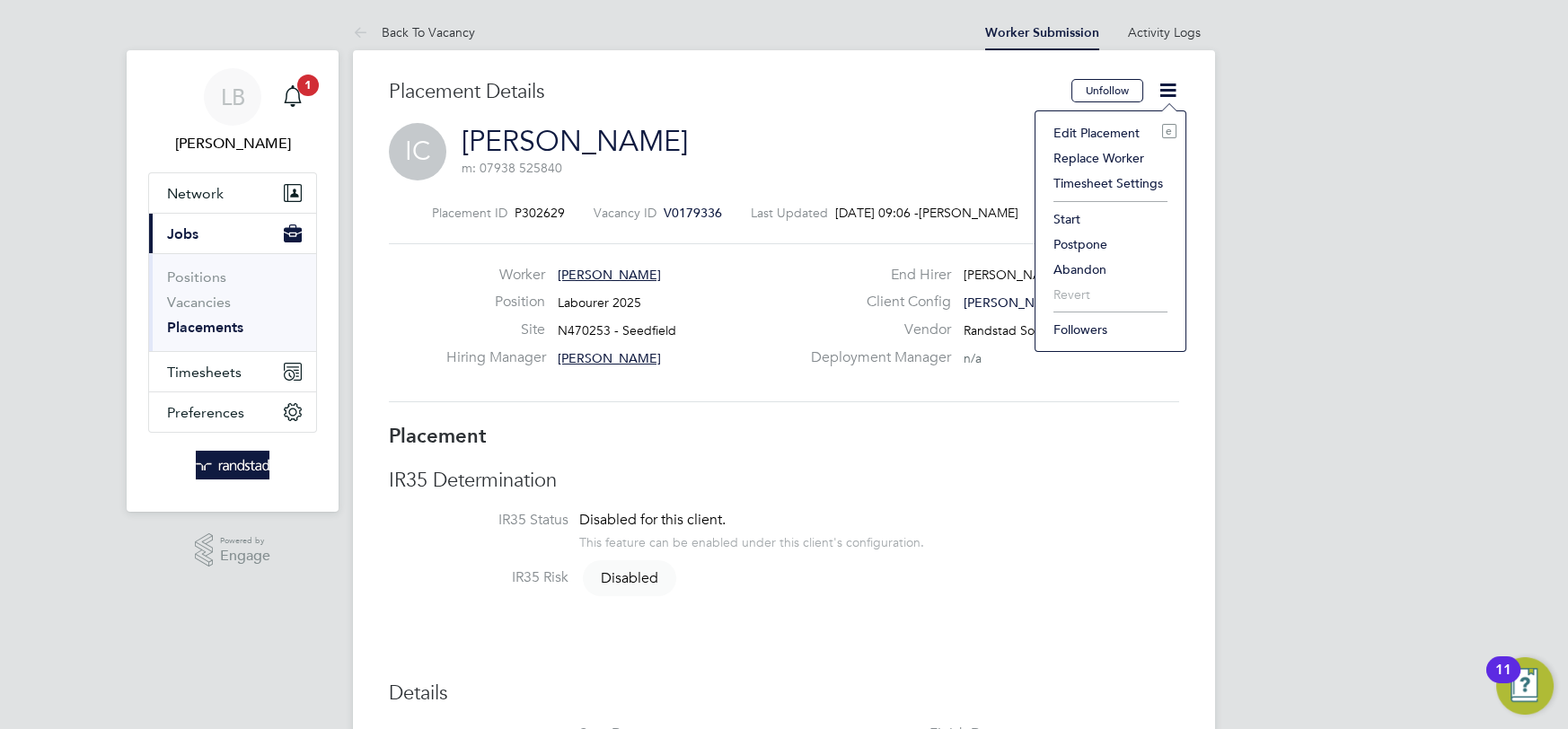
click at [1081, 215] on li "Start" at bounding box center [1110, 219] width 132 height 25
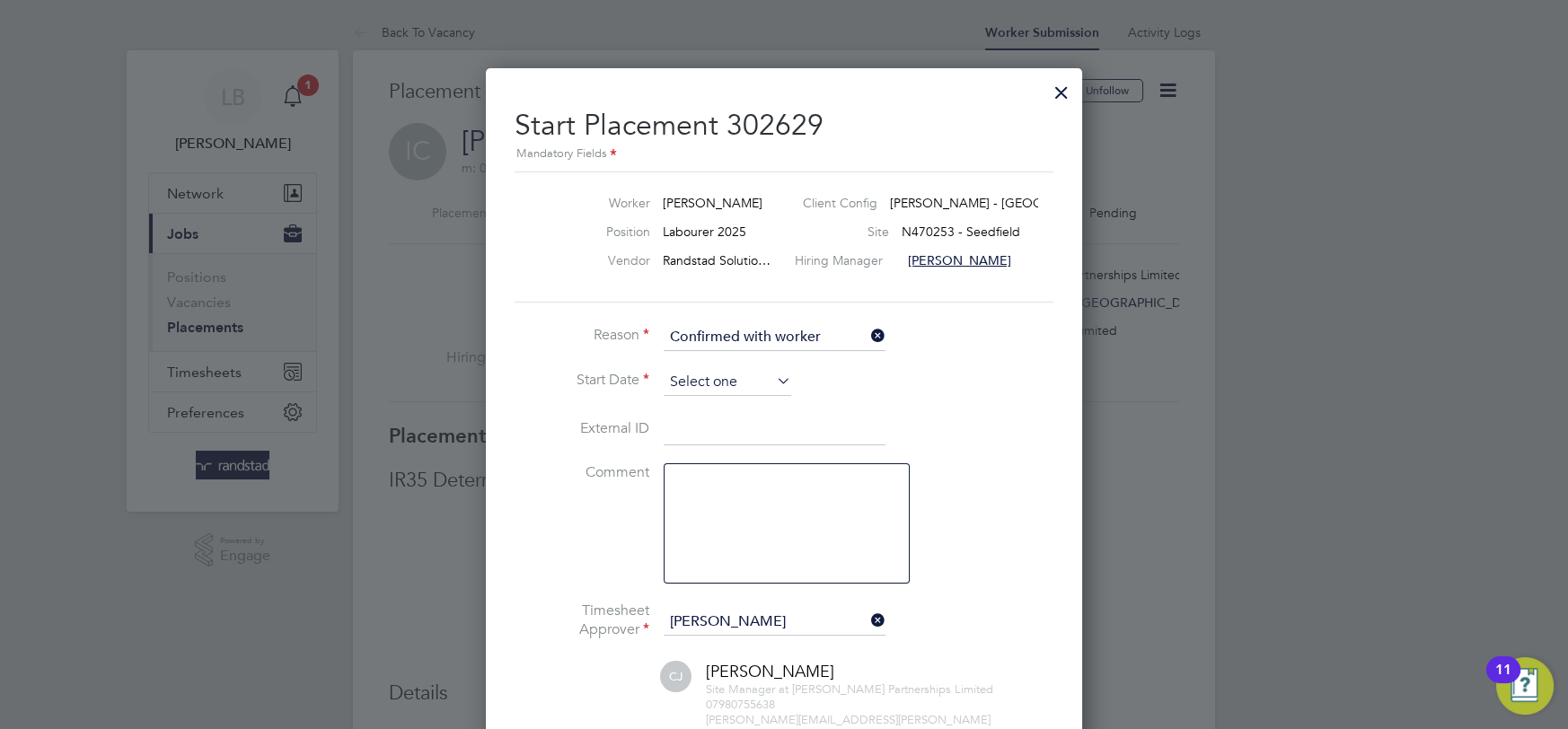
click at [732, 380] on input at bounding box center [726, 382] width 127 height 27
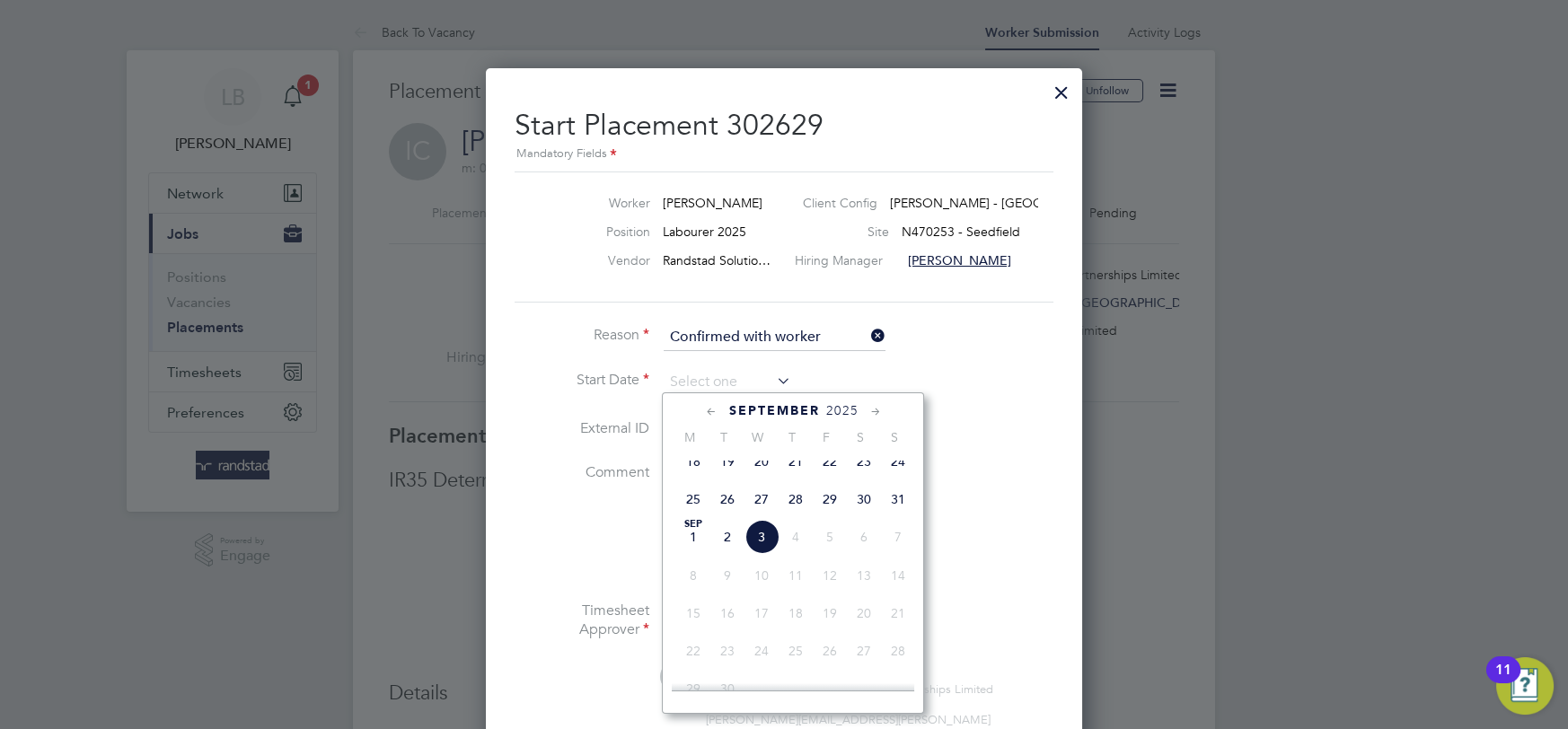
click at [702, 529] on span "Sep" at bounding box center [693, 524] width 34 height 9
type input "[DATE]"
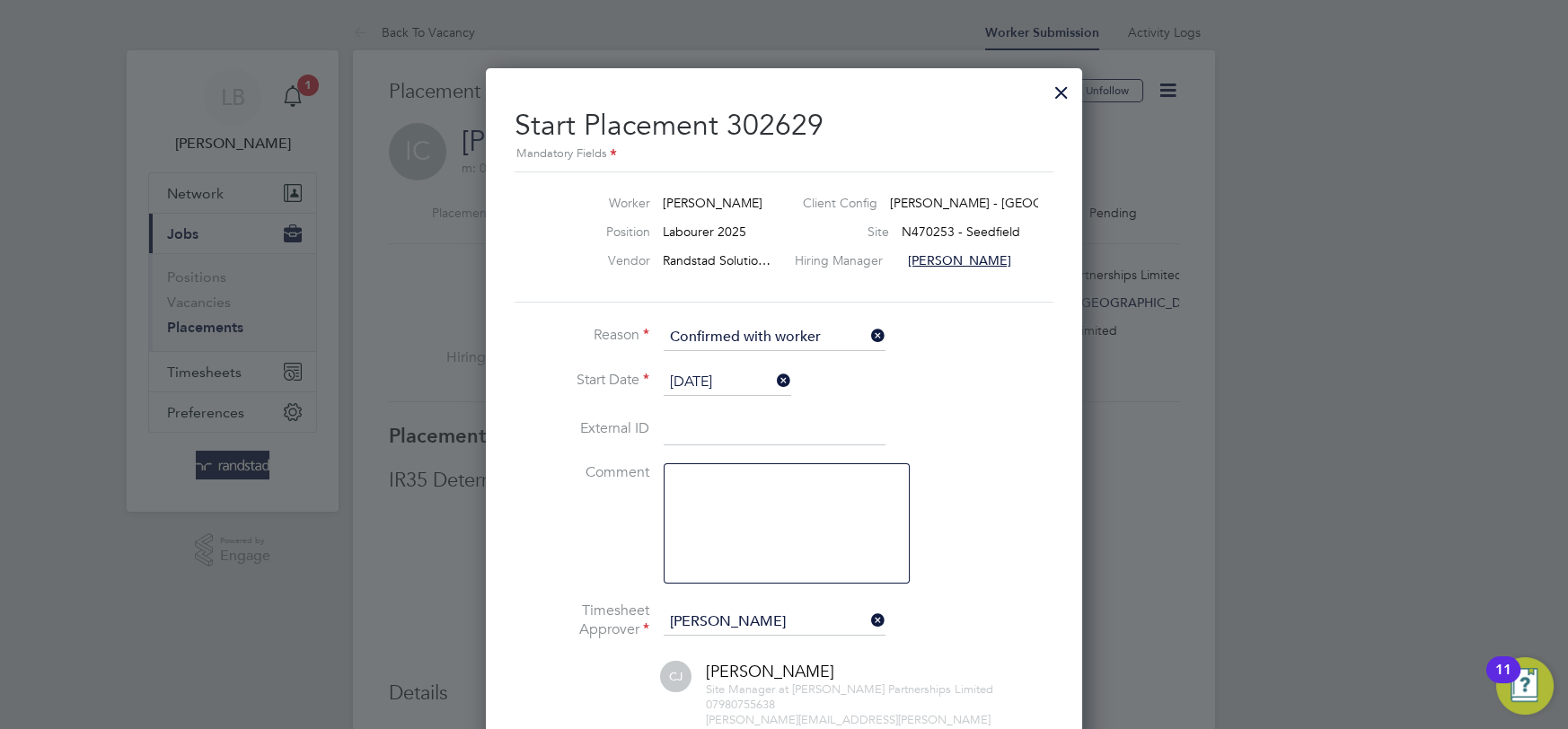
click at [1007, 467] on li "Comment" at bounding box center [783, 531] width 539 height 138
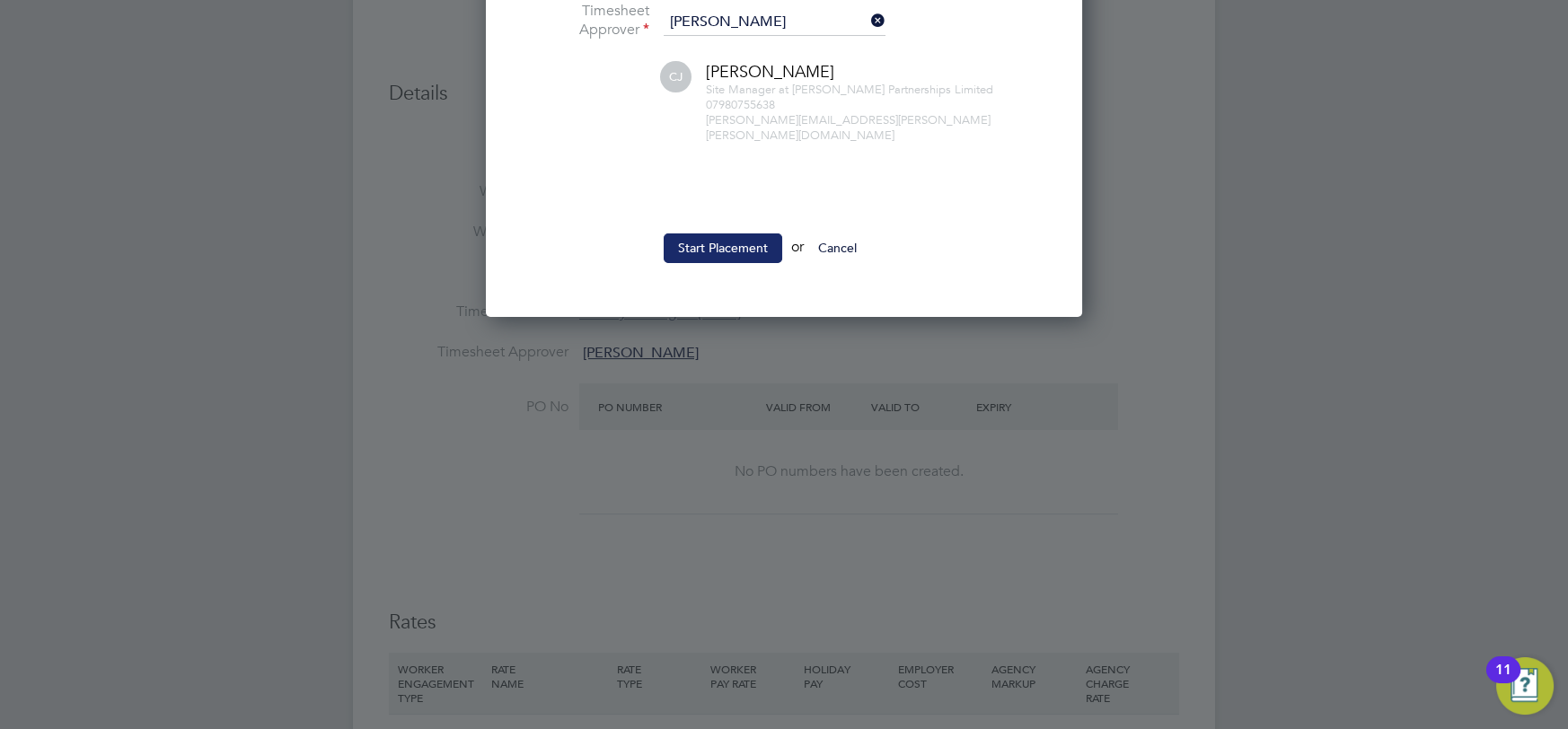
click at [749, 237] on button "Start Placement" at bounding box center [723, 248] width 119 height 29
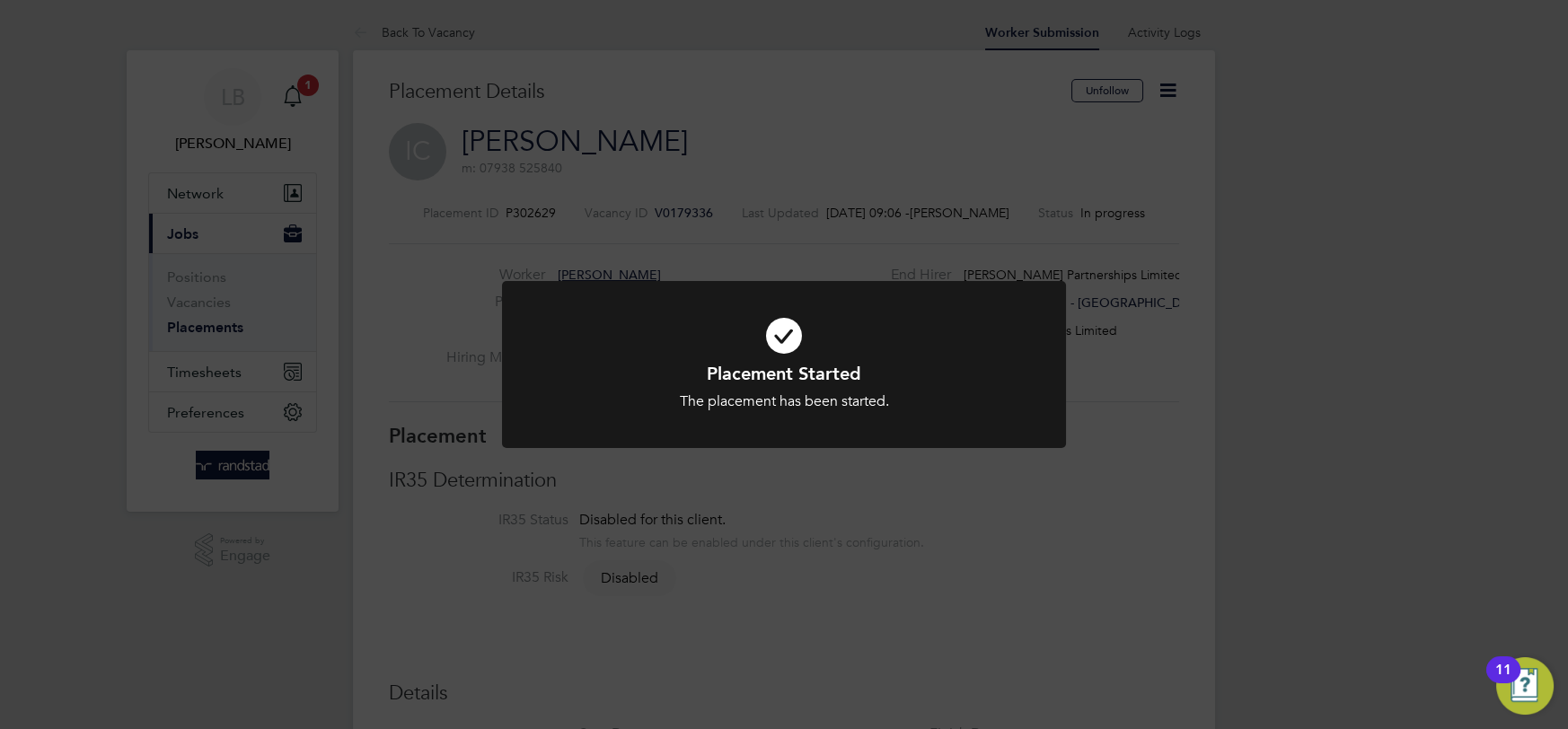
click at [290, 98] on div "Placement Started The placement has been started. Cancel Okay" at bounding box center [784, 364] width 1568 height 729
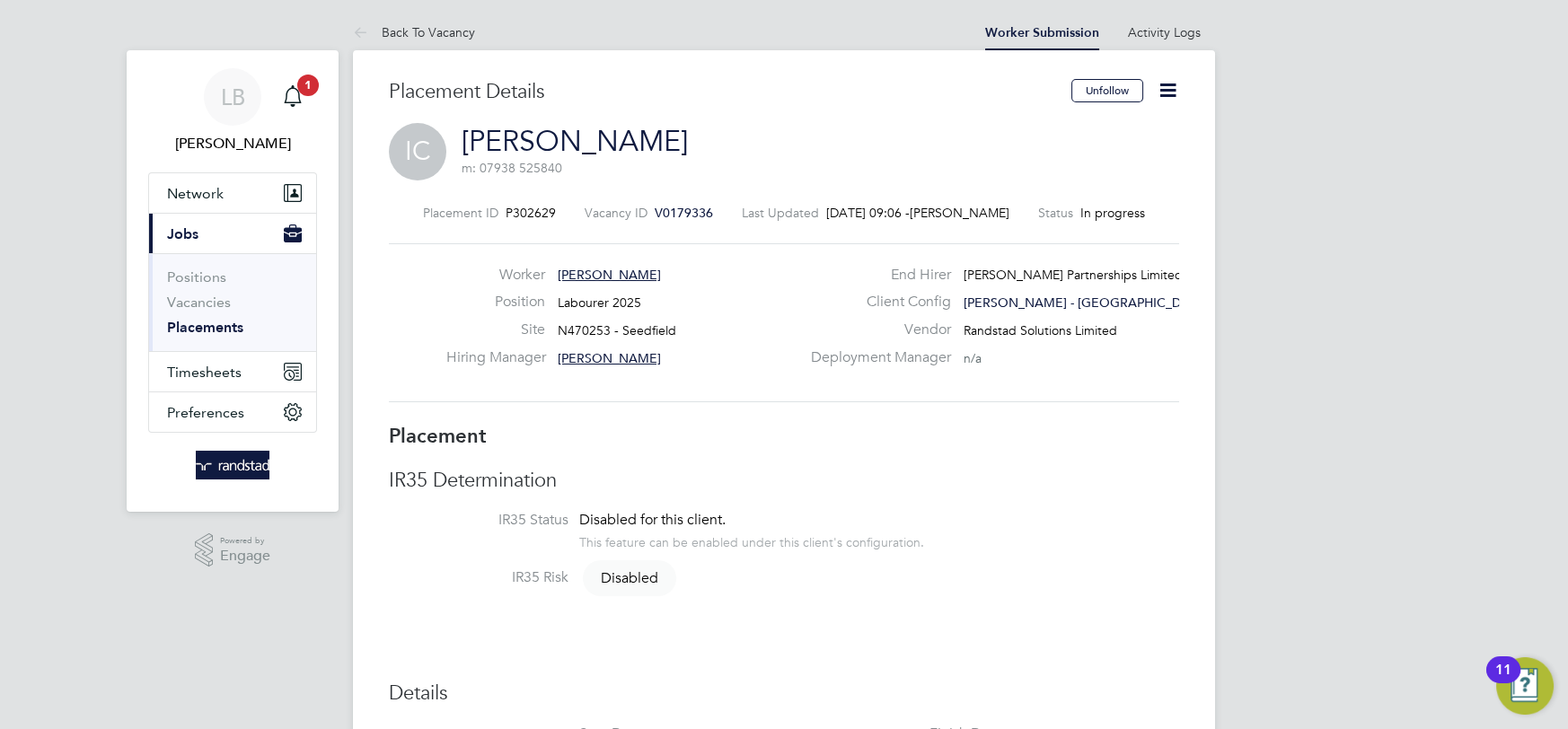
click at [290, 98] on icon "Main navigation" at bounding box center [292, 96] width 21 height 21
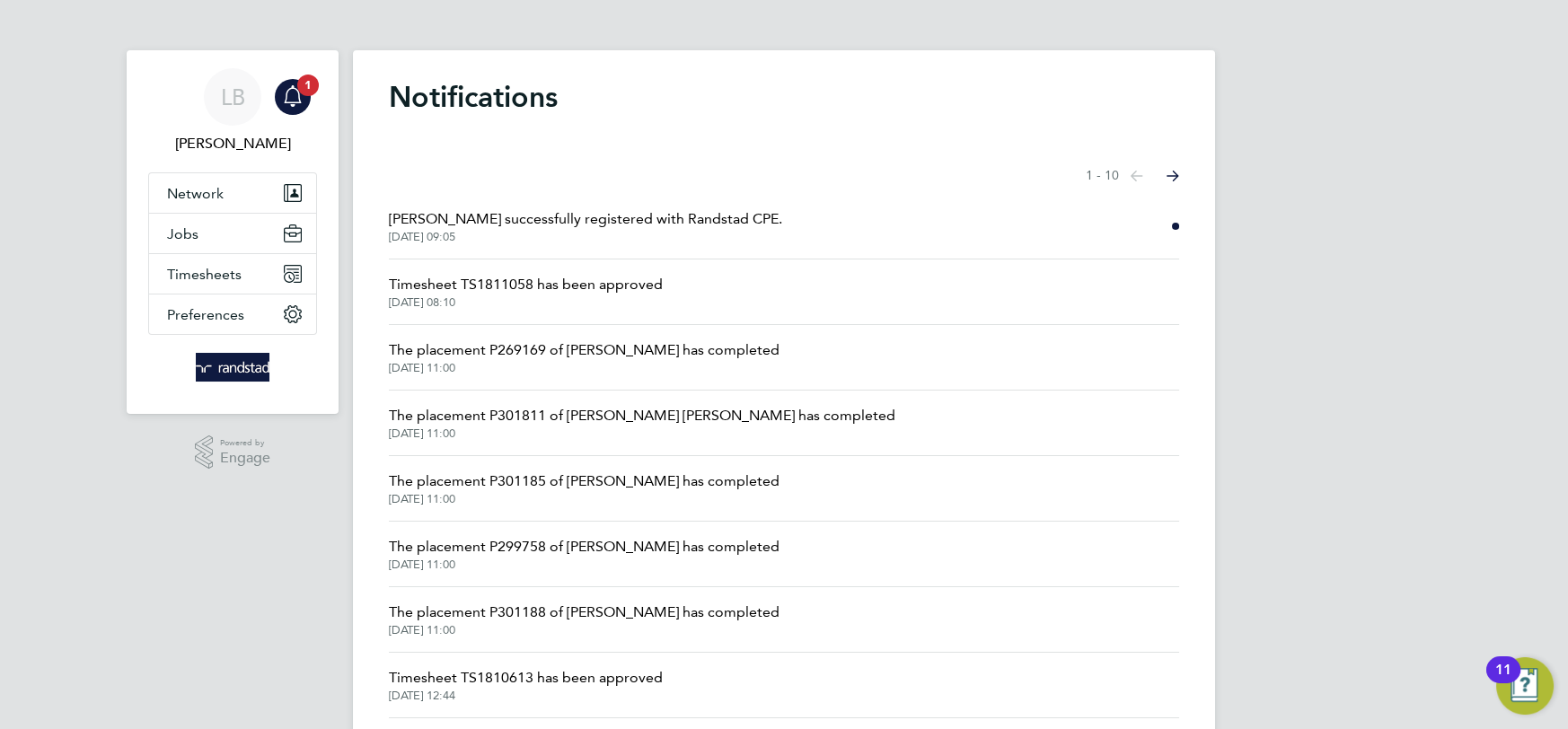
click at [593, 223] on span "Ian Connally successfully registered with Randstad CPE." at bounding box center [585, 219] width 393 height 21
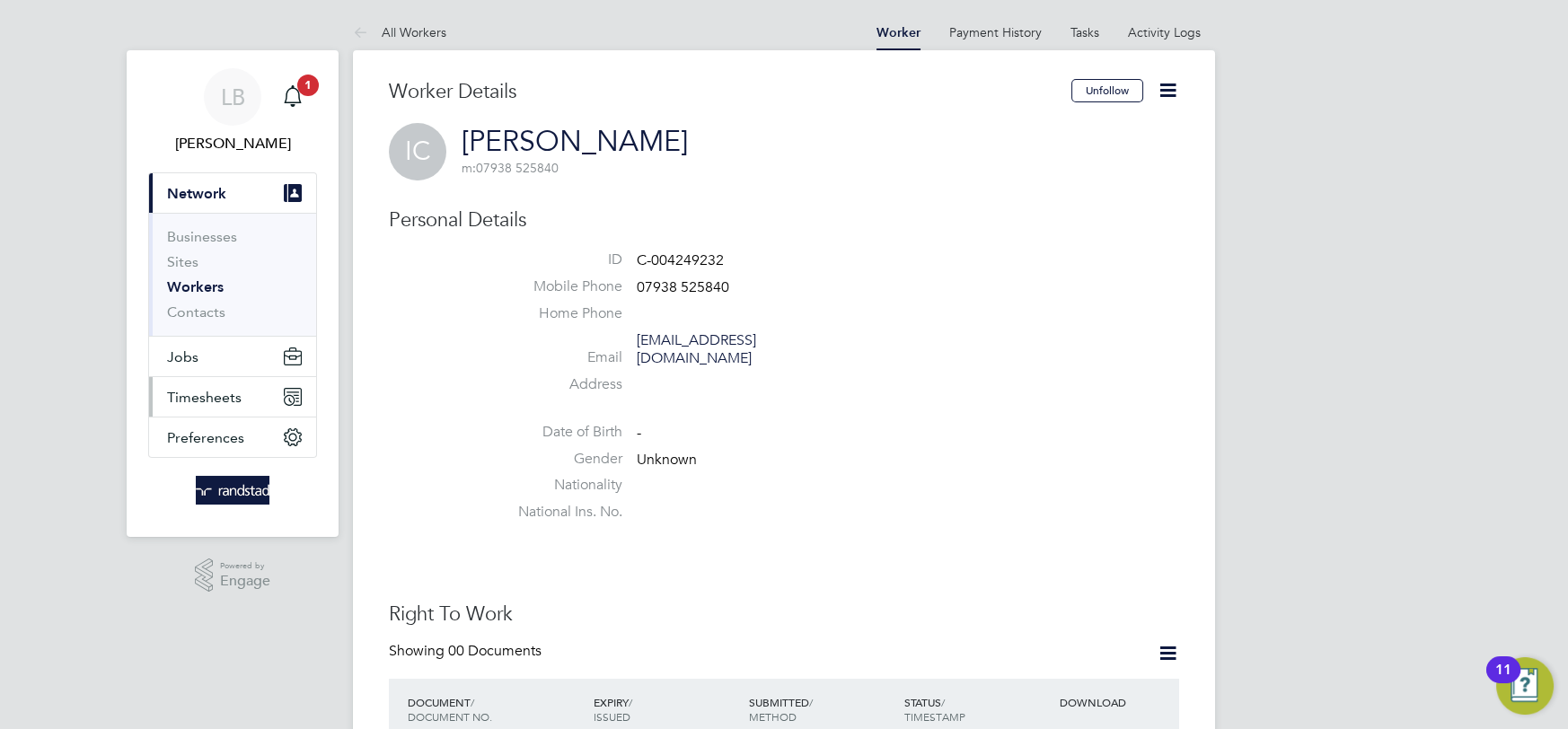
click at [218, 396] on span "Timesheets" at bounding box center [204, 397] width 74 height 17
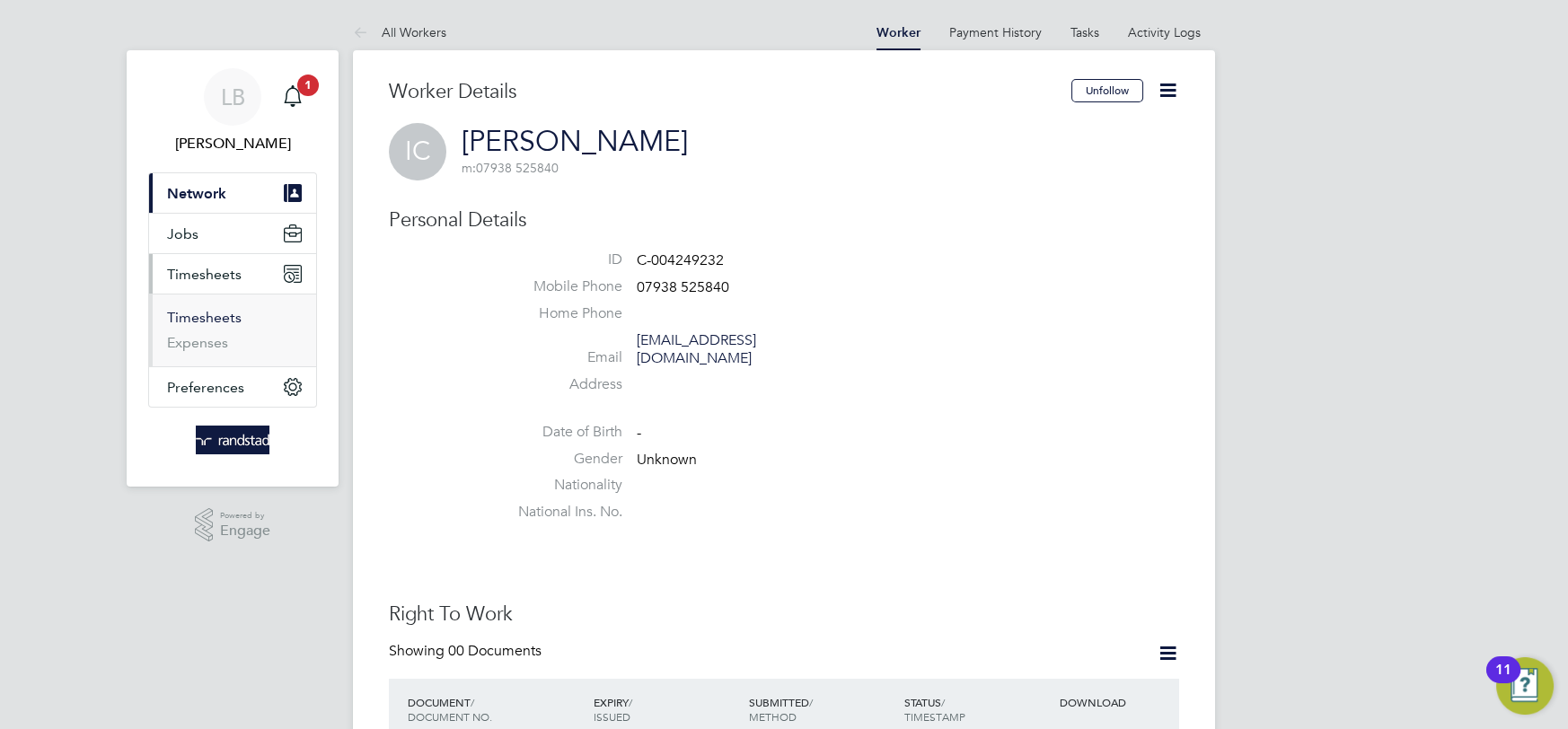
click at [218, 309] on link "Timesheets" at bounding box center [204, 317] width 74 height 17
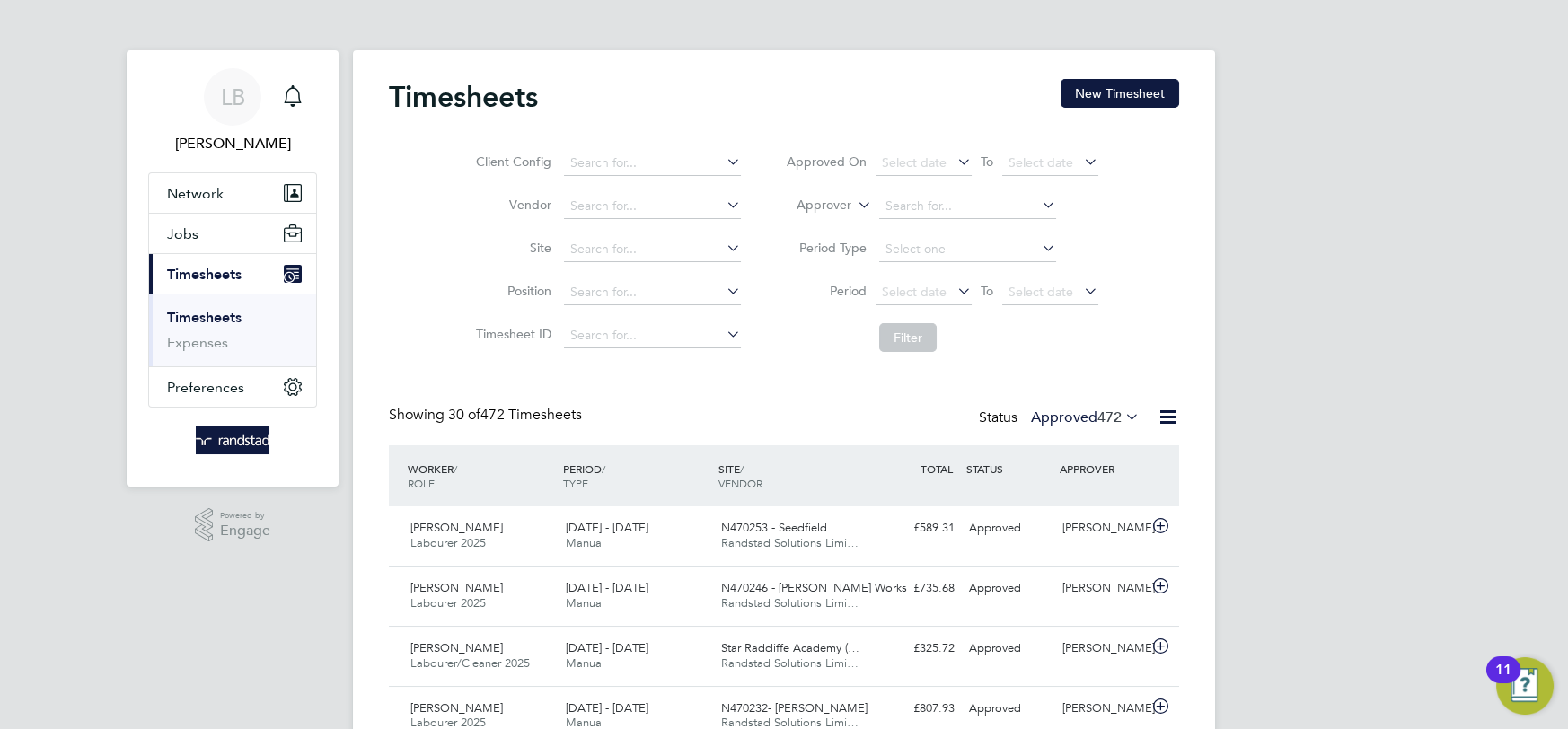
scroll to position [45, 155]
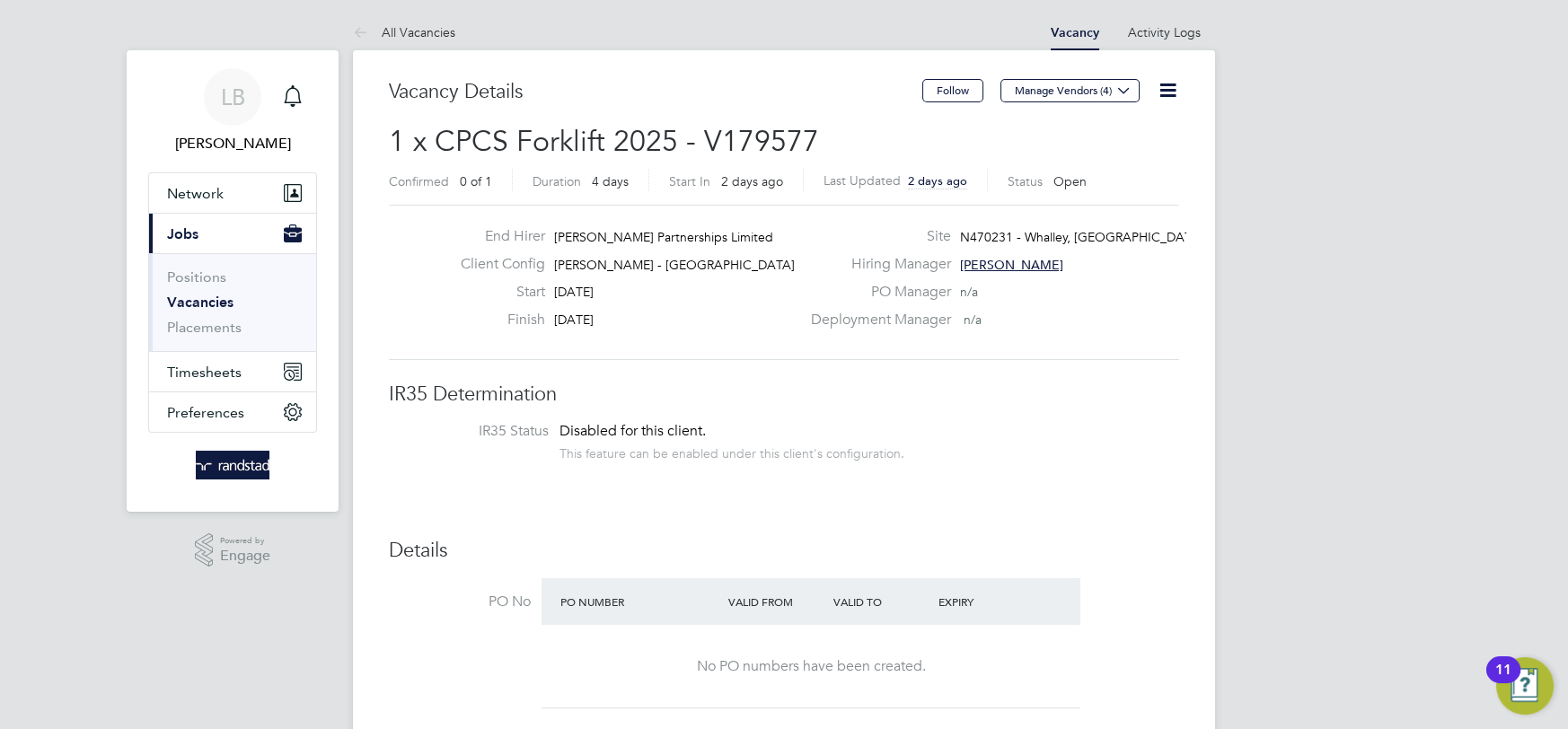
click at [934, 321] on label "Deployment Manager" at bounding box center [875, 320] width 151 height 19
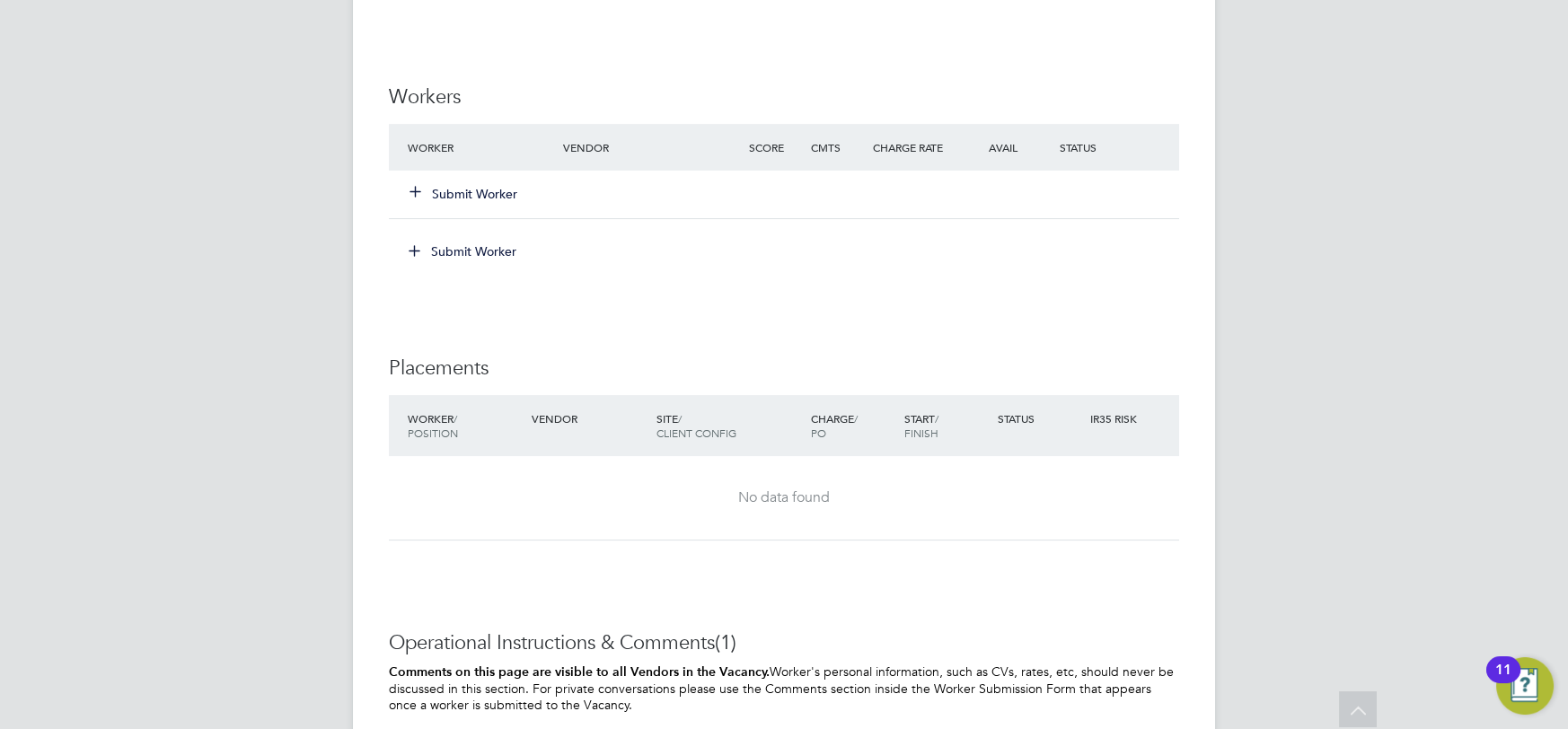
scroll to position [1664, 0]
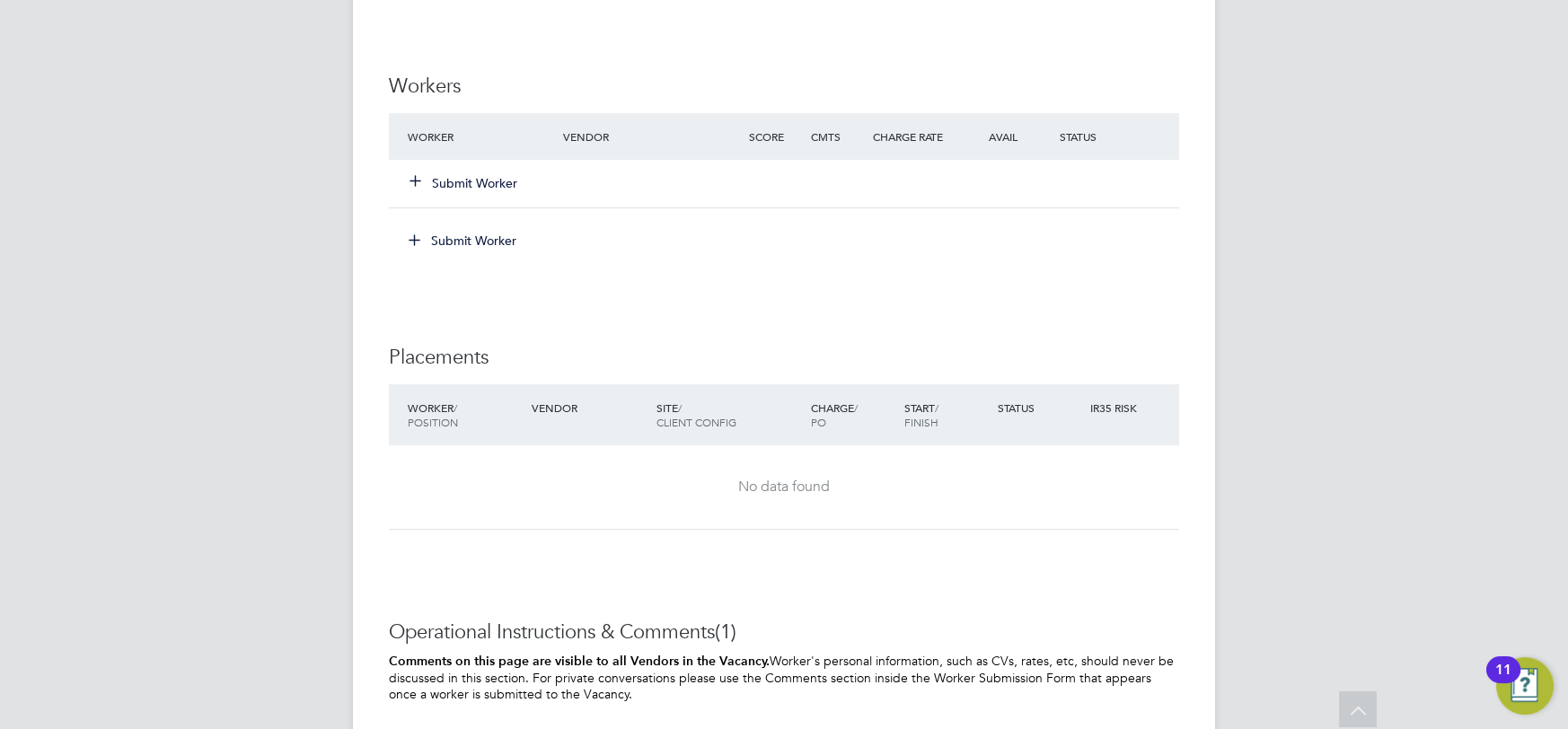
click at [477, 184] on button "Submit Worker" at bounding box center [464, 183] width 108 height 18
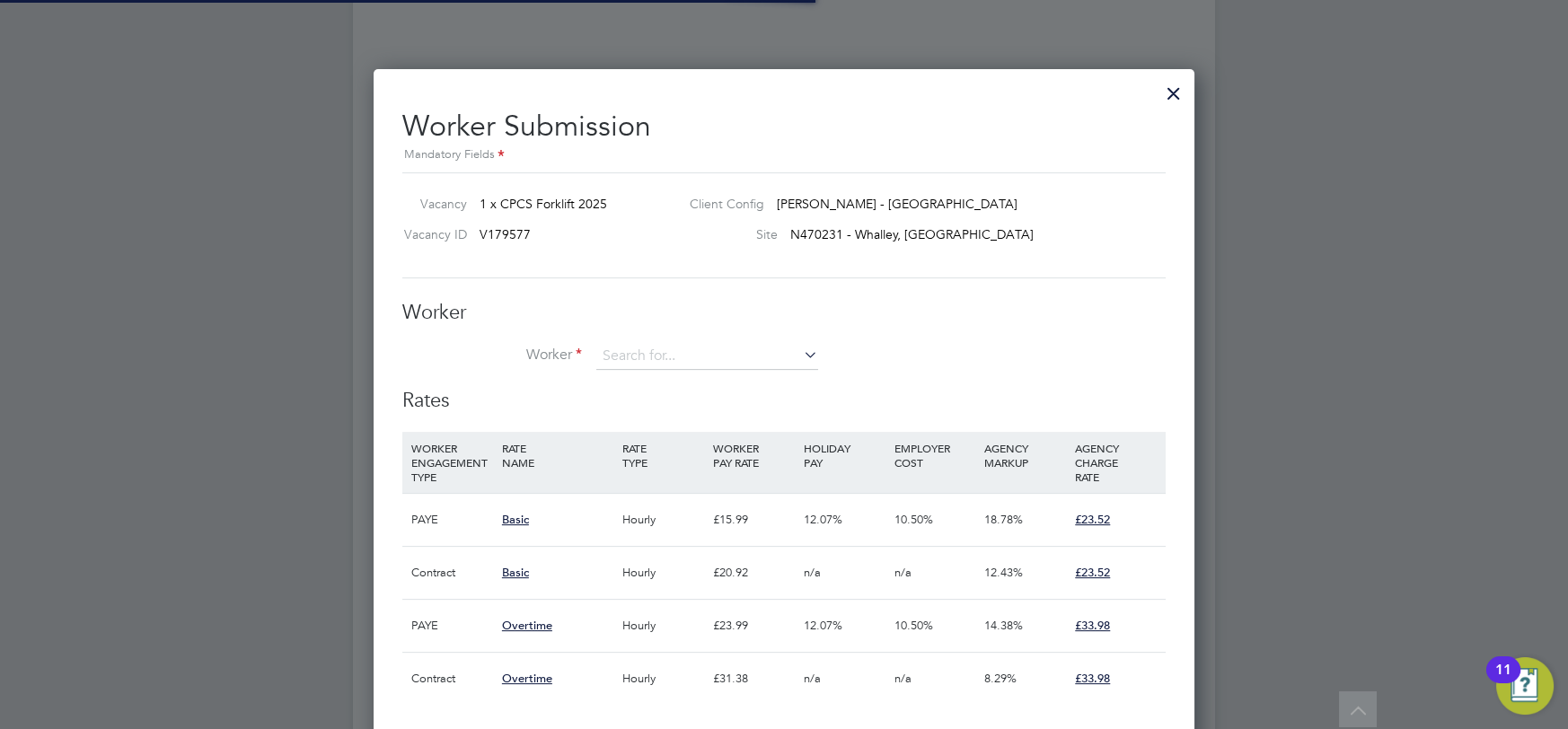
scroll to position [53, 122]
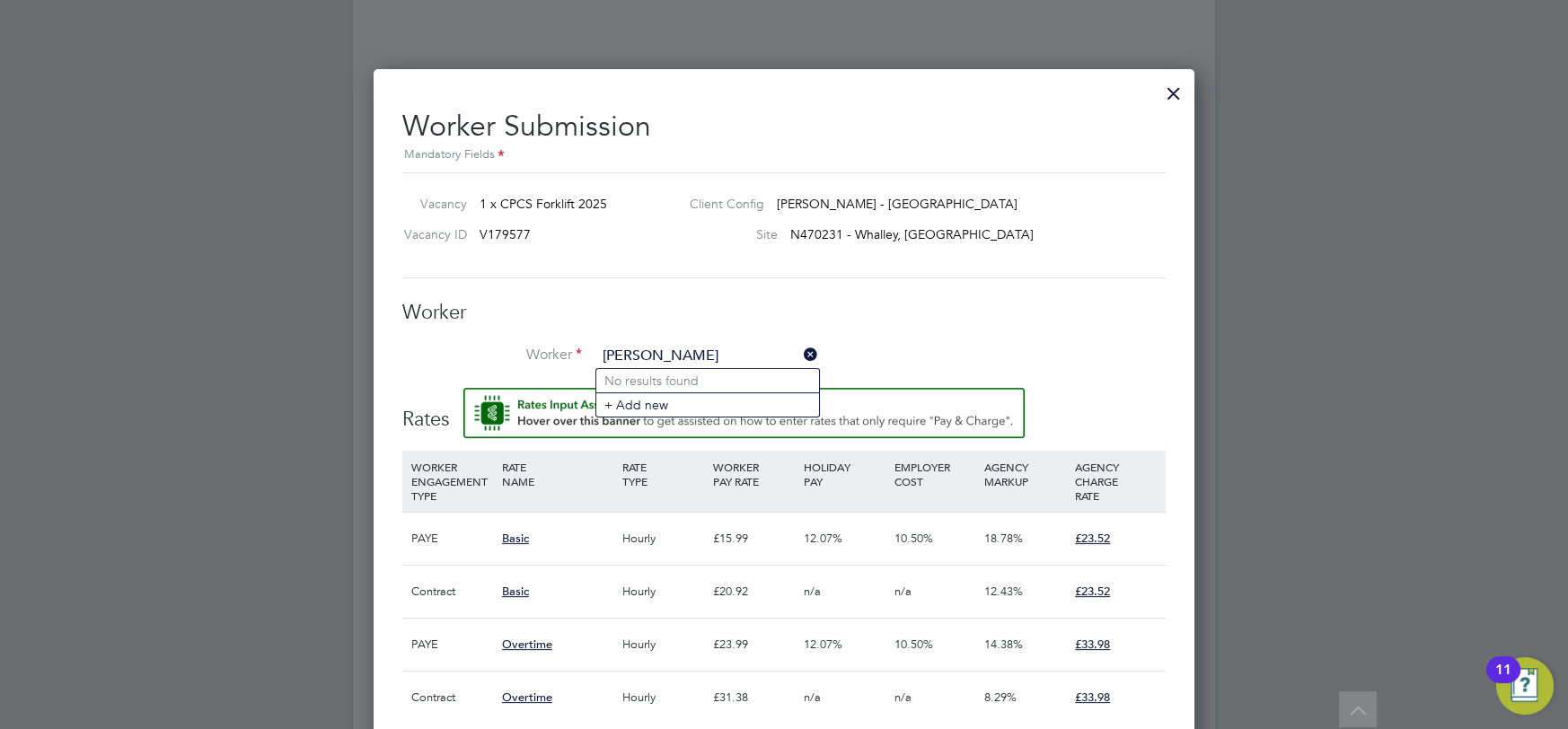
type input "julian b"
click at [760, 262] on div "Vacancy 1 x CPCS Forklift 2025 Client Config Lovell - North West Vacancy ID V17…" at bounding box center [784, 225] width 764 height 106
click at [658, 346] on input at bounding box center [707, 356] width 222 height 27
click at [690, 347] on input at bounding box center [707, 356] width 222 height 27
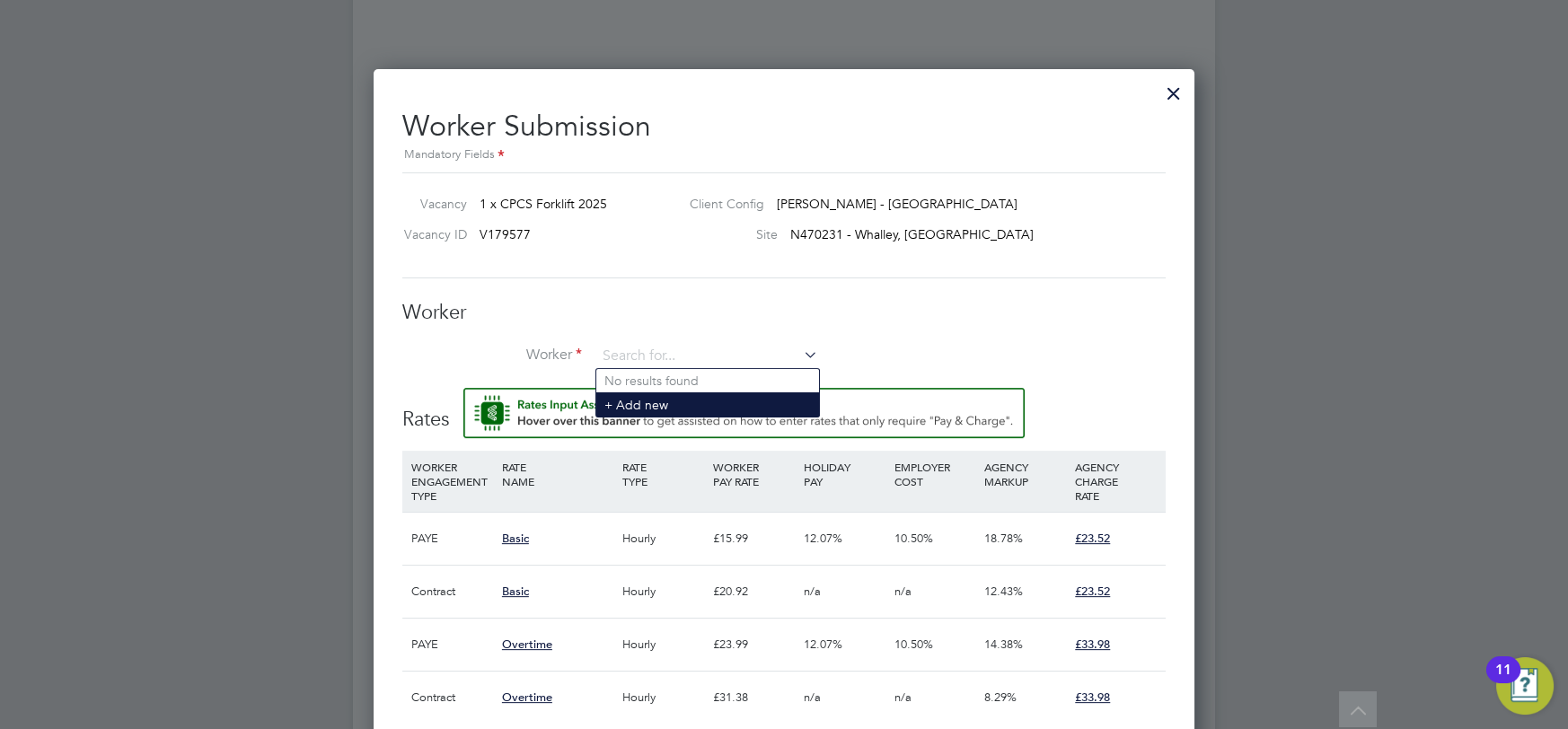
click at [677, 401] on li "+ Add new" at bounding box center [708, 404] width 223 height 24
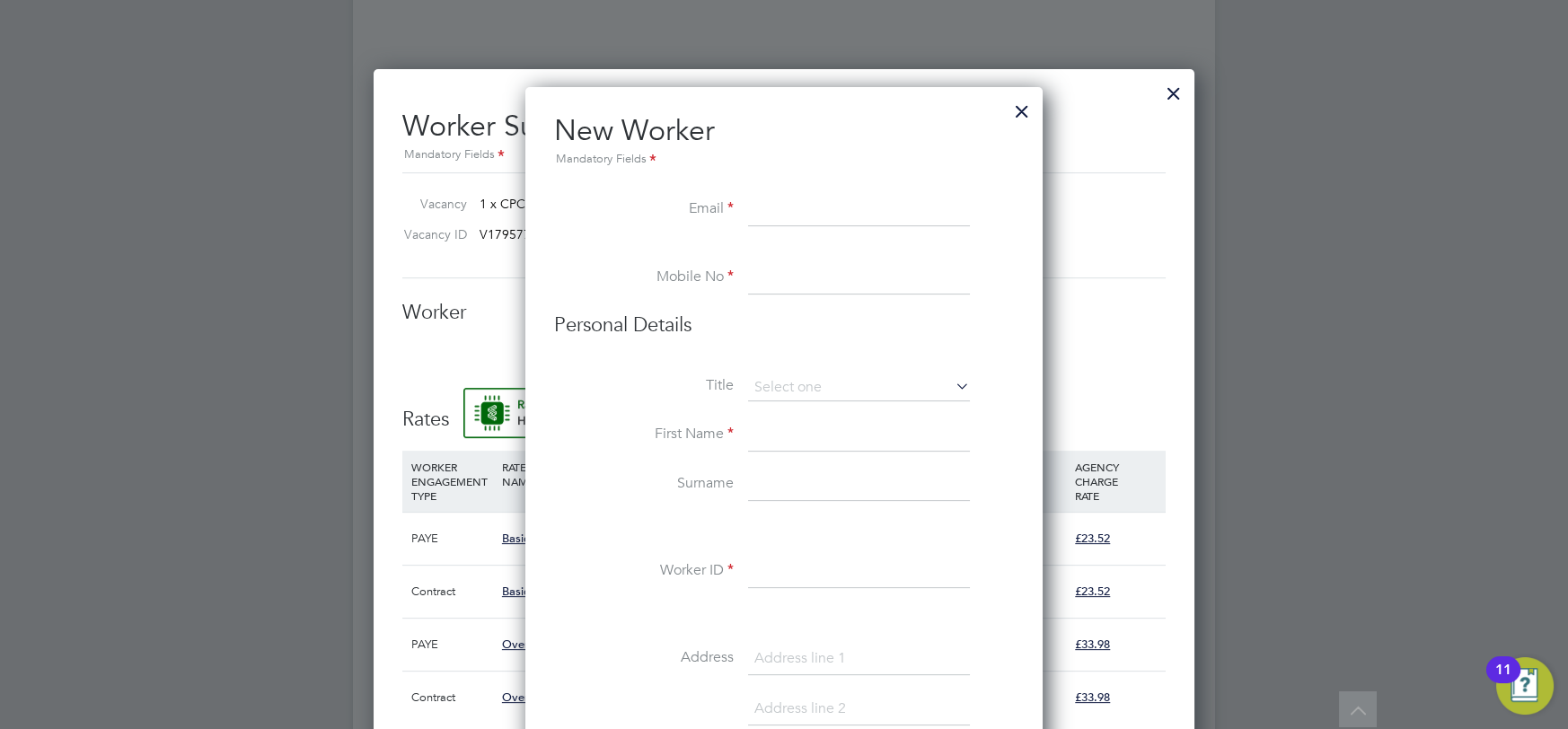
paste input "julianbamber64@yahoo.com"
type input "julianbamber64@yahoo.com"
click at [801, 275] on input at bounding box center [858, 278] width 222 height 32
paste input "07760515263"
type input "07760515263"
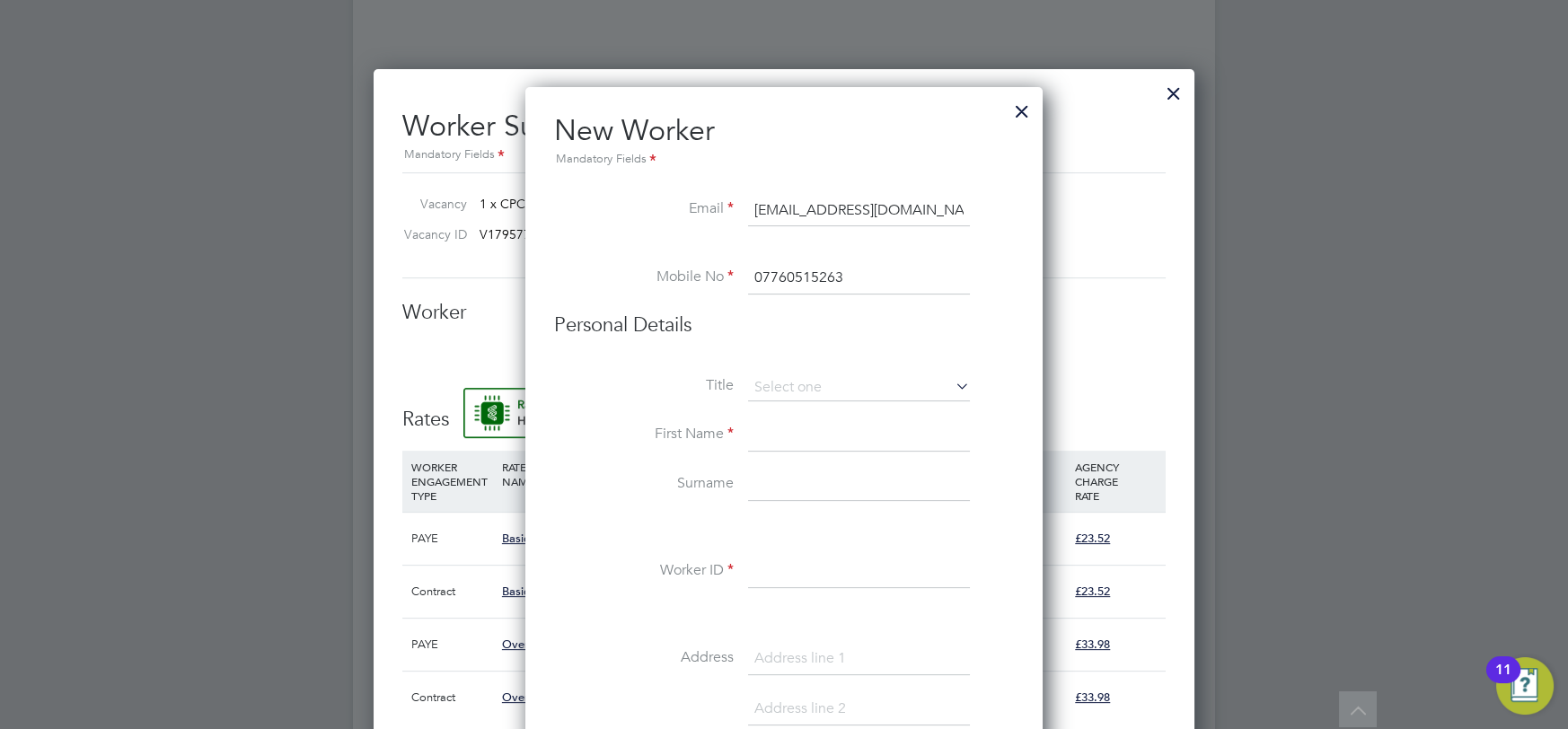
click at [799, 419] on input at bounding box center [858, 435] width 222 height 32
type input "Julian"
click at [799, 486] on input at bounding box center [858, 485] width 222 height 32
type input "Bamber"
click at [795, 564] on input at bounding box center [858, 571] width 222 height 32
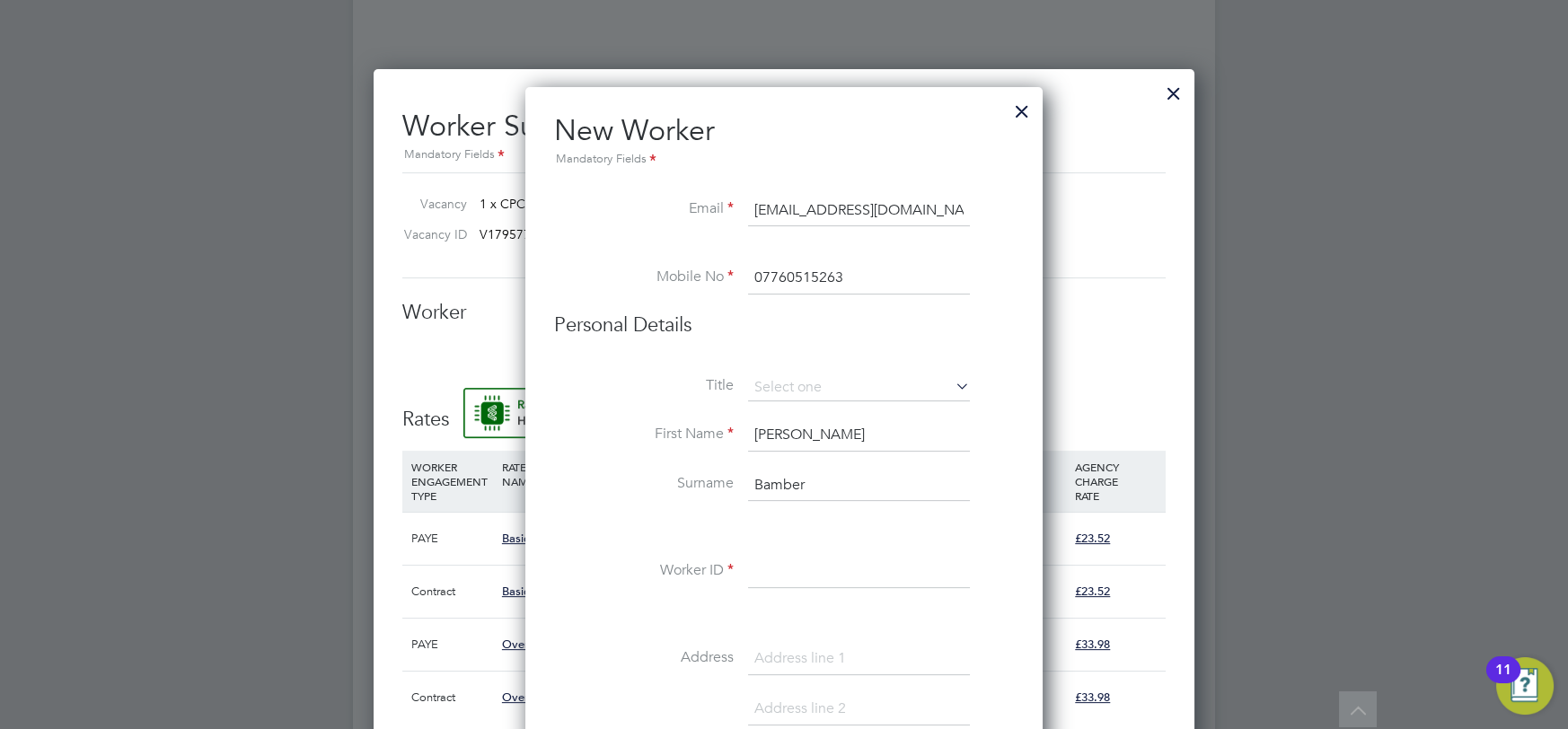
paste input "C-004566578"
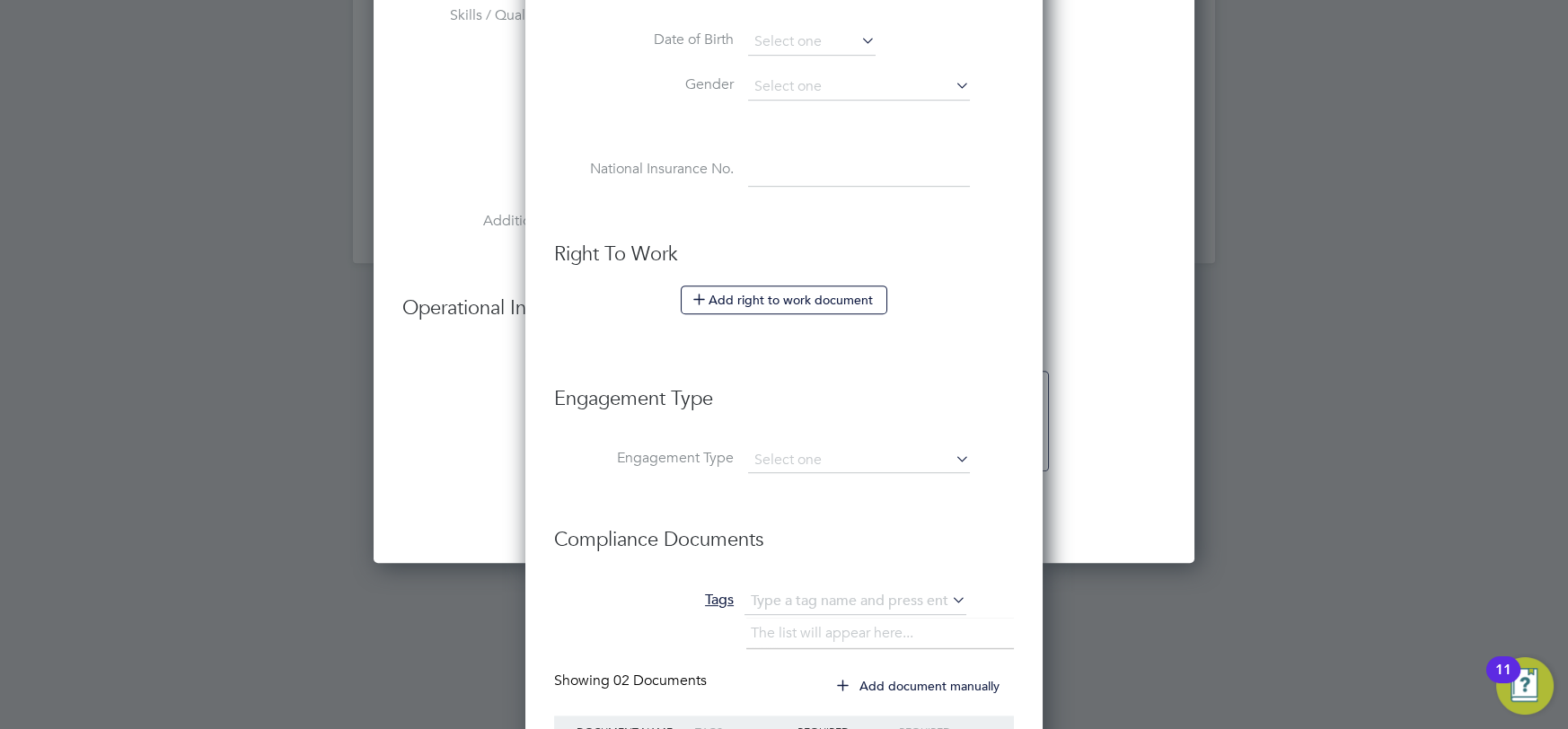
scroll to position [2626, 0]
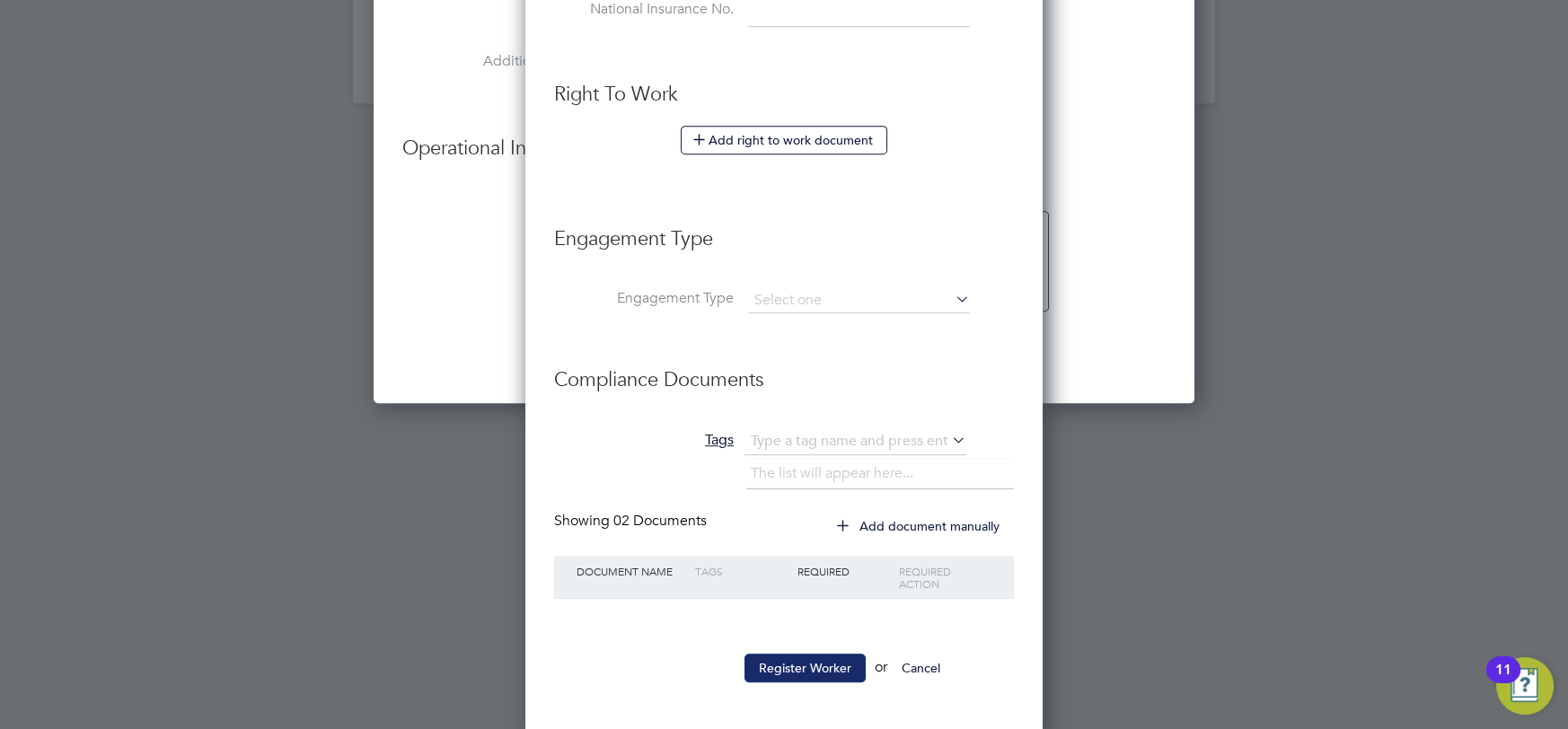
type input "C-004566578"
click at [802, 653] on button "Register Worker" at bounding box center [804, 667] width 122 height 29
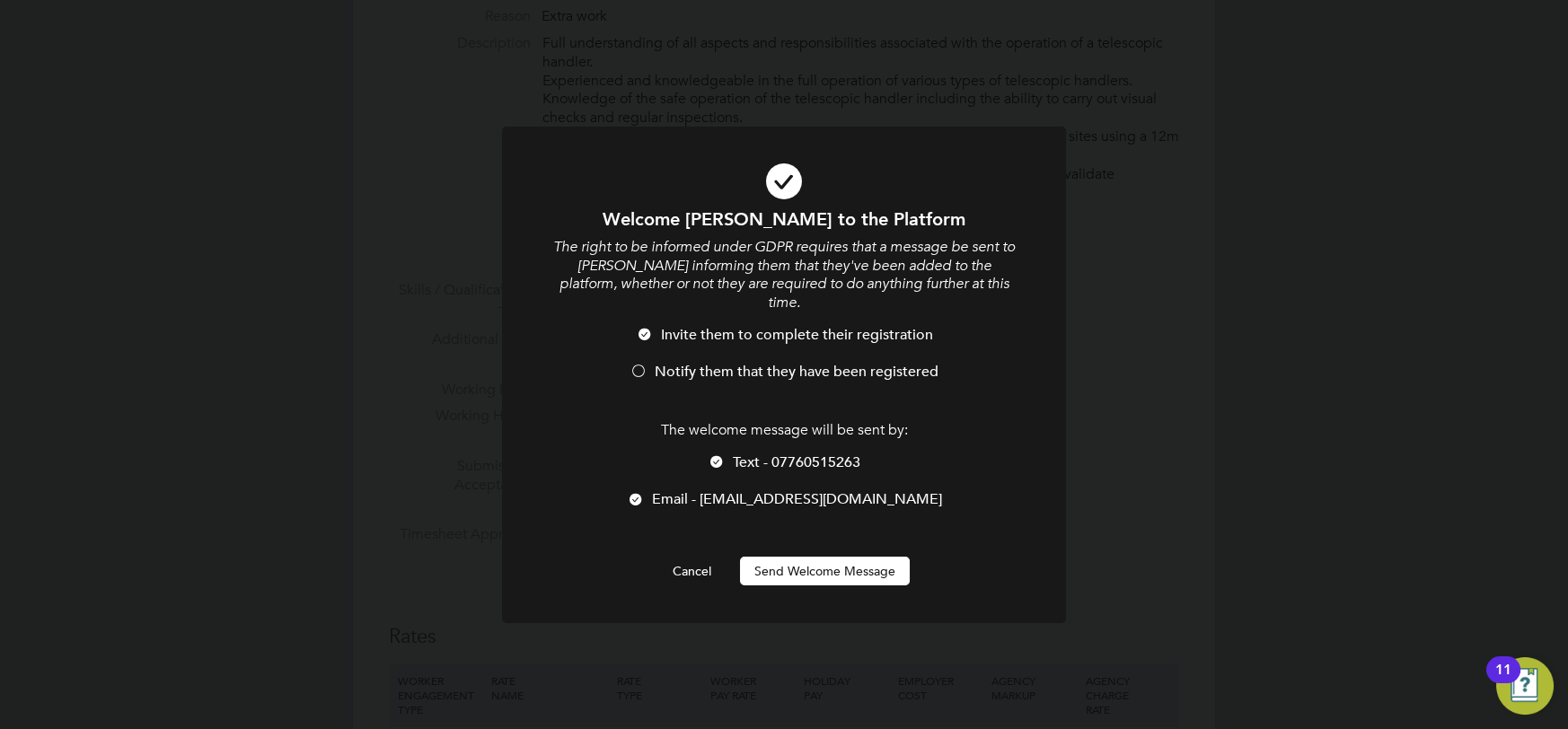
click at [839, 556] on button "Send Welcome Message" at bounding box center [824, 570] width 170 height 29
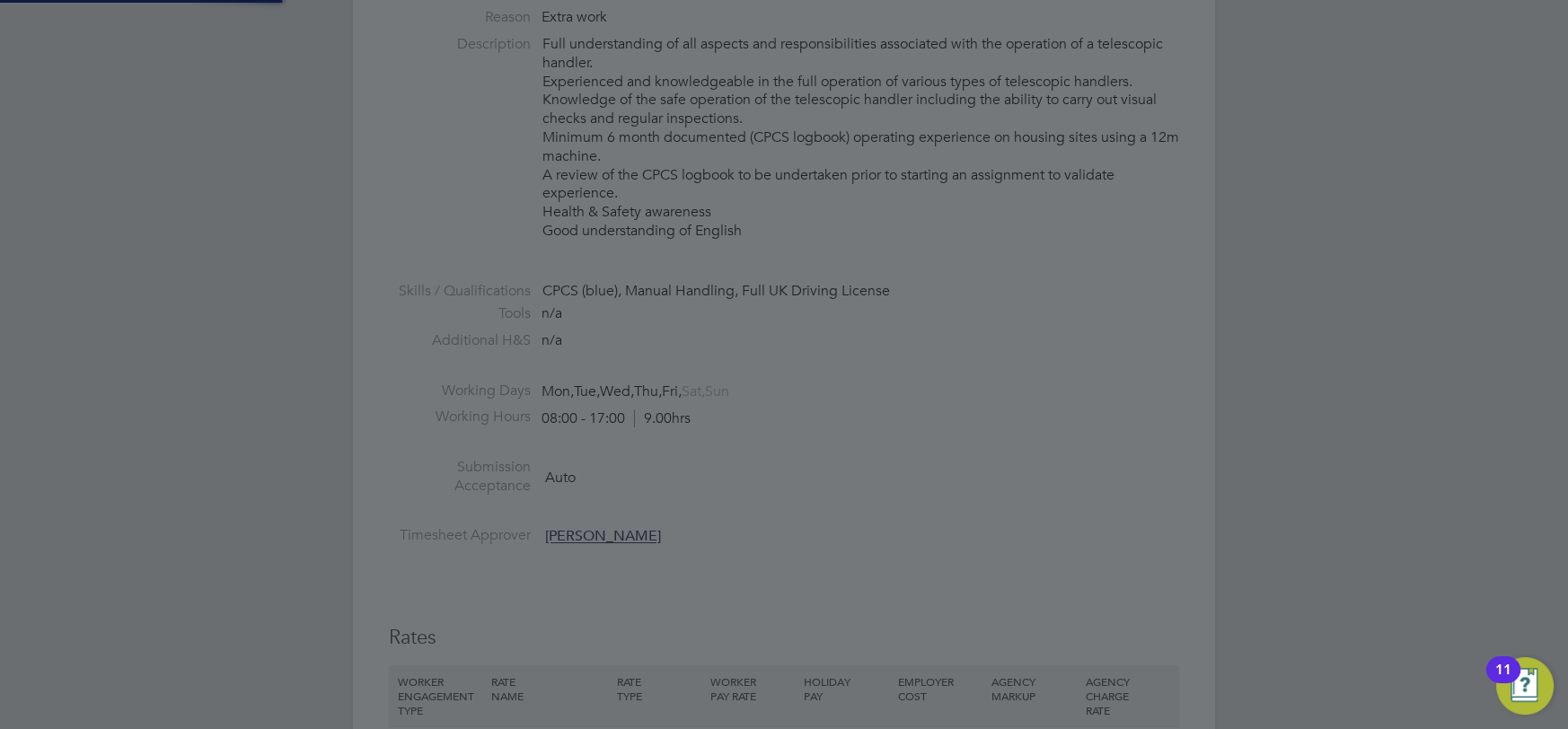
type input "Julian Bamber (C-004566578)"
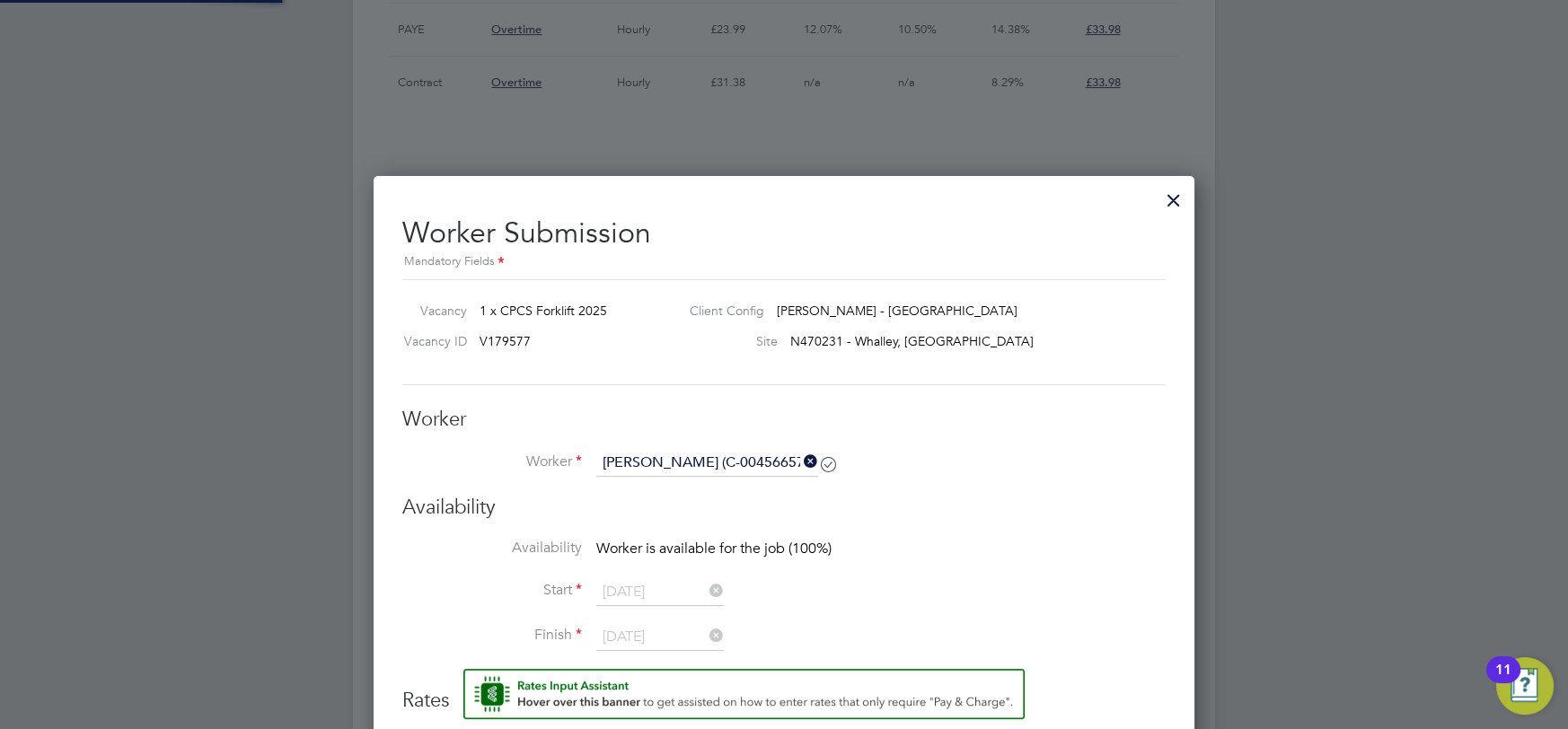
scroll to position [1664, 0]
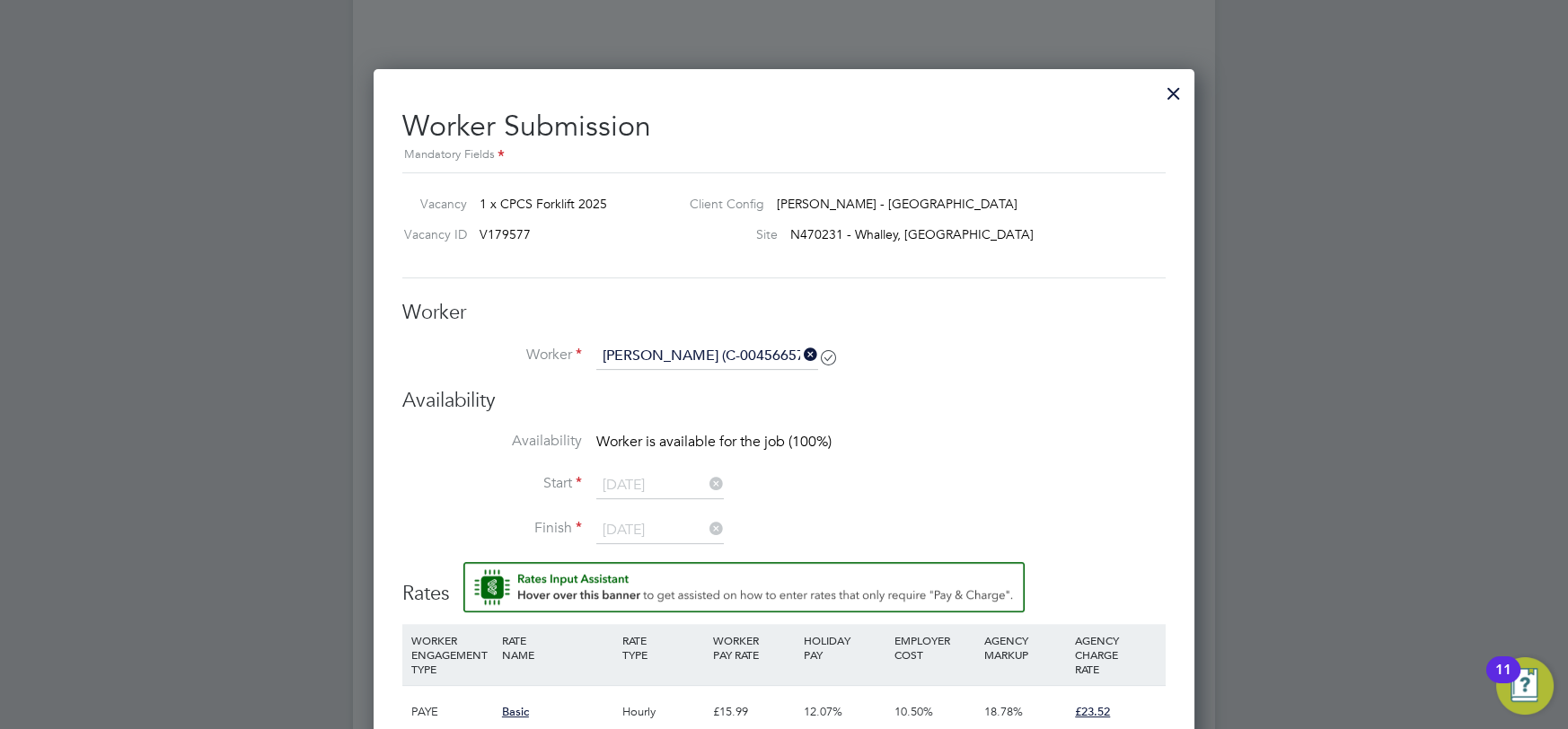
click at [800, 350] on icon at bounding box center [800, 354] width 0 height 25
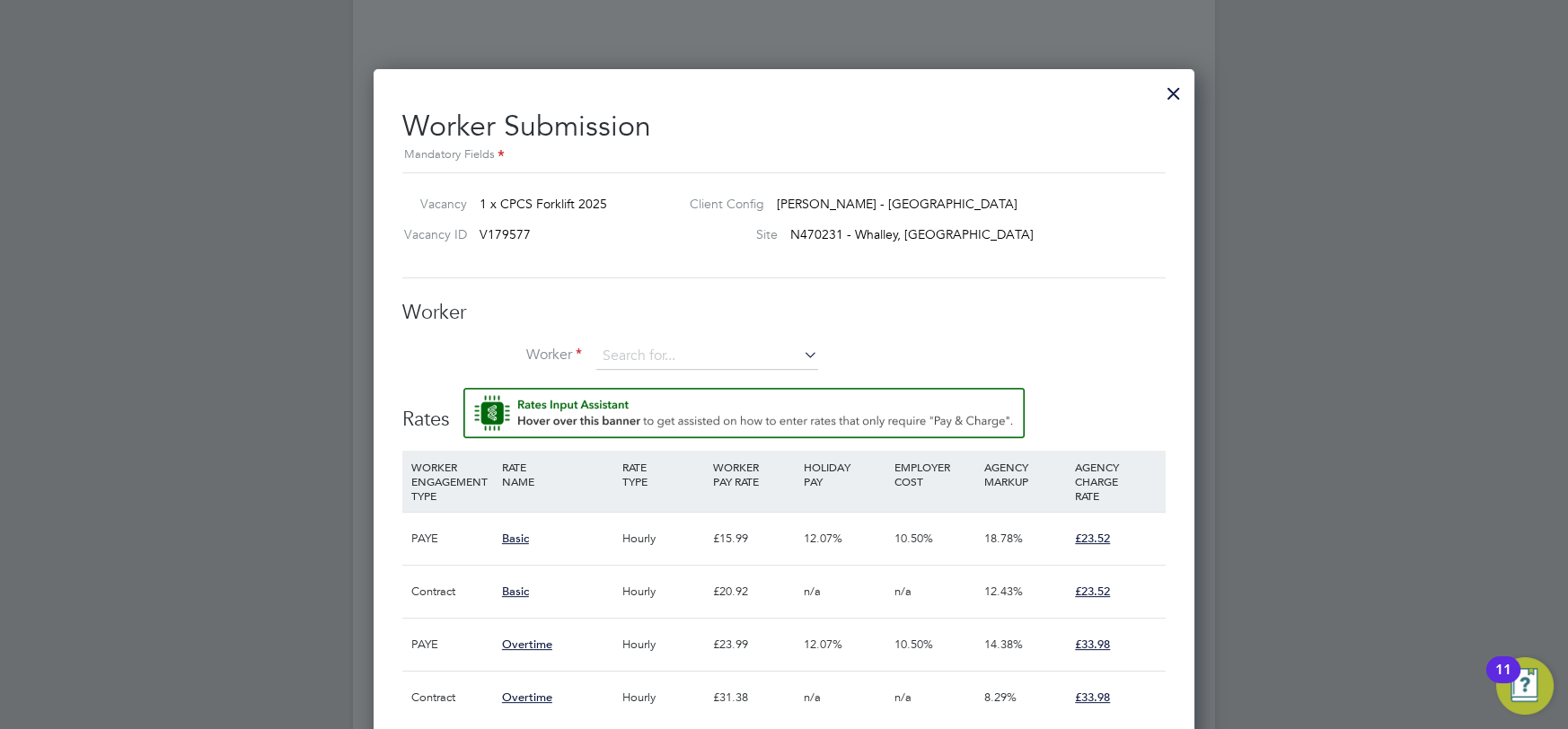
scroll to position [8, 8]
click at [704, 352] on input at bounding box center [707, 356] width 222 height 27
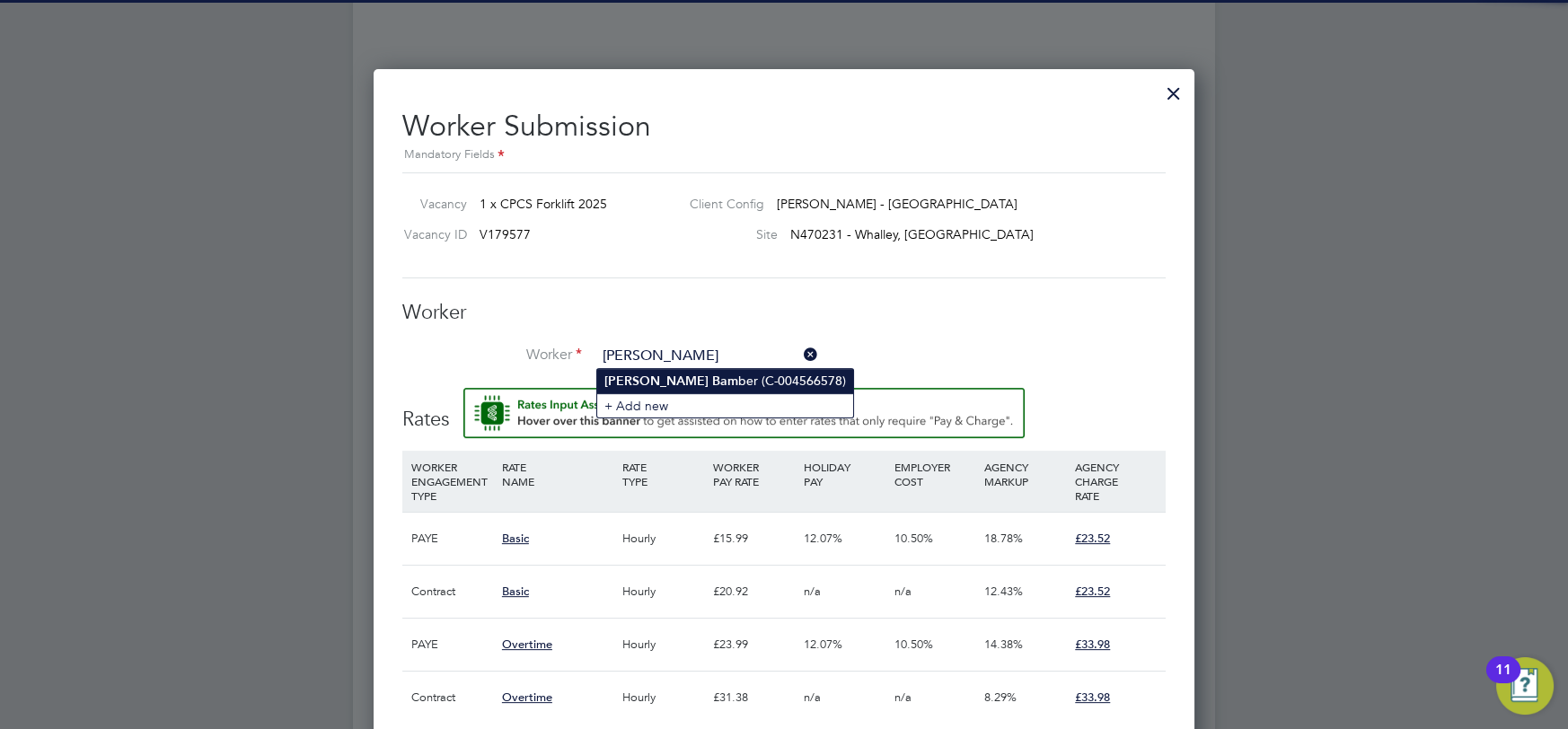
click at [704, 381] on li "Julian Bam ber (C-004566578)" at bounding box center [726, 381] width 256 height 24
type input "Julian Bamber (C-004566578)"
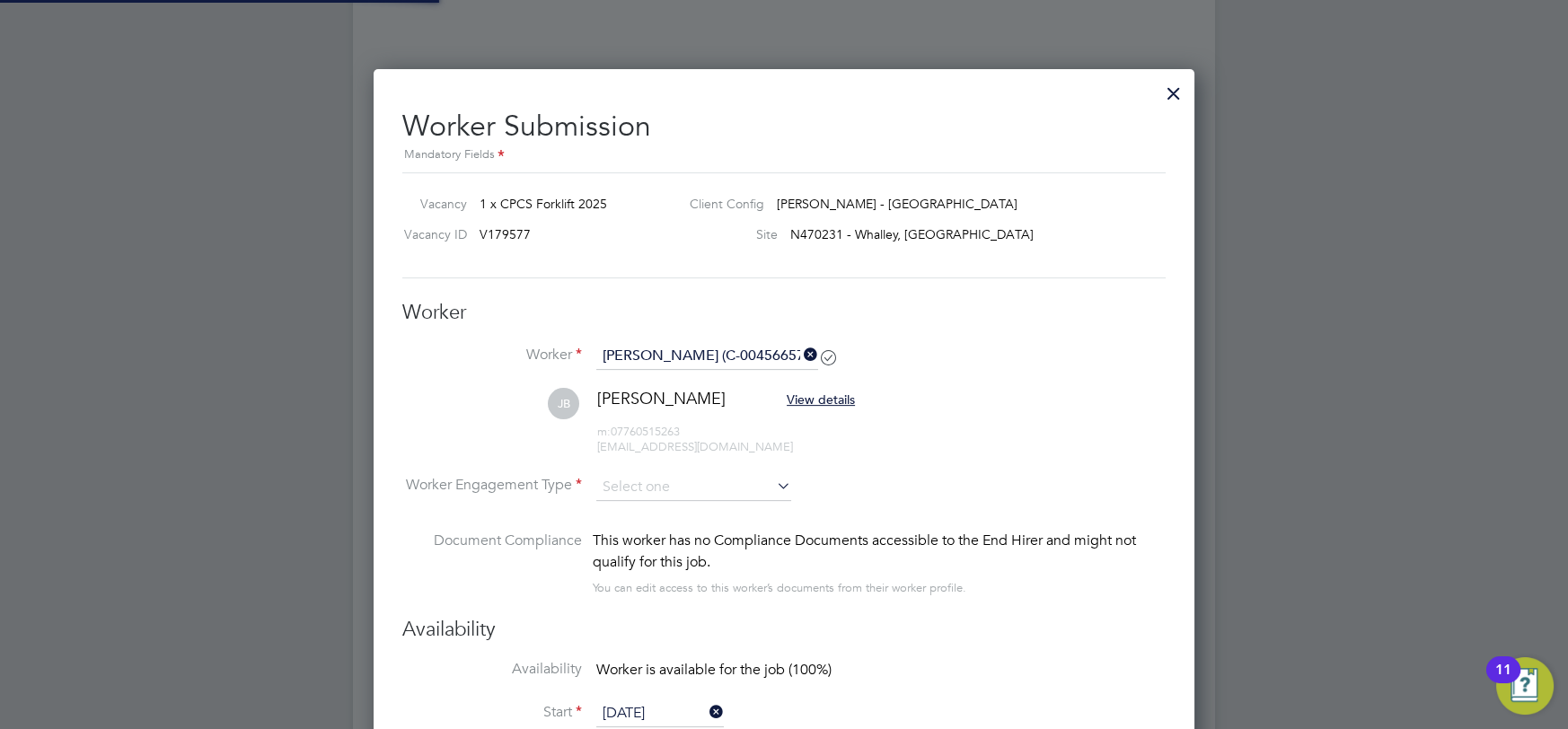
scroll to position [1692, 820]
click at [679, 483] on input at bounding box center [694, 487] width 195 height 27
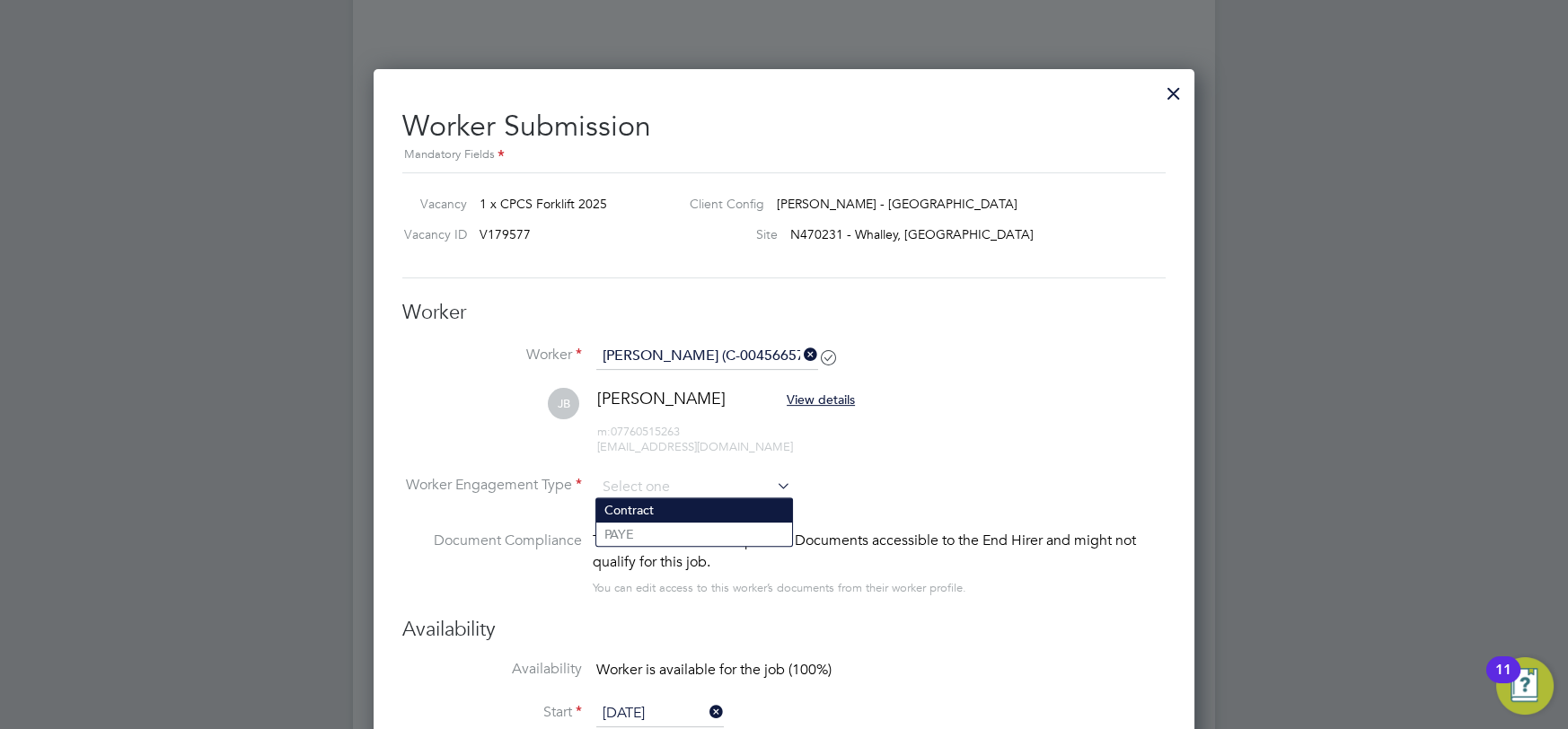
click at [666, 518] on li "Contract" at bounding box center [694, 509] width 196 height 23
type input "Contract"
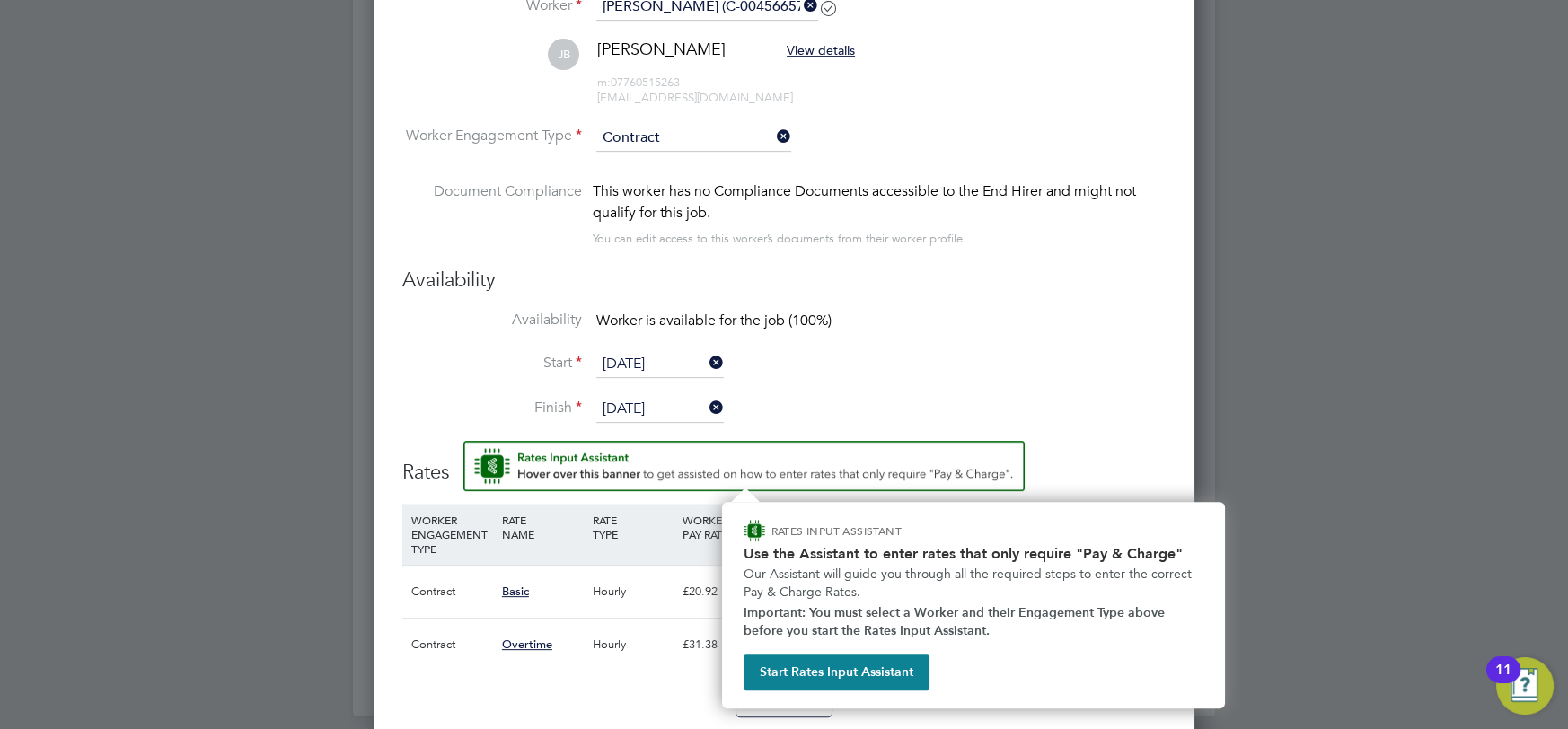
scroll to position [2192, 0]
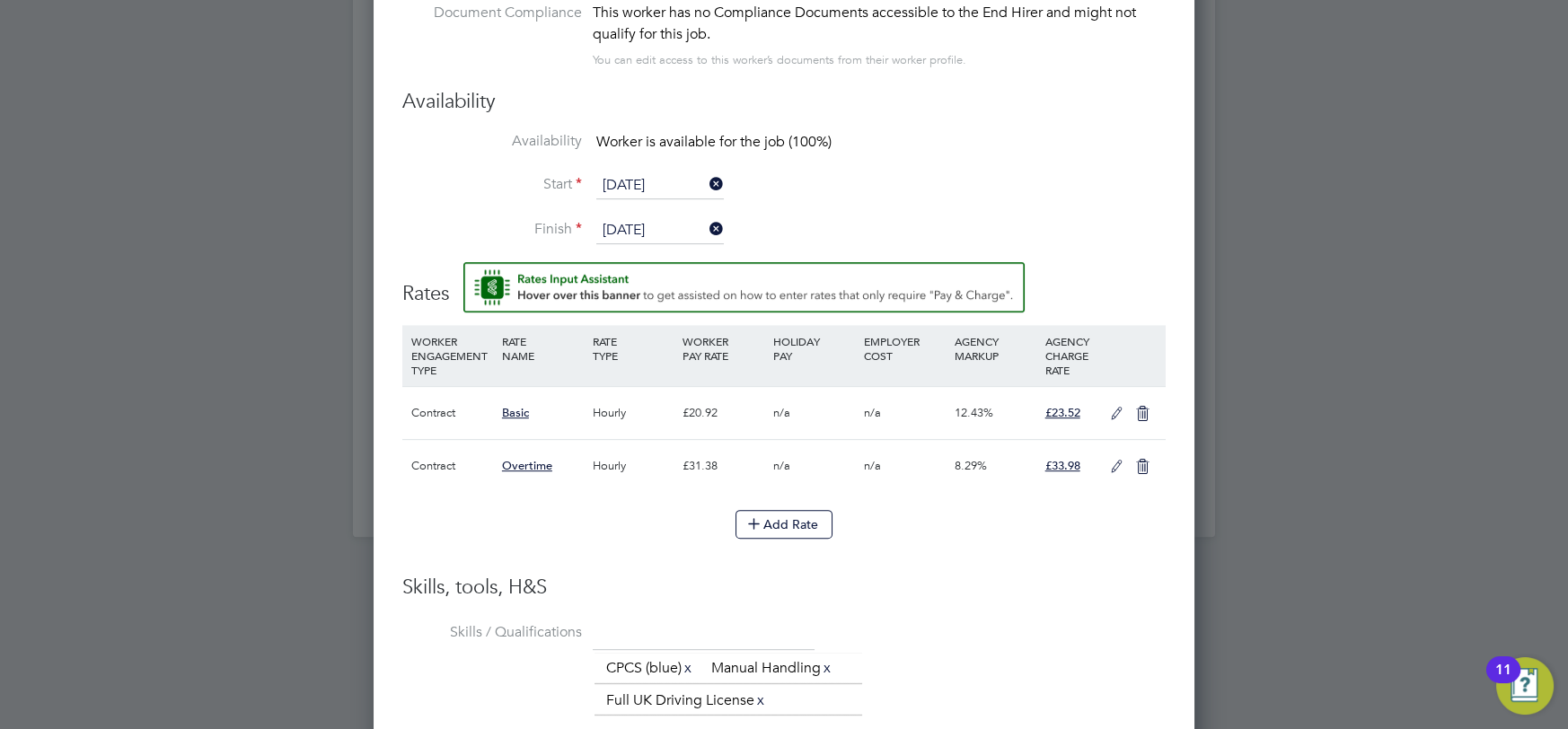
click at [1106, 409] on icon at bounding box center [1116, 413] width 22 height 14
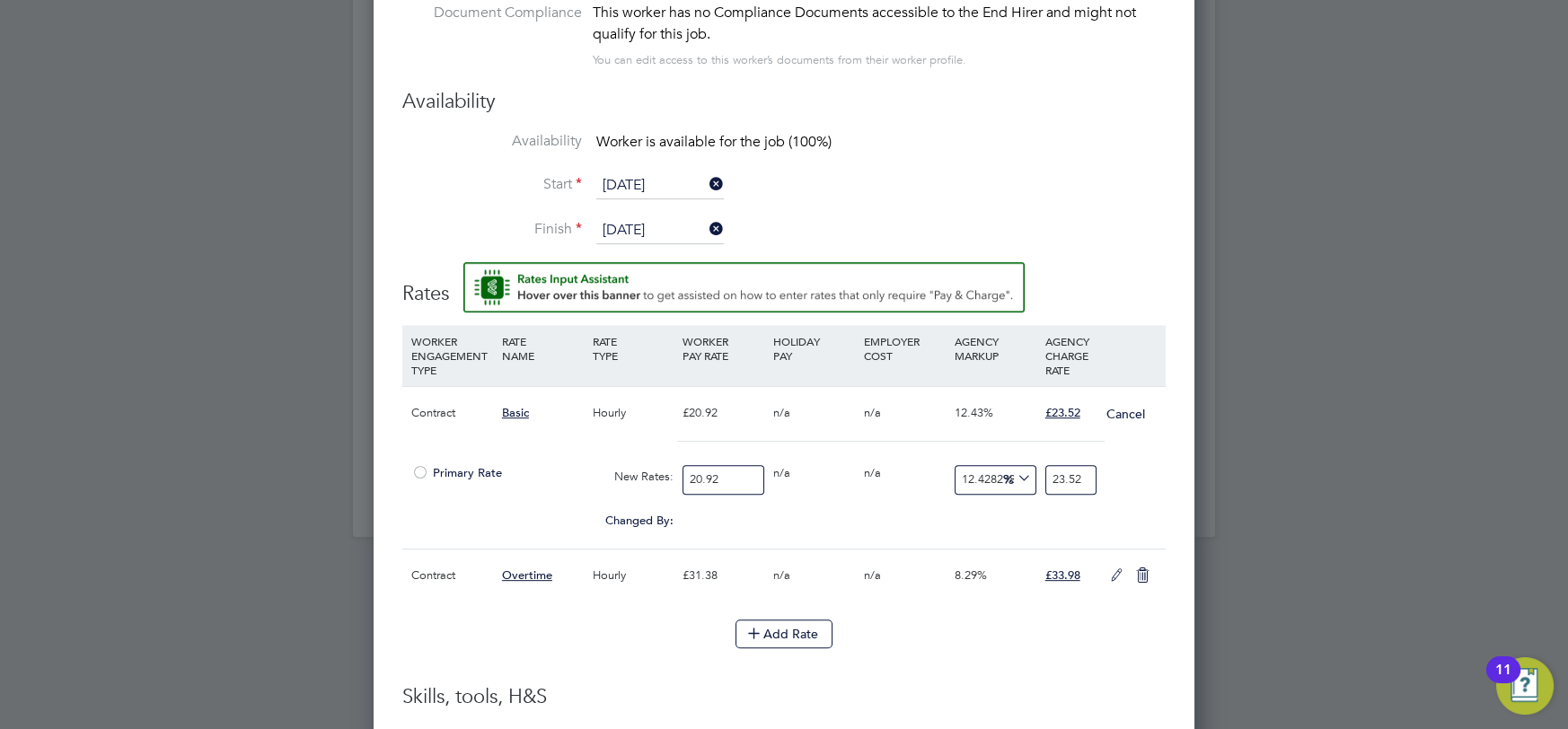
scroll to position [1743, 820]
click at [491, 465] on span "Primary Rate" at bounding box center [456, 472] width 91 height 15
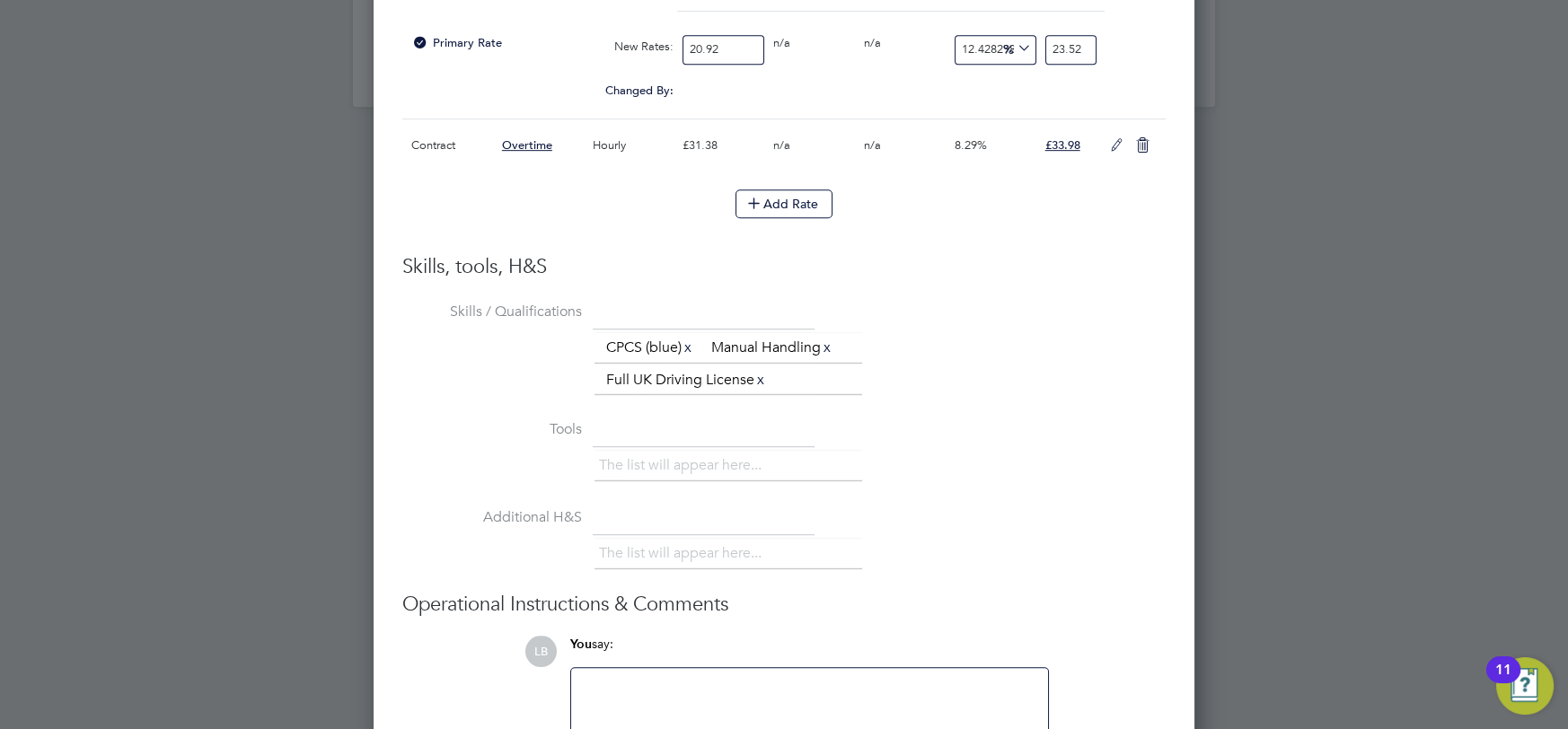
scroll to position [2745, 0]
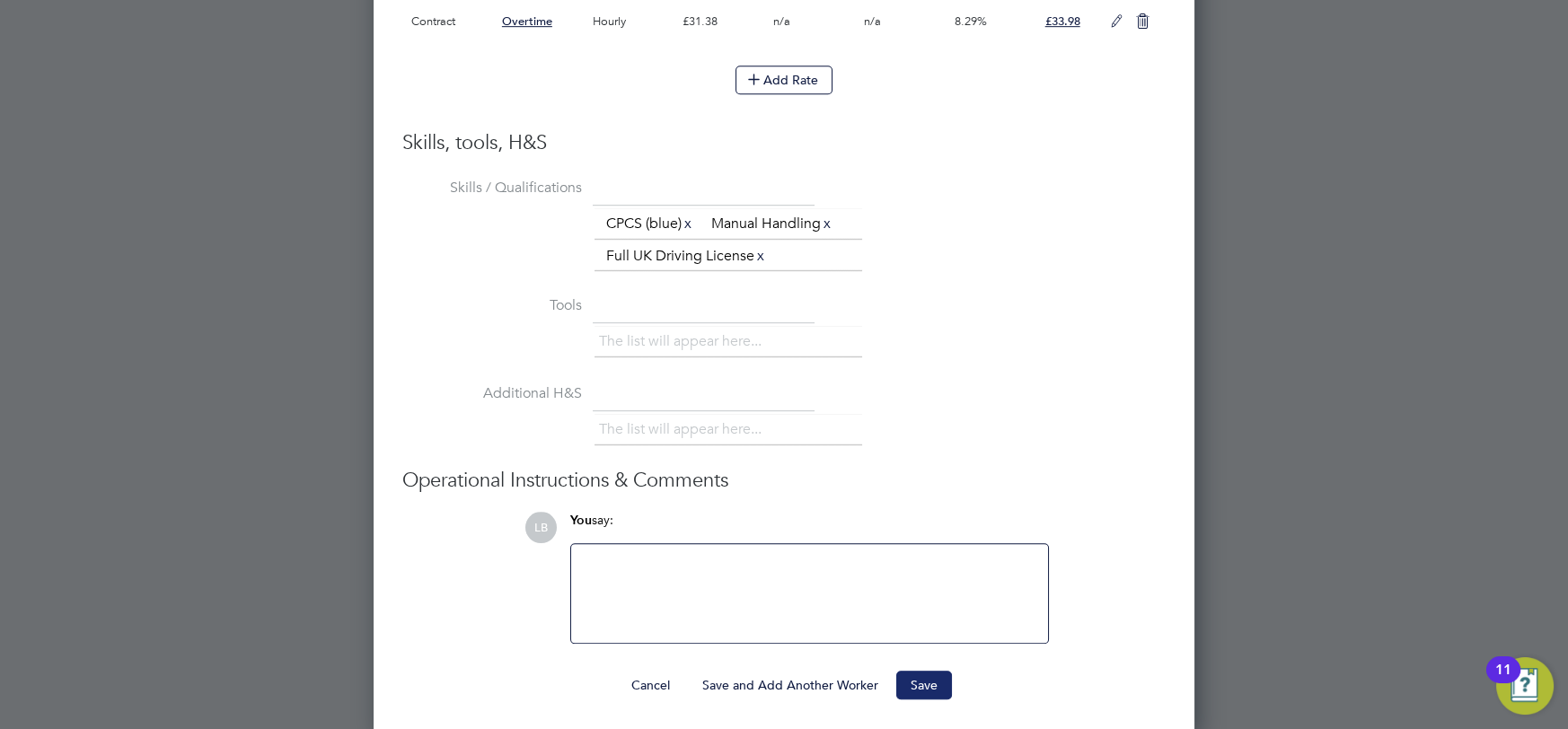
click at [919, 684] on button "Save" at bounding box center [924, 684] width 56 height 29
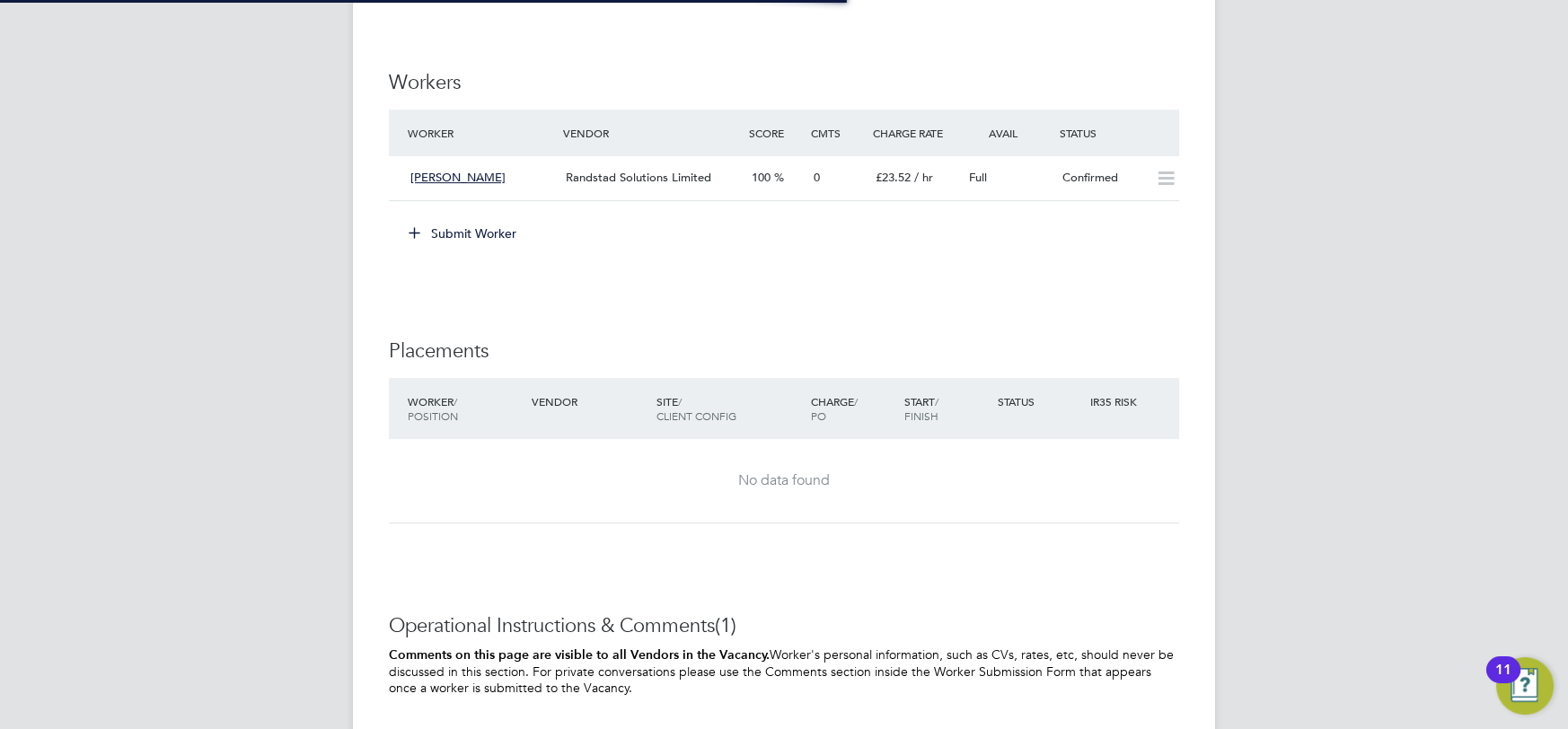
scroll to position [53, 125]
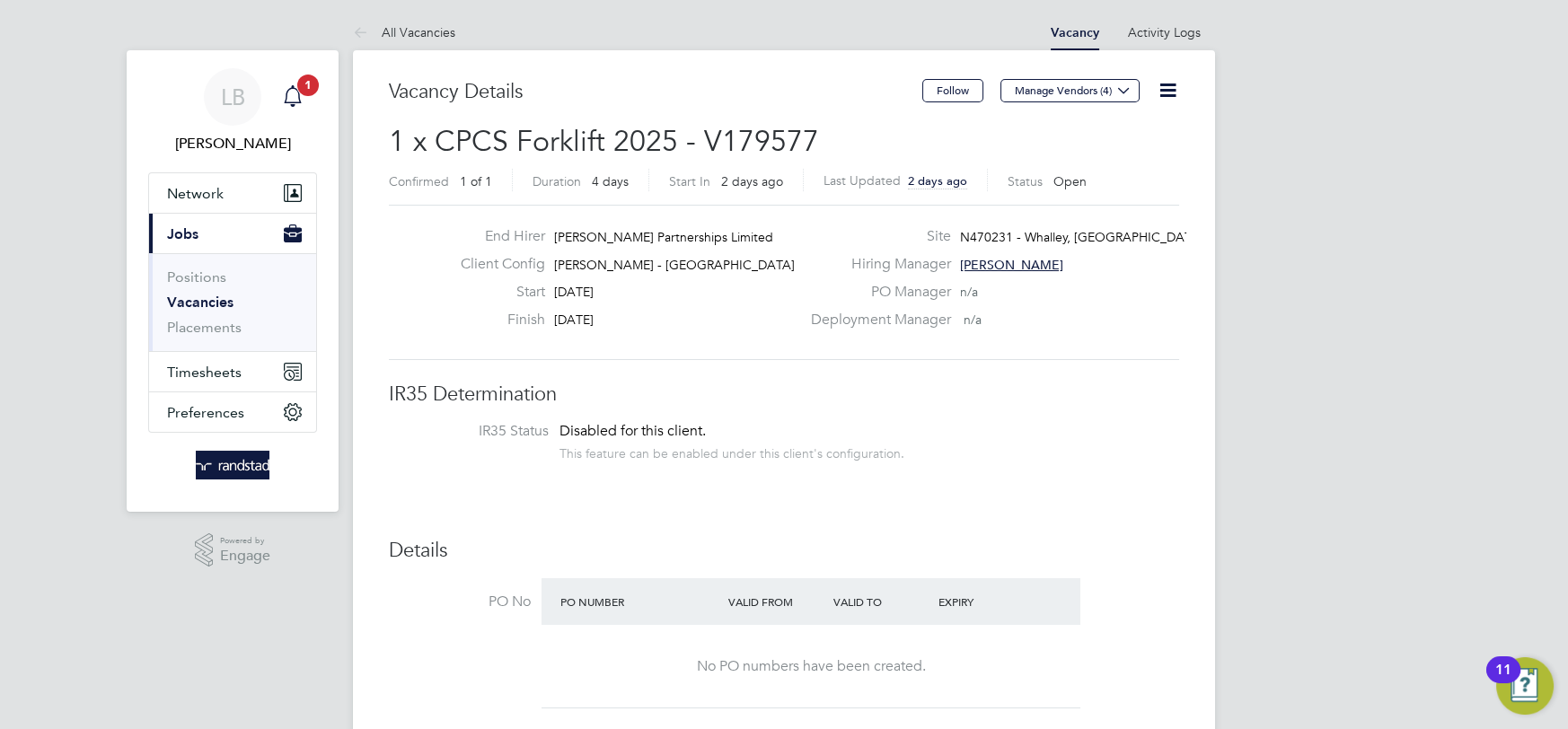
click at [303, 97] on div "Main navigation" at bounding box center [292, 96] width 36 height 36
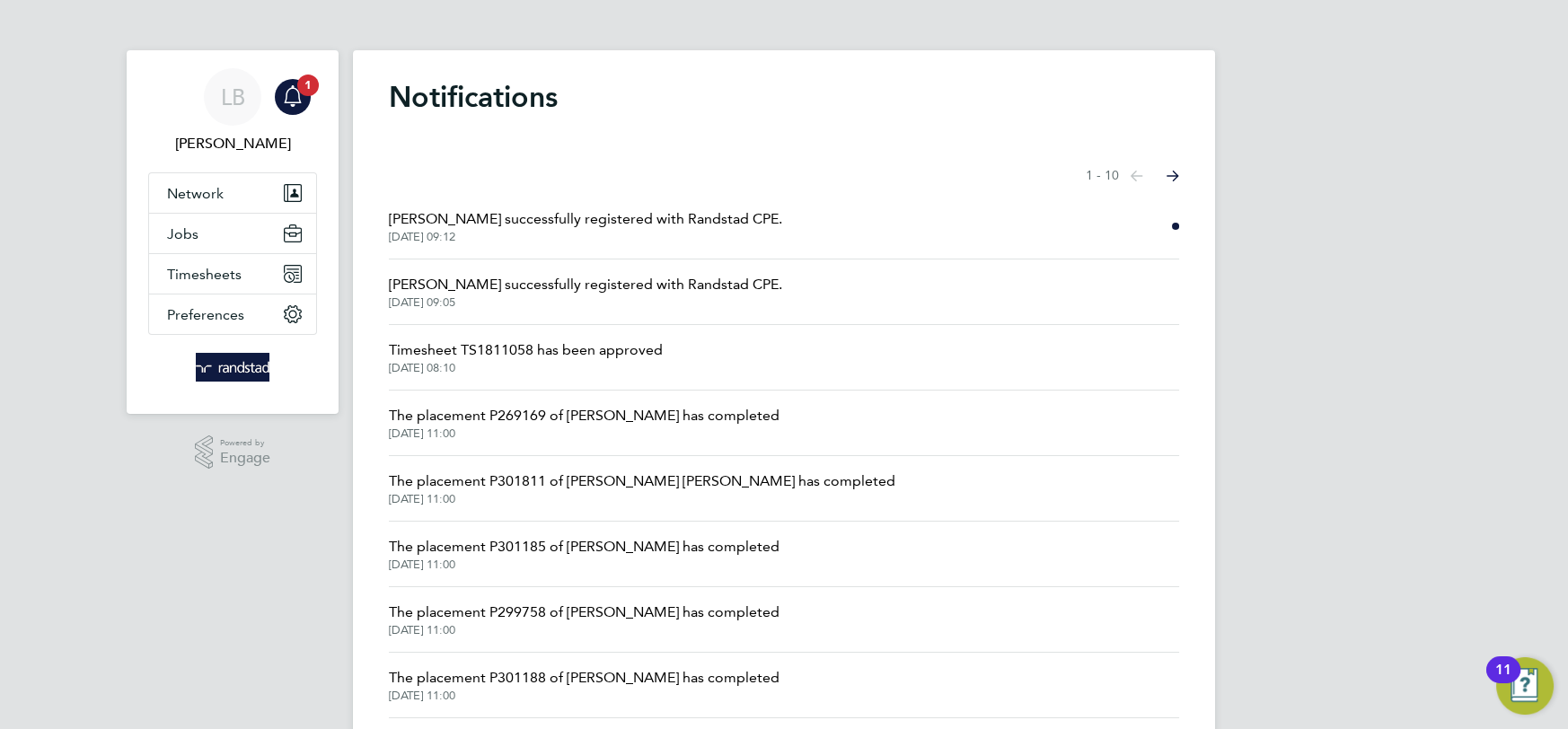
click at [562, 232] on span "03 Sep 2025, 09:12" at bounding box center [585, 237] width 393 height 14
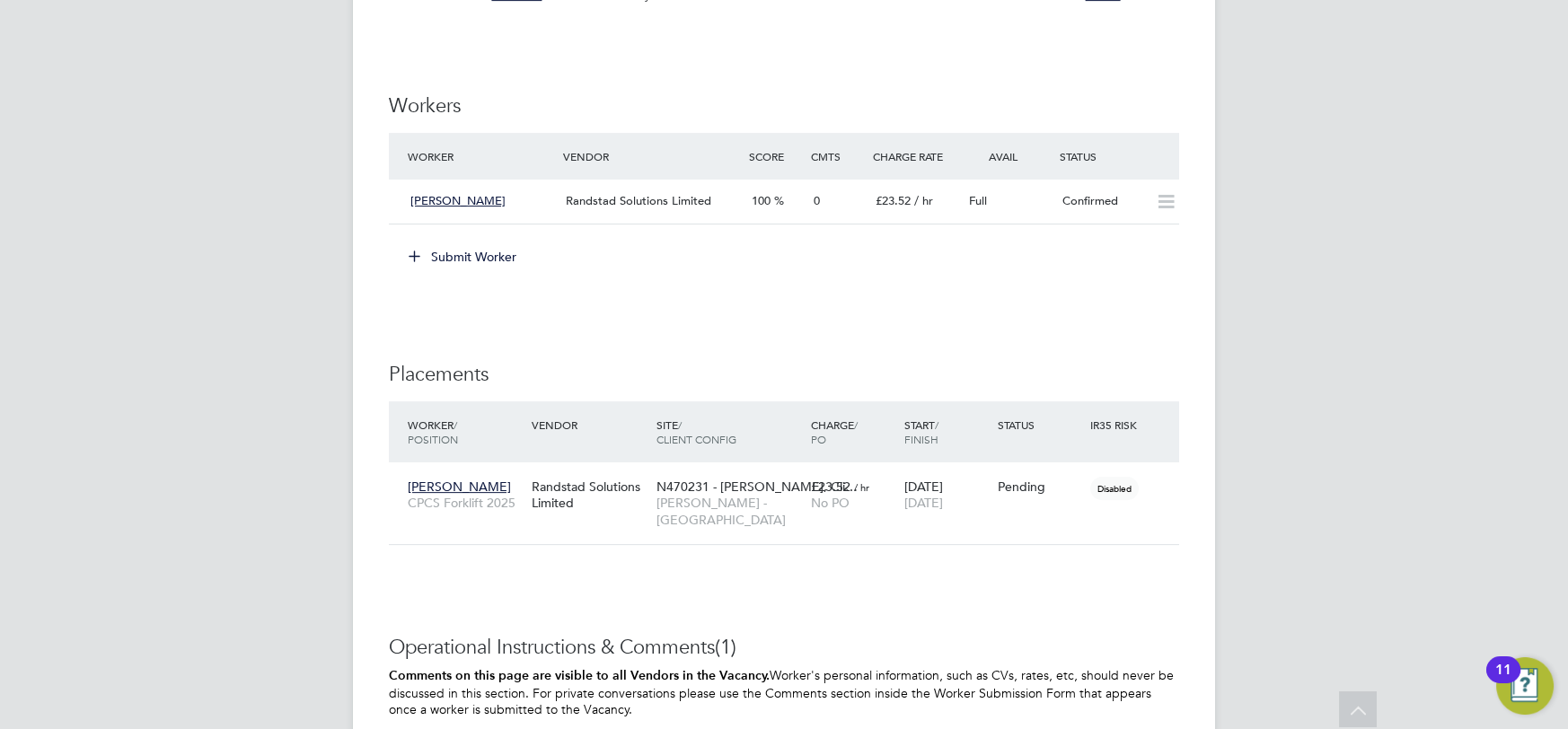
scroll to position [2005, 0]
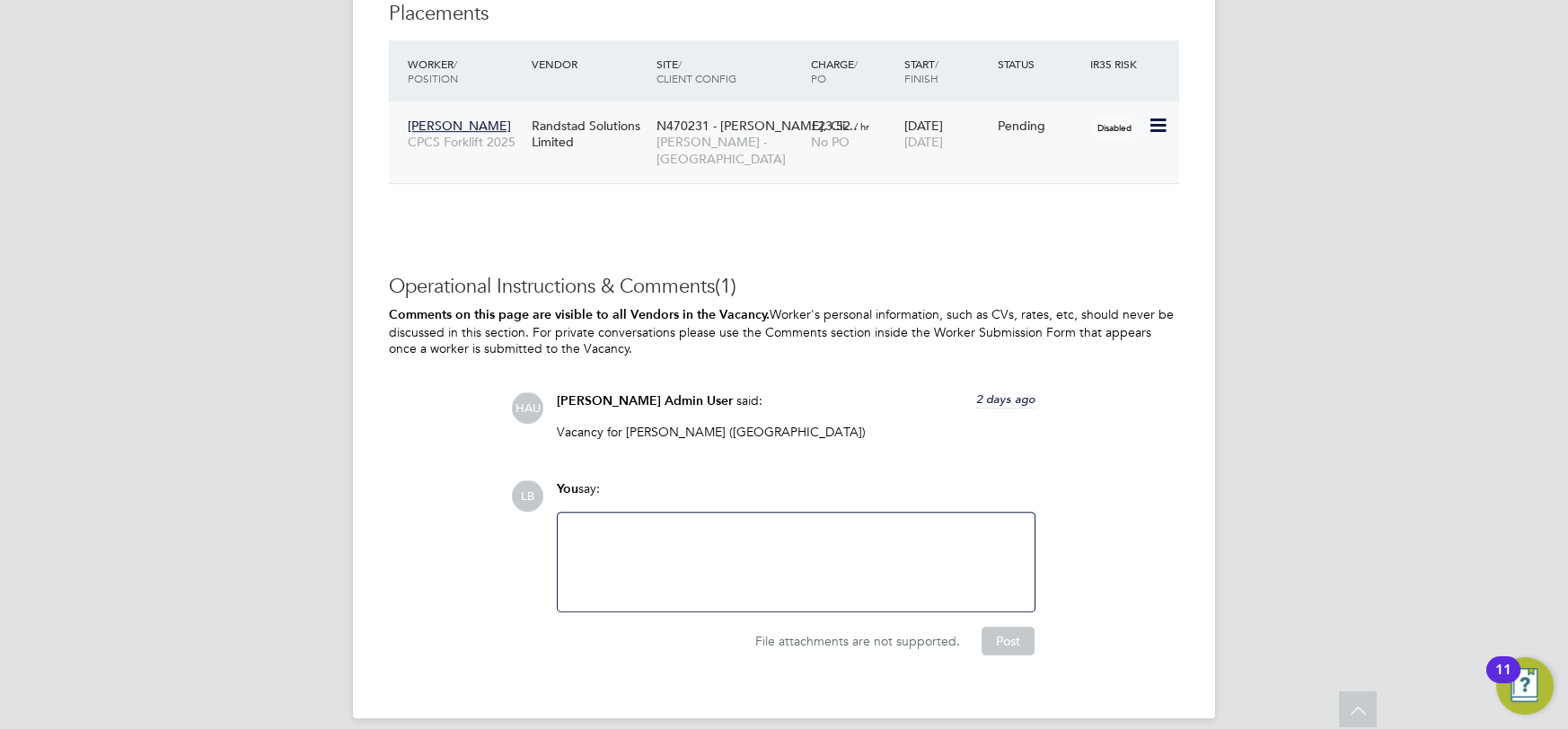
click at [1074, 138] on div "Pending" at bounding box center [1039, 125] width 94 height 34
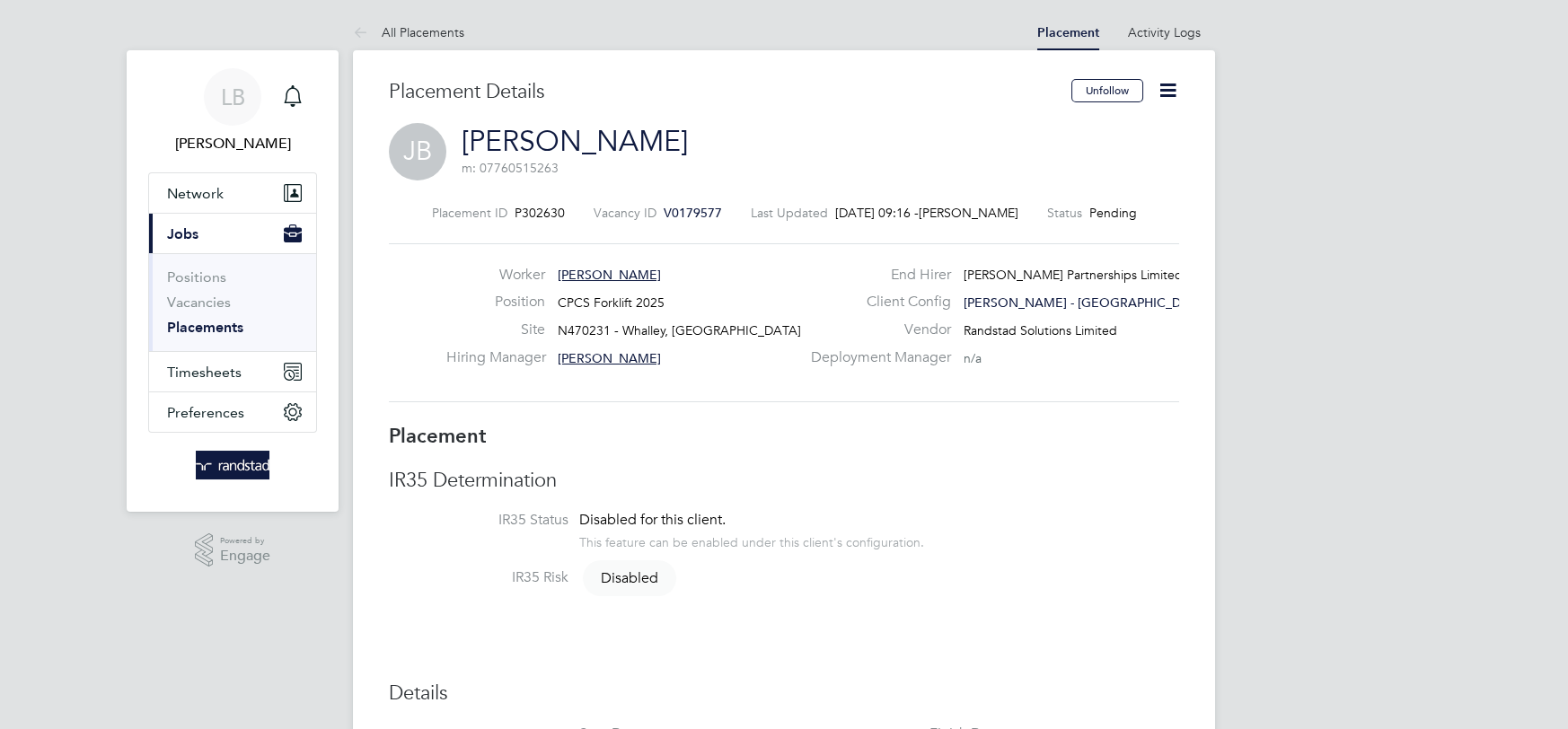
click at [1161, 98] on icon at bounding box center [1167, 90] width 22 height 22
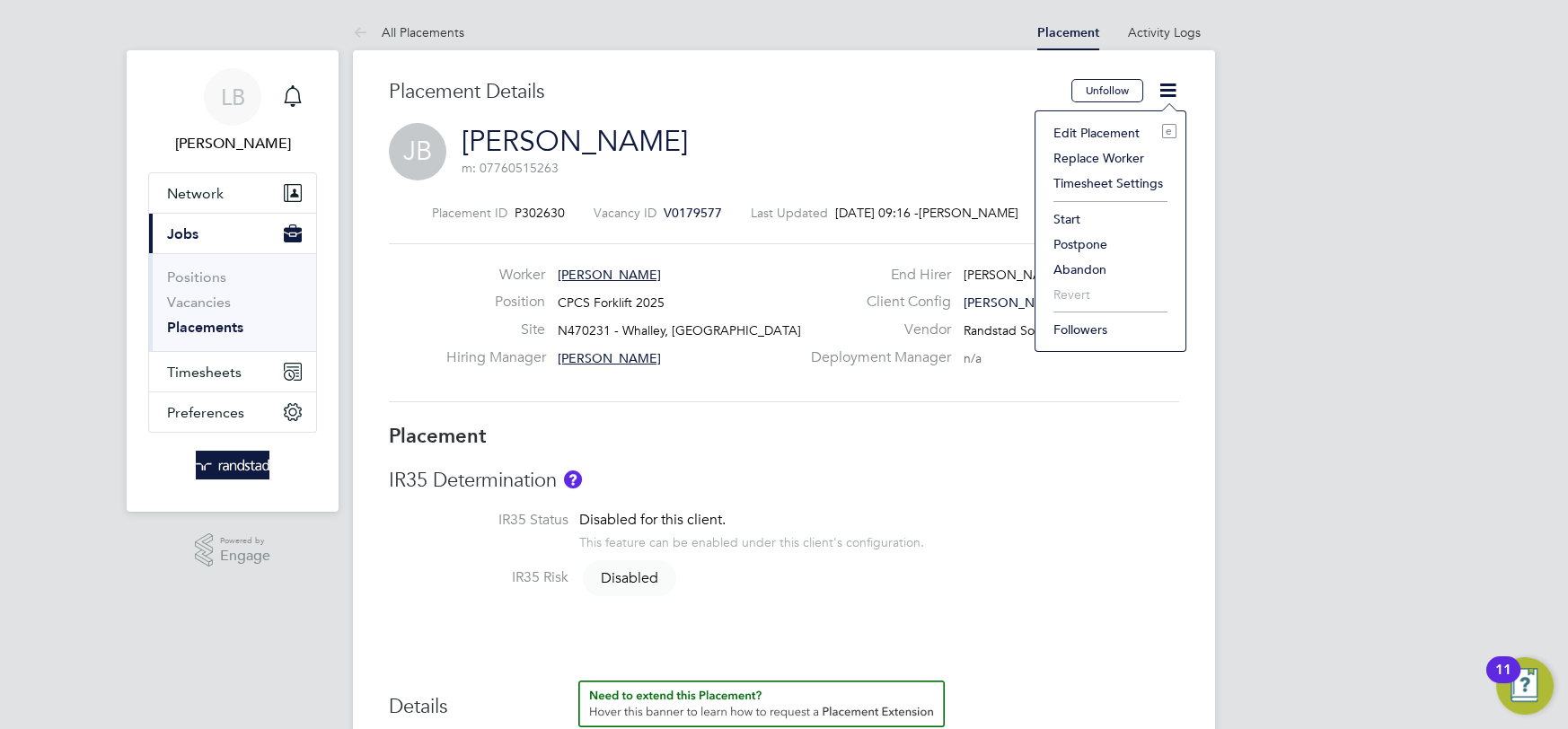
click at [1069, 223] on li "Start" at bounding box center [1110, 219] width 132 height 25
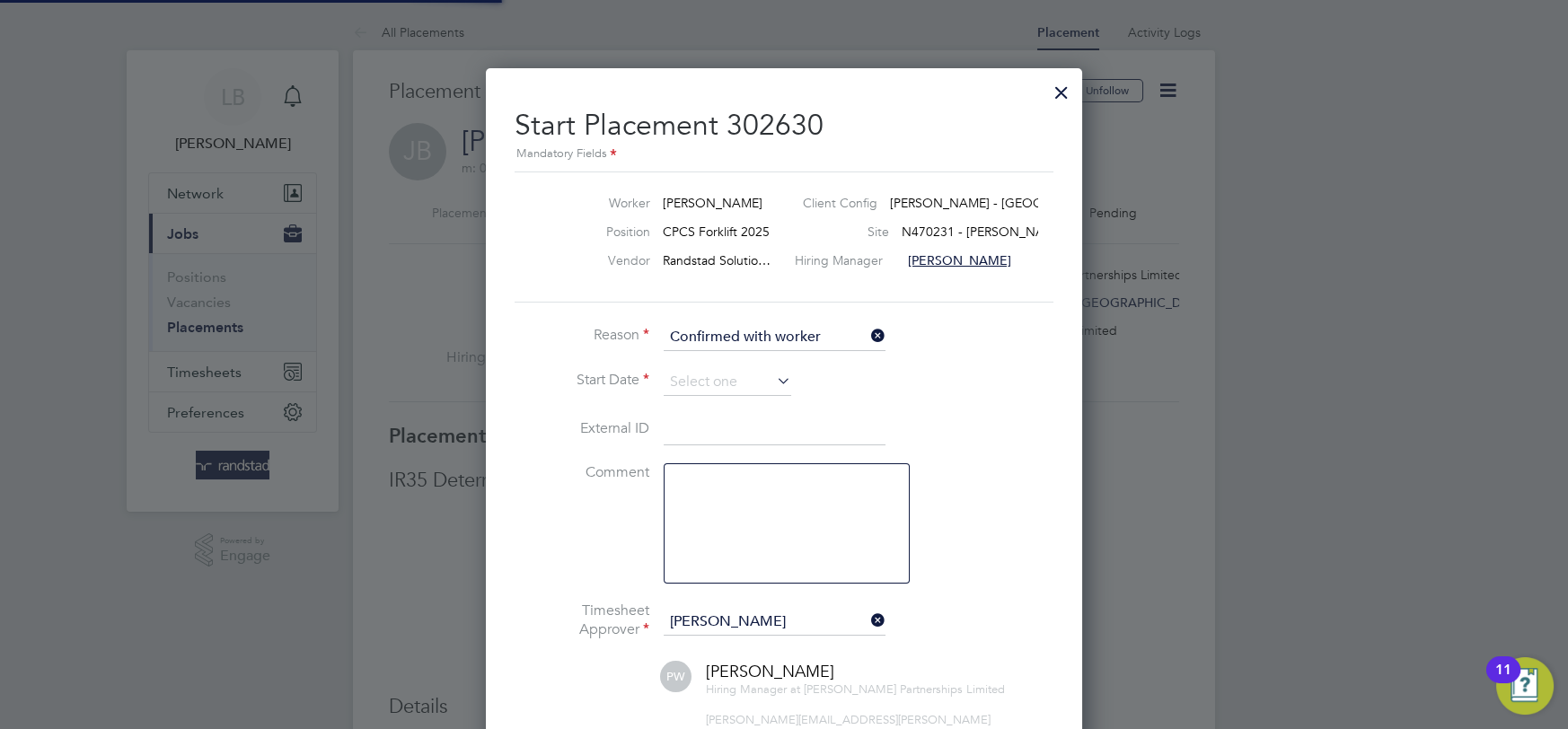
scroll to position [9, 8]
click at [770, 379] on input at bounding box center [726, 382] width 127 height 27
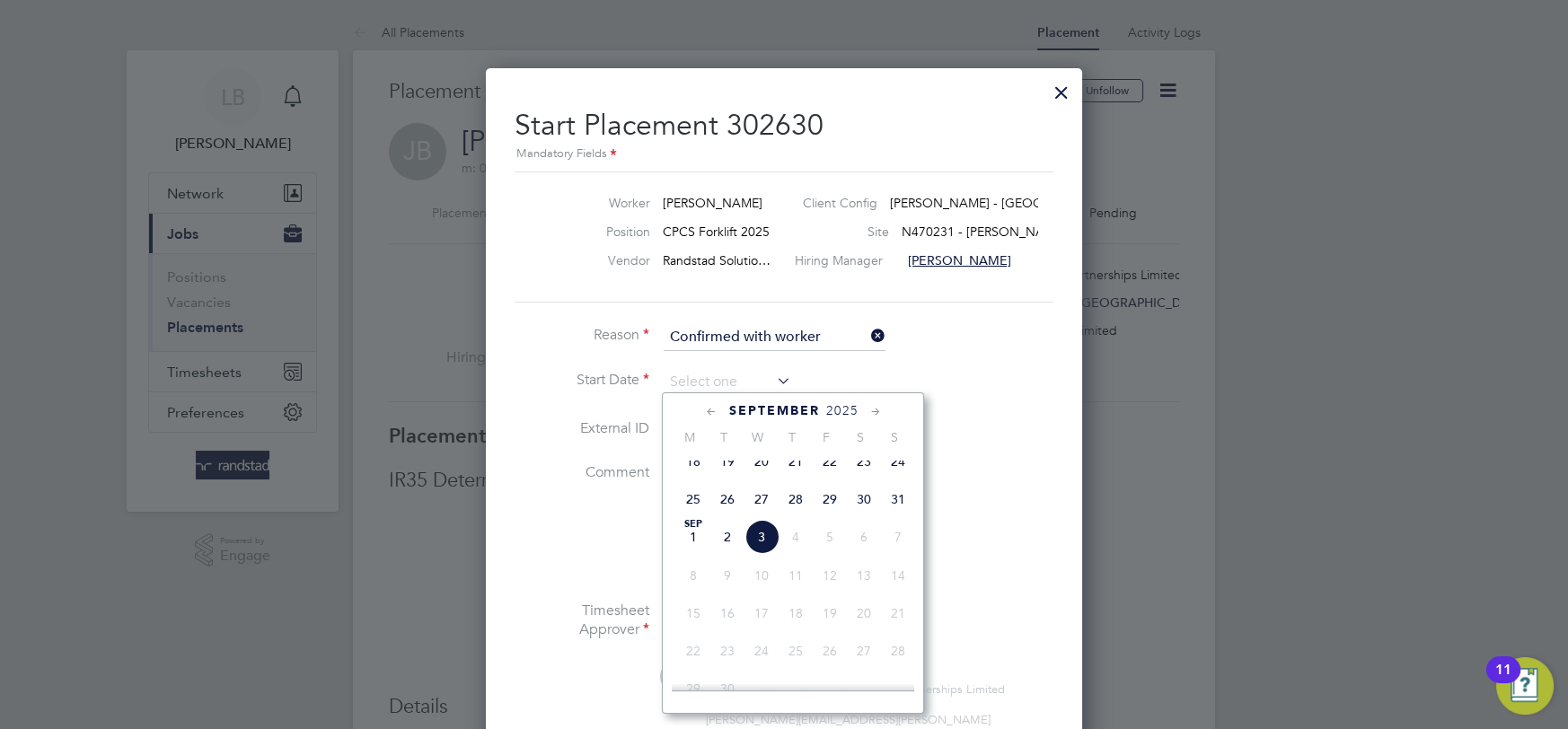
click at [692, 551] on span "[DATE]" at bounding box center [693, 536] width 34 height 34
type input "[DATE]"
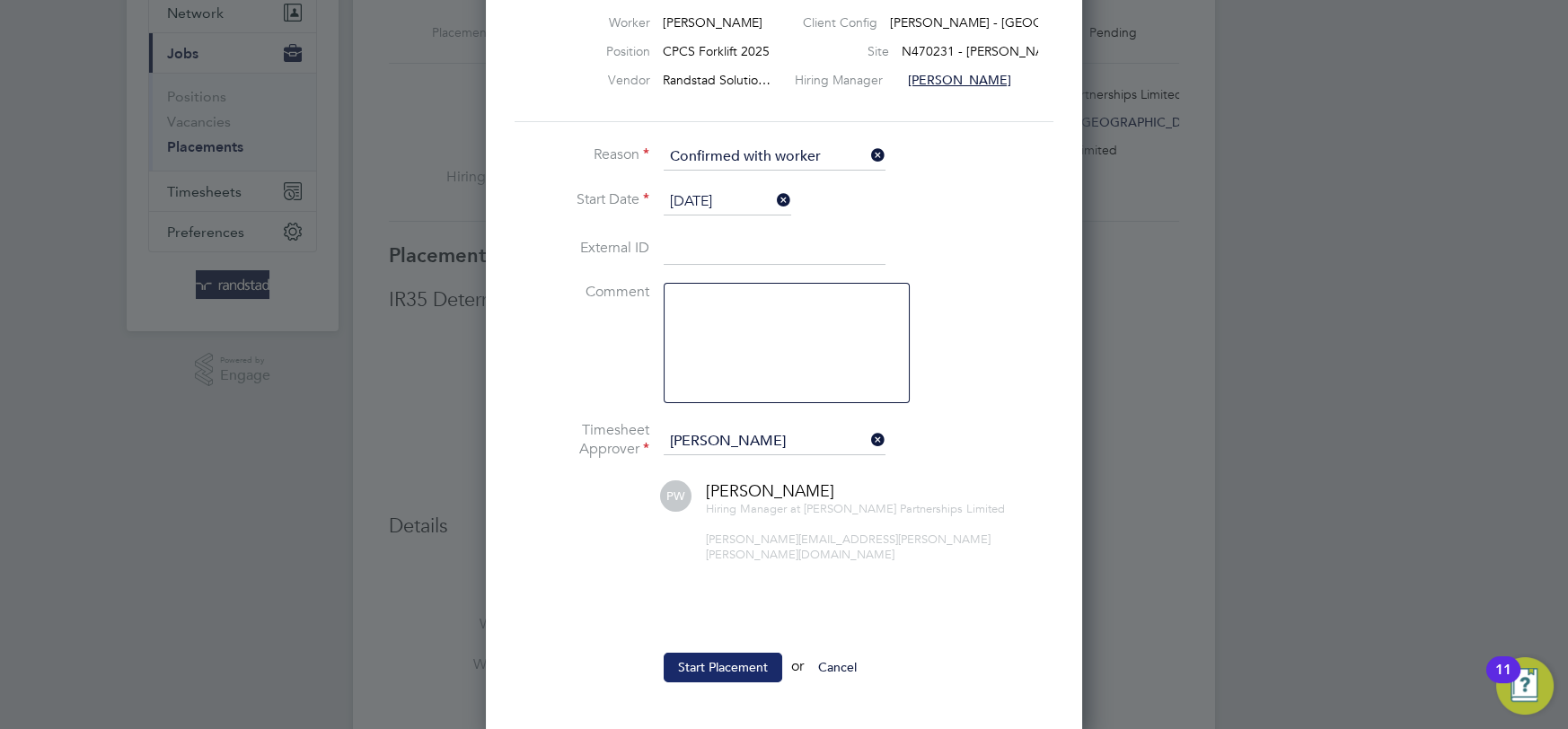
click at [749, 653] on button "Start Placement" at bounding box center [723, 667] width 119 height 29
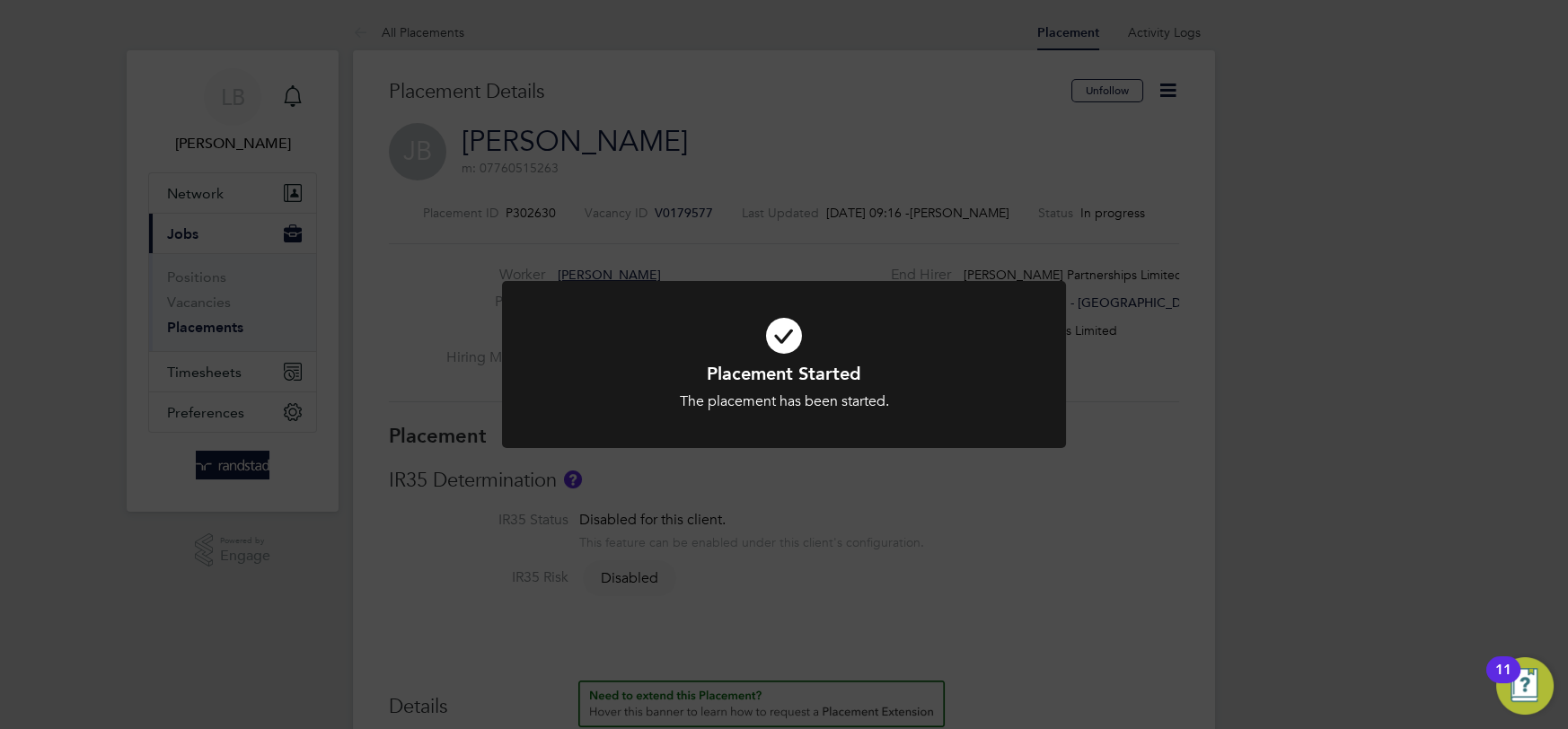
click at [967, 538] on div "Placement Started The placement has been started. Cancel Okay" at bounding box center [784, 364] width 1568 height 729
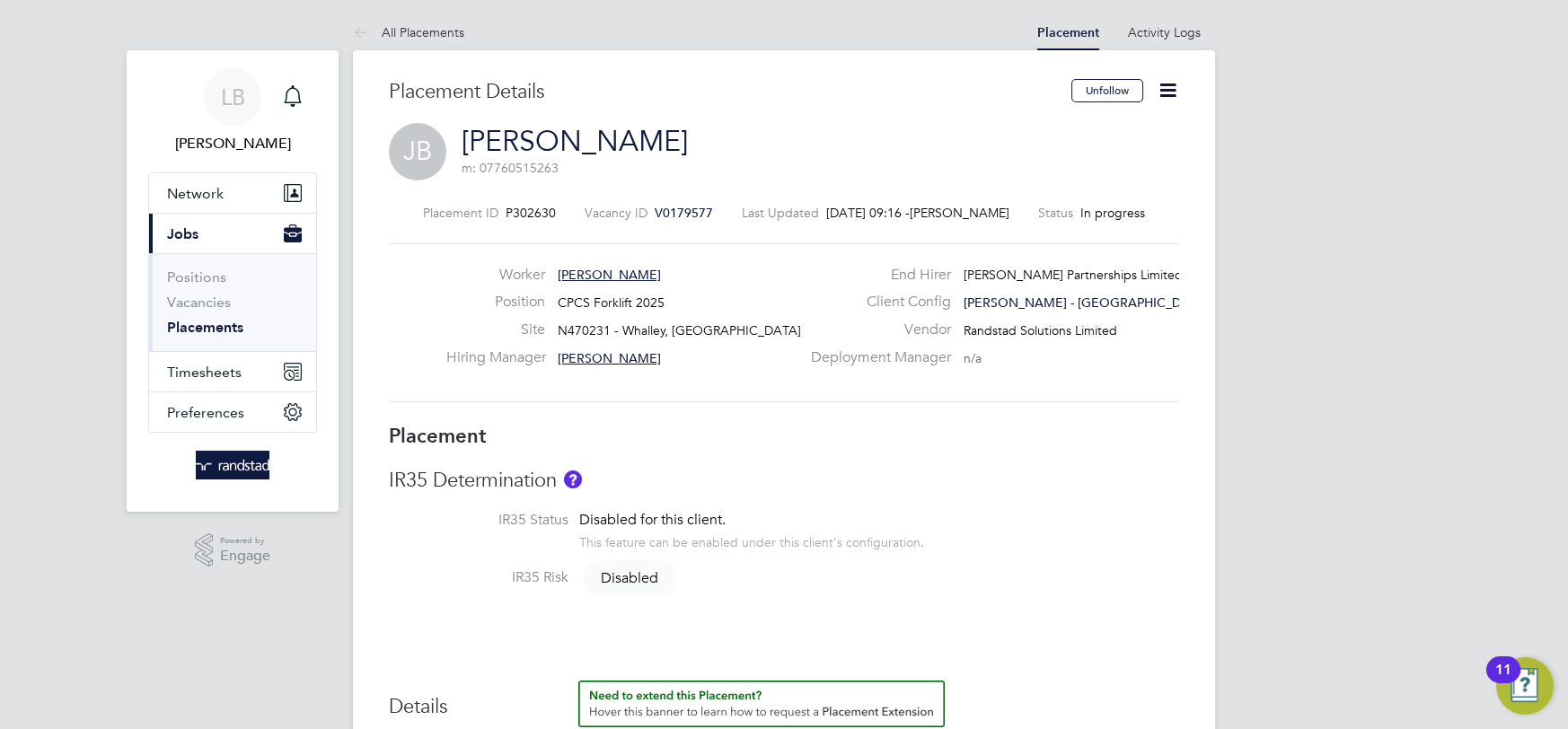
click at [1169, 101] on icon at bounding box center [1167, 90] width 22 height 22
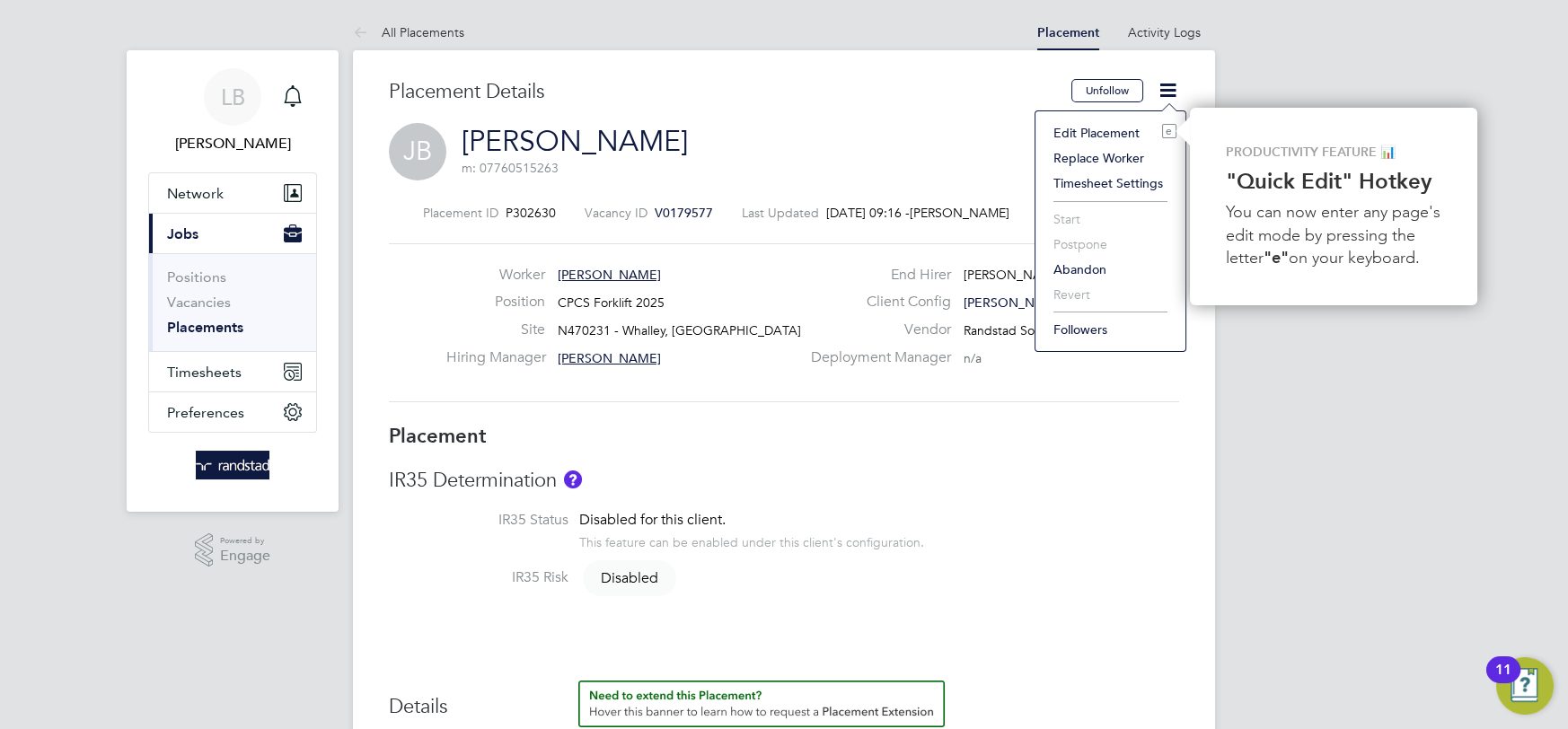
click at [1111, 131] on li "Edit Placement e" at bounding box center [1110, 133] width 132 height 25
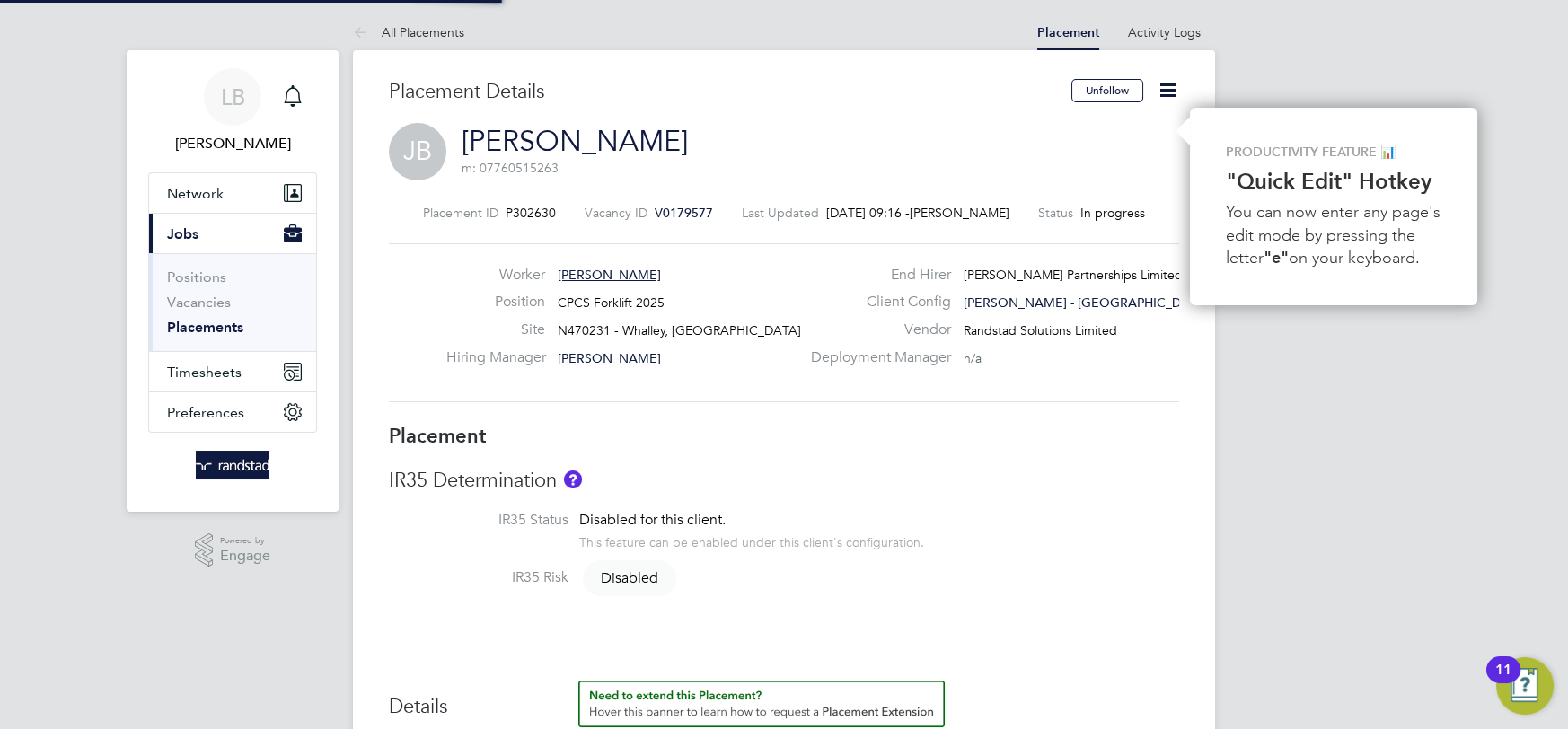
type input "[PERSON_NAME]"
type input "[DATE]"
type input "08:00"
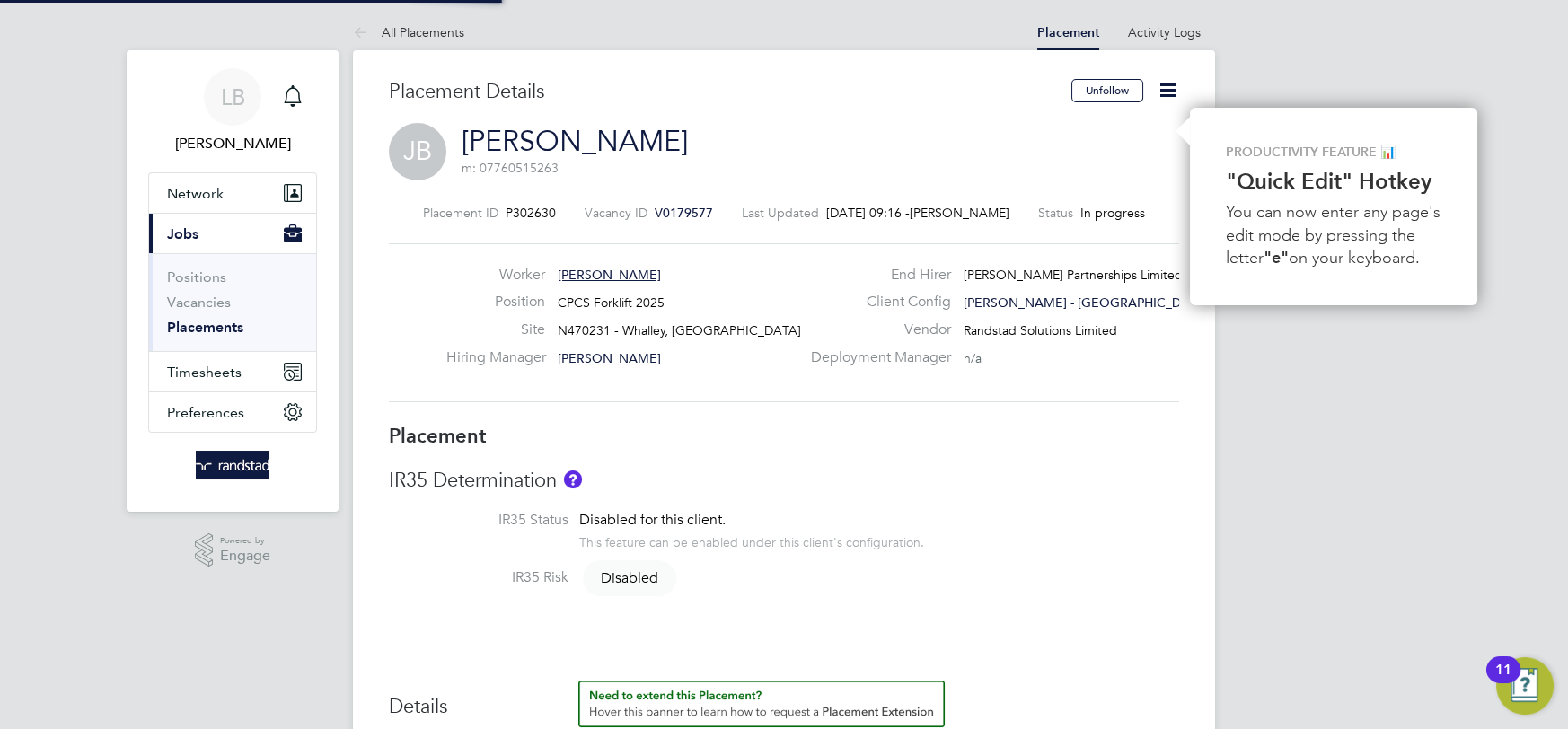
type input "17:00"
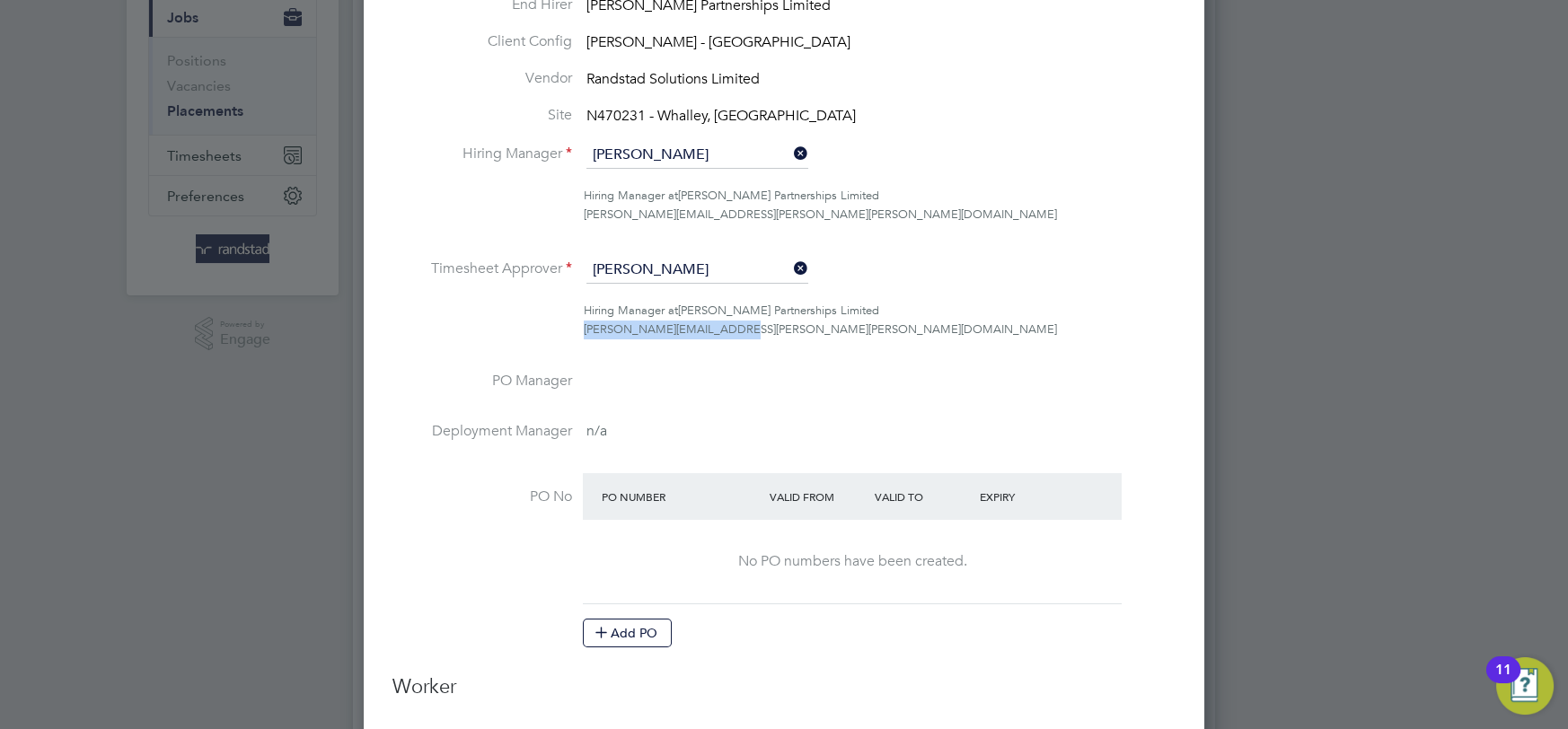
drag, startPoint x: 737, startPoint y: 330, endPoint x: 581, endPoint y: 332, distance: 156.0
click at [581, 332] on div "Hiring Manager at [PERSON_NAME] Partnerships Limited [PERSON_NAME][EMAIL_ADDRES…" at bounding box center [784, 320] width 783 height 38
copy span "[PERSON_NAME][EMAIL_ADDRESS][PERSON_NAME][PERSON_NAME][DOMAIN_NAME]"
